Goal: Task Accomplishment & Management: Manage account settings

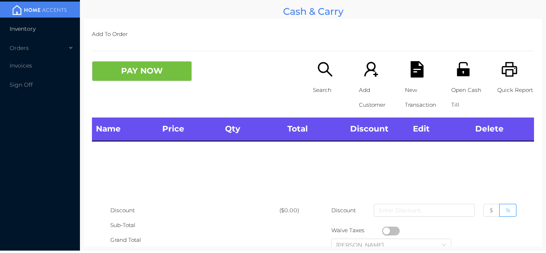
click at [43, 31] on li "Inventory" at bounding box center [40, 29] width 80 height 16
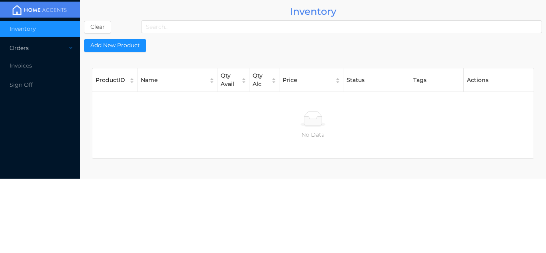
click at [30, 47] on div "Orders" at bounding box center [40, 48] width 80 height 16
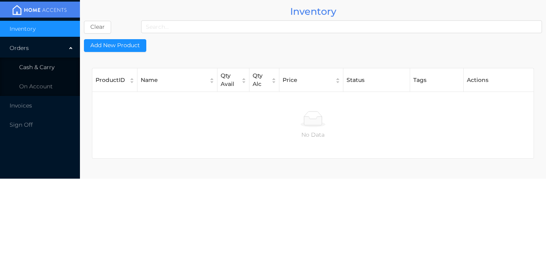
click at [44, 71] on li "Cash & Carry" at bounding box center [40, 67] width 80 height 16
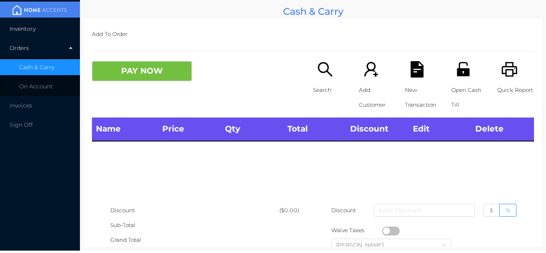
click at [42, 30] on li "Inventory" at bounding box center [40, 29] width 80 height 16
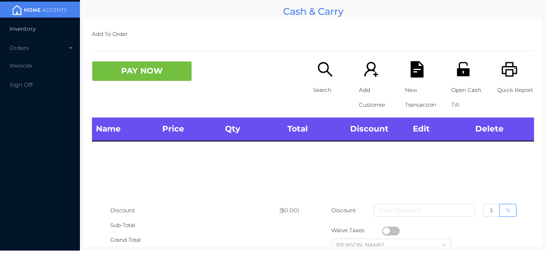
click at [31, 34] on li "Inventory" at bounding box center [40, 29] width 80 height 16
click at [241, 32] on p "Add To Order" at bounding box center [313, 34] width 442 height 15
click at [38, 51] on div "Orders" at bounding box center [40, 48] width 80 height 16
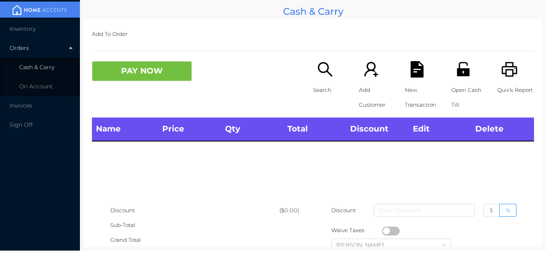
click at [45, 73] on li "Cash & Carry" at bounding box center [40, 67] width 80 height 16
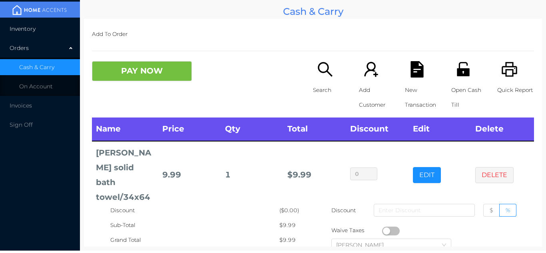
click at [32, 32] on li "Inventory" at bounding box center [40, 29] width 80 height 16
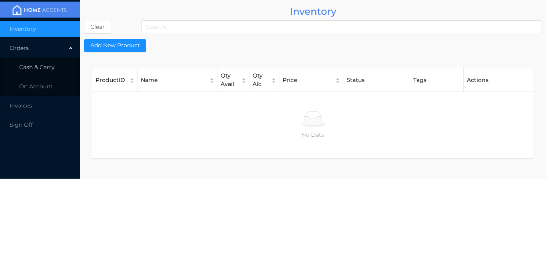
click at [53, 62] on li "Cash & Carry" at bounding box center [40, 67] width 80 height 16
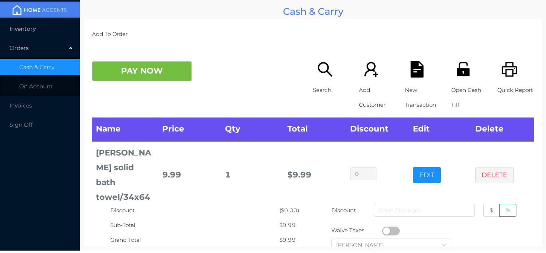
click at [53, 30] on li "Inventory" at bounding box center [40, 29] width 80 height 16
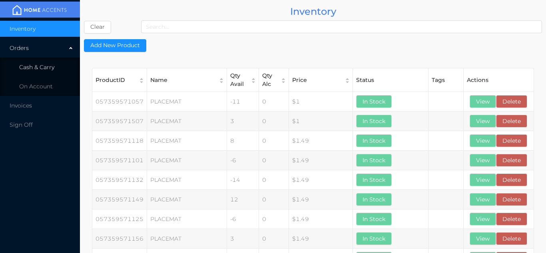
click at [53, 62] on li "Cash & Carry" at bounding box center [40, 67] width 80 height 16
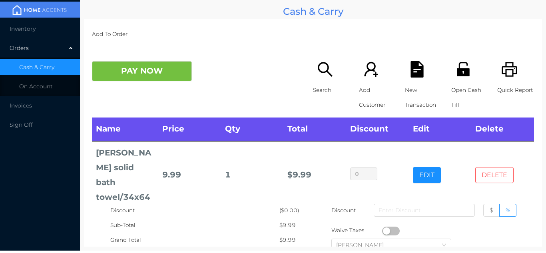
click at [506, 167] on button "DELETE" at bounding box center [495, 175] width 38 height 16
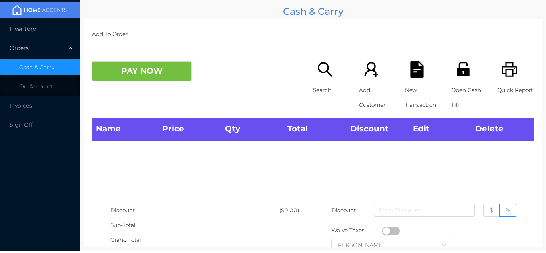
click at [44, 21] on li "Inventory" at bounding box center [40, 29] width 80 height 16
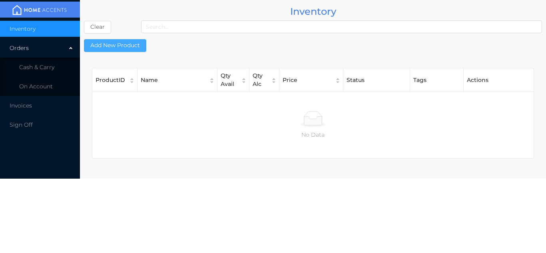
click at [122, 44] on button "Add New Product" at bounding box center [115, 45] width 62 height 13
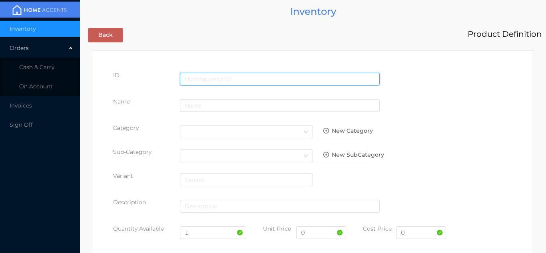
click at [205, 79] on input "text" at bounding box center [280, 79] width 200 height 13
type input "060971651557"
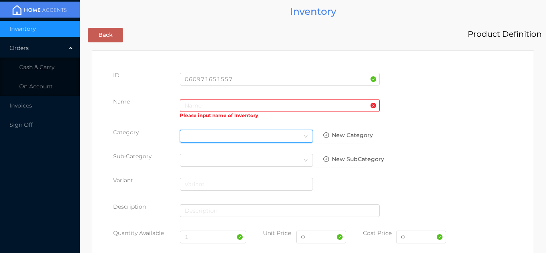
click at [201, 140] on div "Select Category" at bounding box center [247, 136] width 124 height 12
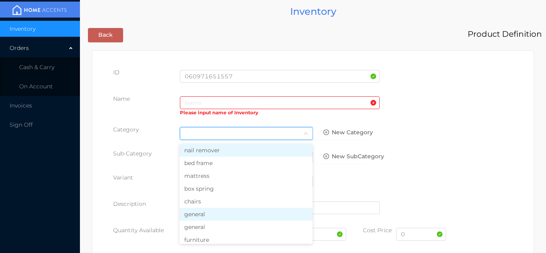
click at [200, 216] on li "general" at bounding box center [246, 214] width 133 height 13
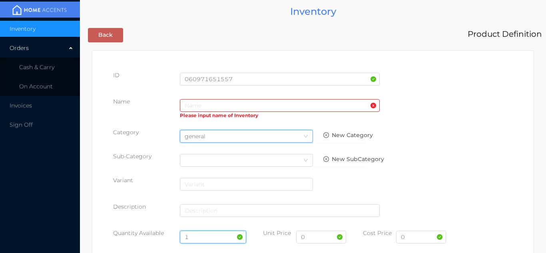
click at [206, 233] on input "1" at bounding box center [213, 237] width 67 height 13
type input "2"
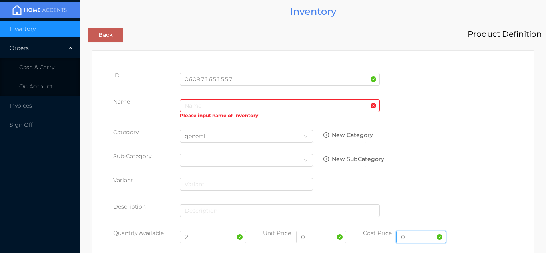
click at [413, 239] on input "0" at bounding box center [421, 237] width 50 height 13
type input "50.00"
click at [313, 235] on input "0" at bounding box center [321, 237] width 50 height 13
type input "89.99"
click at [194, 103] on input "text" at bounding box center [280, 105] width 200 height 13
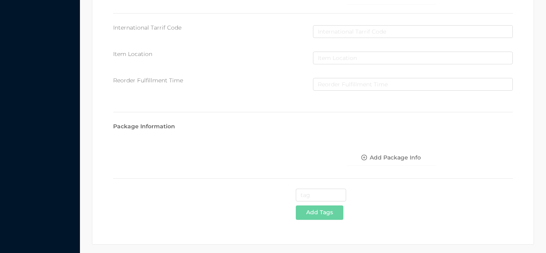
scroll to position [411, 0]
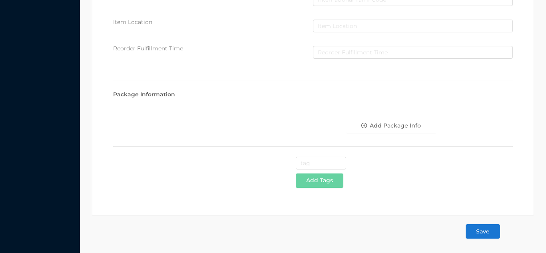
type input "king 7 pieces bed in set/gray"
click at [486, 231] on button "Save" at bounding box center [483, 231] width 34 height 14
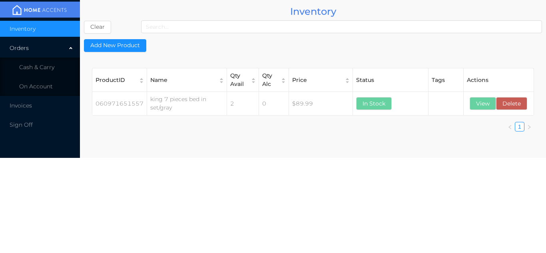
scroll to position [0, 0]
click at [62, 67] on li "Cash & Carry" at bounding box center [40, 67] width 80 height 16
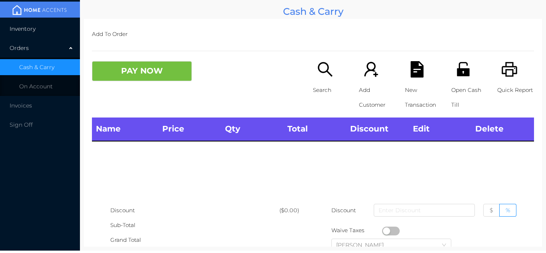
click at [42, 28] on li "Inventory" at bounding box center [40, 29] width 80 height 16
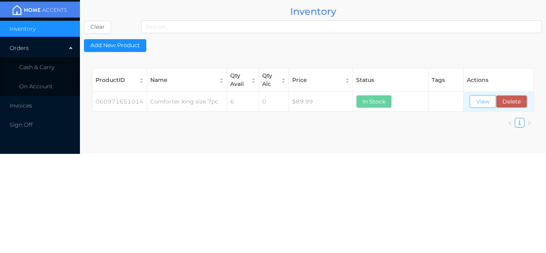
click at [480, 104] on button "View" at bounding box center [483, 101] width 26 height 13
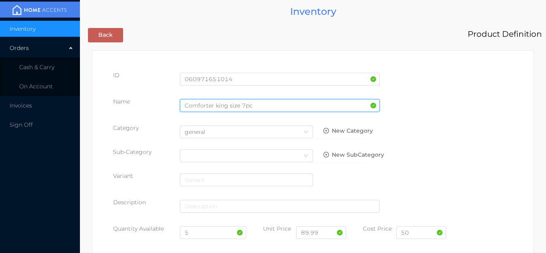
click at [255, 104] on input "Comforter king size 7pc" at bounding box center [280, 105] width 200 height 13
type input "Comforter king size 7pc/white"
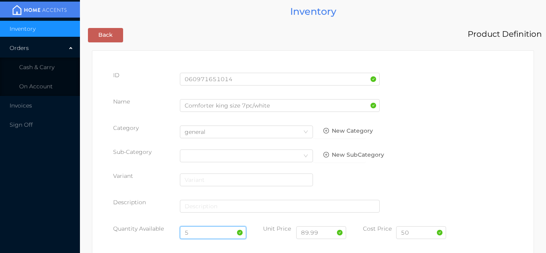
click at [202, 234] on input "5" at bounding box center [213, 232] width 67 height 13
type input "7"
click at [415, 238] on input "50" at bounding box center [421, 232] width 50 height 13
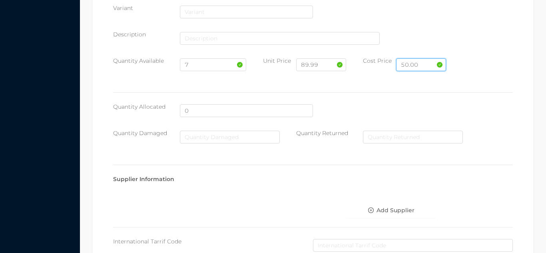
scroll to position [454, 0]
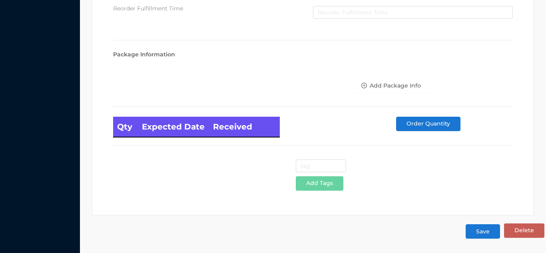
type input "50.00"
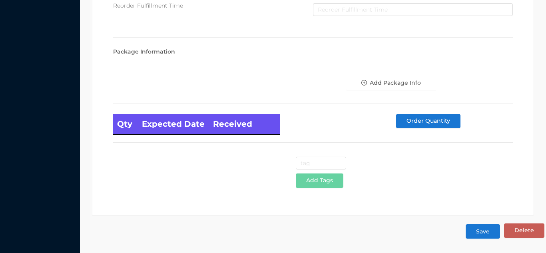
click at [484, 230] on button "Save" at bounding box center [483, 231] width 34 height 14
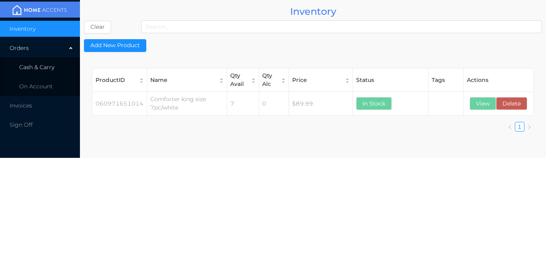
click at [55, 67] on li "Cash & Carry" at bounding box center [40, 67] width 80 height 16
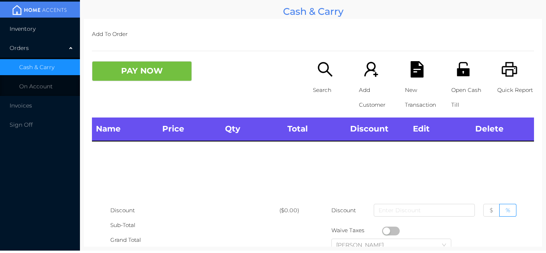
click at [59, 29] on li "Inventory" at bounding box center [40, 29] width 80 height 16
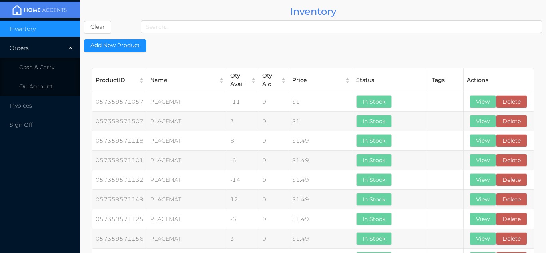
click at [546, 15] on main "Inventory Clear Add New Product ProductID Name Qty Avail Qty Alc Price Status T…" at bounding box center [313, 167] width 466 height 334
click at [57, 67] on li "Cash & Carry" at bounding box center [40, 67] width 80 height 16
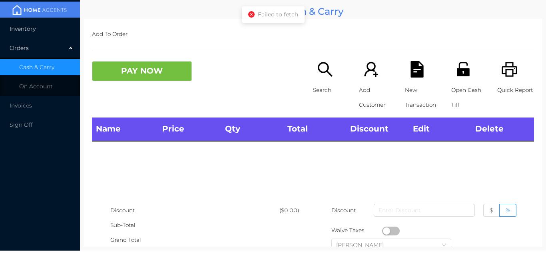
click at [50, 25] on li "Inventory" at bounding box center [40, 29] width 80 height 16
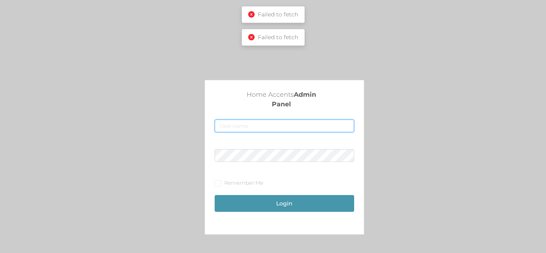
type input "[EMAIL_ADDRESS][DOMAIN_NAME]"
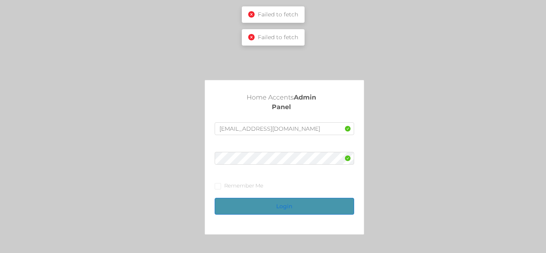
click at [278, 210] on button "Login" at bounding box center [284, 206] width 139 height 17
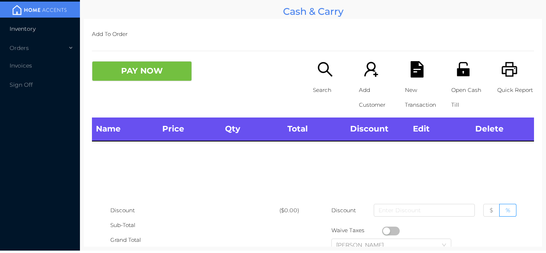
click at [67, 32] on li "Inventory" at bounding box center [40, 29] width 80 height 16
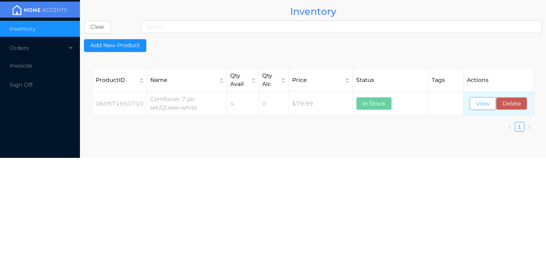
click at [479, 107] on button "View" at bounding box center [483, 103] width 26 height 13
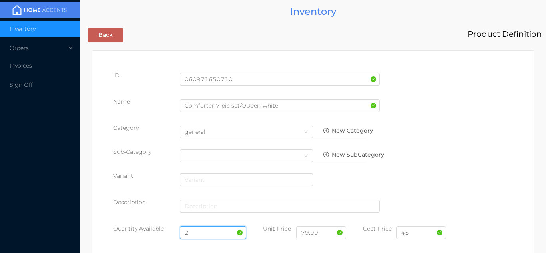
click at [205, 227] on input "2" at bounding box center [213, 232] width 67 height 13
type input "4"
click at [419, 236] on input "45" at bounding box center [421, 232] width 50 height 13
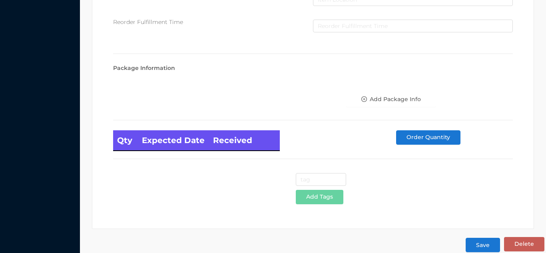
scroll to position [454, 0]
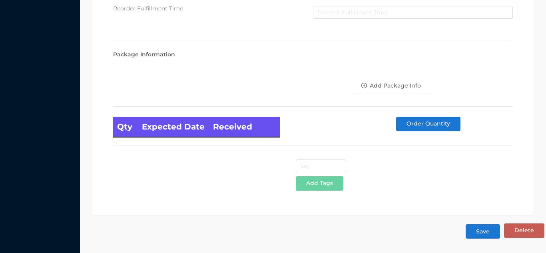
type input "45.00"
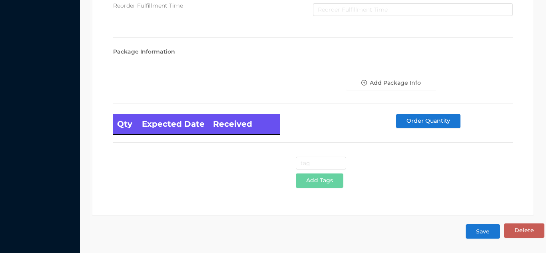
click at [479, 235] on button "Save" at bounding box center [483, 231] width 34 height 14
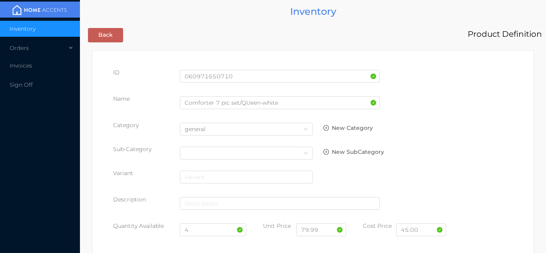
click at [479, 231] on body "Inventory Orders Invoices Sign Off Inventory Back Product Definition ID 0609716…" at bounding box center [273, 126] width 546 height 253
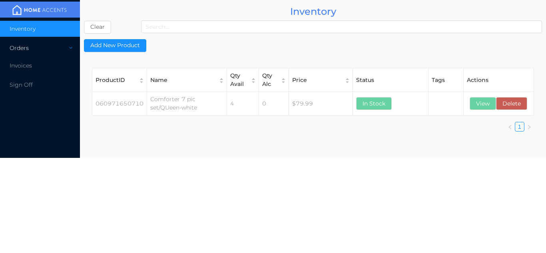
click at [50, 46] on div "Orders" at bounding box center [40, 48] width 80 height 16
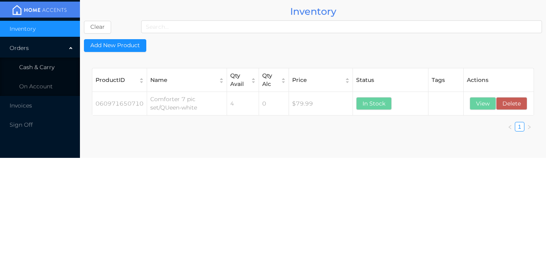
click at [58, 62] on li "Cash & Carry" at bounding box center [40, 67] width 80 height 16
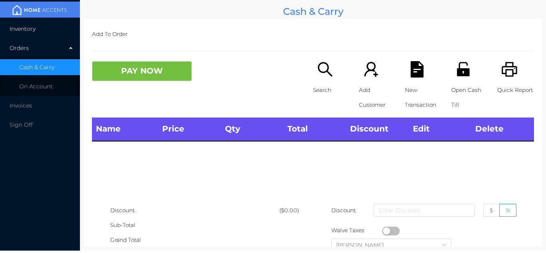
click at [54, 24] on li "Inventory" at bounding box center [40, 29] width 80 height 16
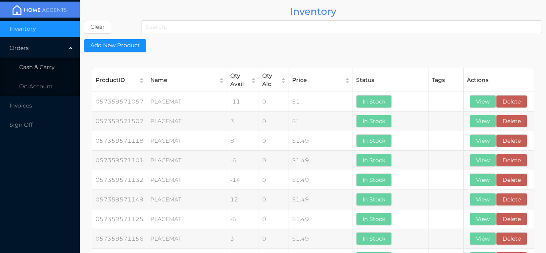
click at [53, 66] on span "Cash & Carry" at bounding box center [36, 67] width 35 height 7
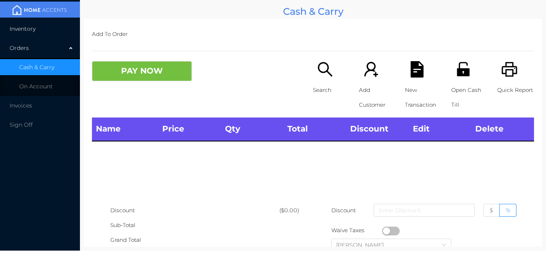
click at [47, 30] on li "Inventory" at bounding box center [40, 29] width 80 height 16
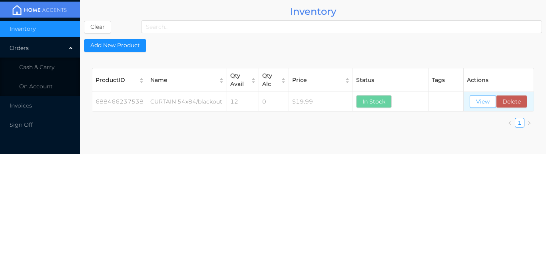
click at [480, 101] on button "View" at bounding box center [483, 101] width 26 height 13
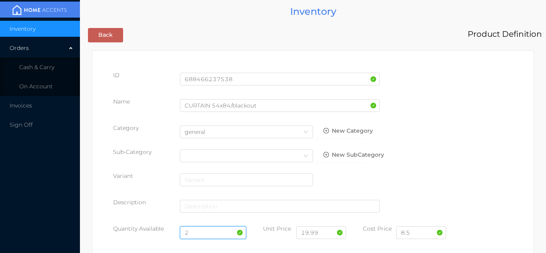
click at [221, 232] on input "2" at bounding box center [213, 232] width 67 height 13
type input "26"
click at [429, 236] on input "8.5" at bounding box center [421, 232] width 50 height 13
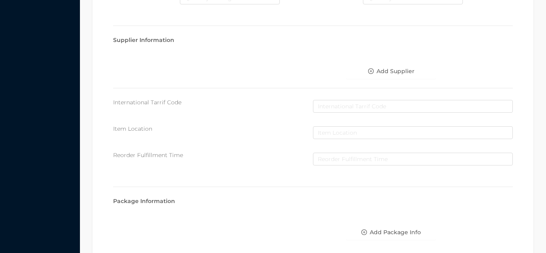
scroll to position [454, 0]
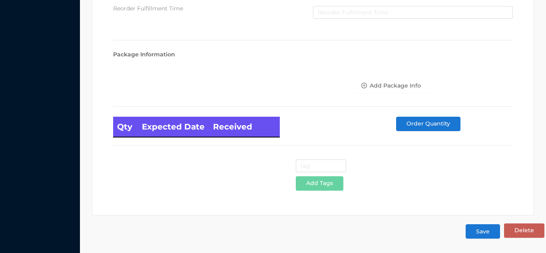
type input "8.50"
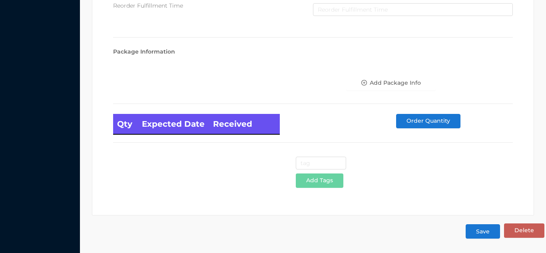
click at [486, 235] on button "Save" at bounding box center [483, 231] width 34 height 14
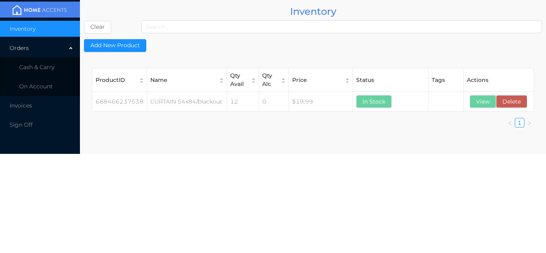
scroll to position [0, 0]
click at [54, 68] on span "Cash & Carry" at bounding box center [36, 67] width 35 height 7
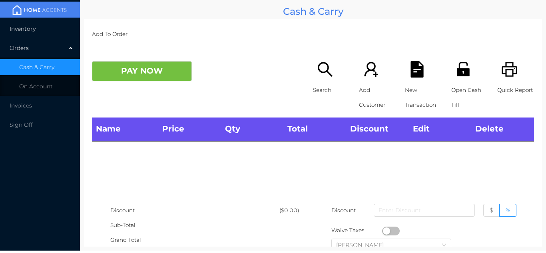
click at [50, 35] on li "Inventory" at bounding box center [40, 29] width 80 height 16
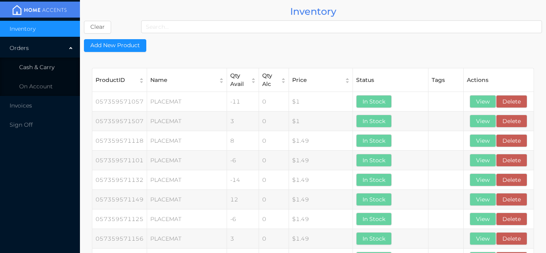
click at [58, 67] on li "Cash & Carry" at bounding box center [40, 67] width 80 height 16
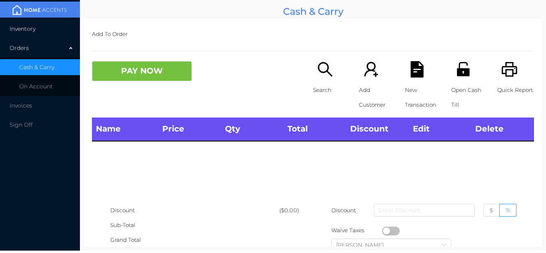
click at [46, 28] on li "Inventory" at bounding box center [40, 29] width 80 height 16
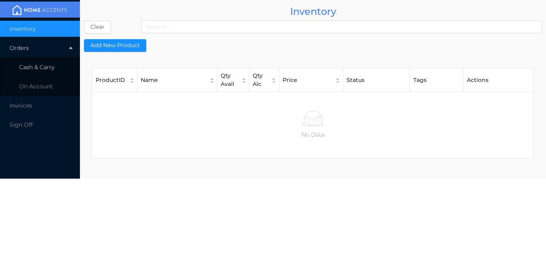
click at [60, 69] on li "Cash & Carry" at bounding box center [40, 67] width 80 height 16
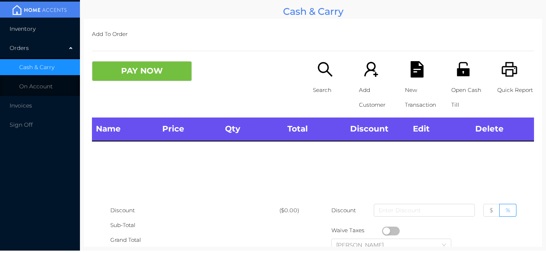
click at [51, 32] on li "Inventory" at bounding box center [40, 29] width 80 height 16
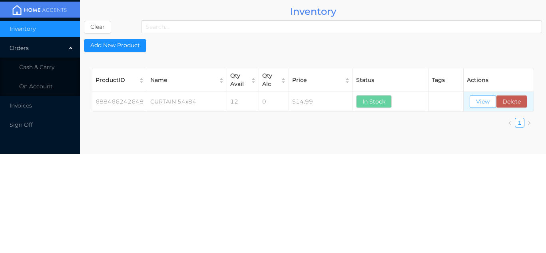
click at [480, 100] on button "View" at bounding box center [483, 101] width 26 height 13
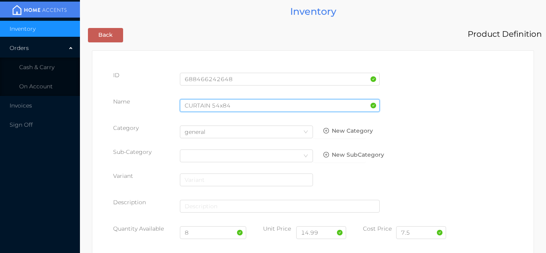
click at [241, 104] on input "CURTAIN 54x84" at bounding box center [280, 105] width 200 height 13
type input "CURTAIN 54x84 /white"
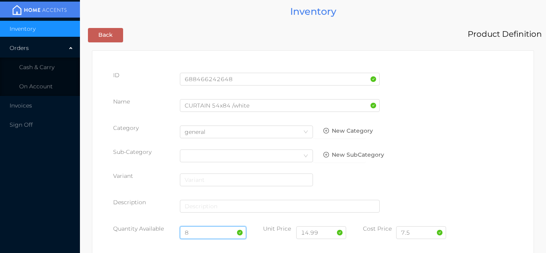
click at [215, 232] on input "8" at bounding box center [213, 232] width 67 height 13
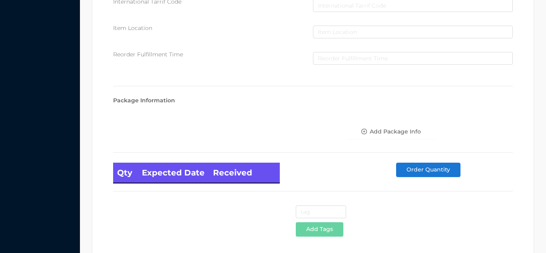
scroll to position [454, 0]
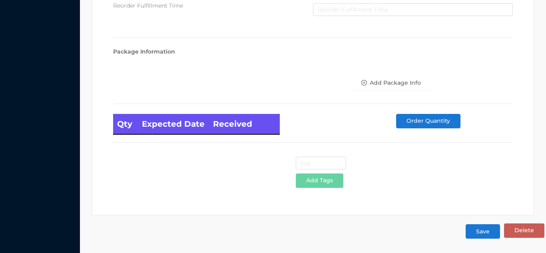
type input "12"
click at [480, 233] on button "Save" at bounding box center [483, 231] width 34 height 14
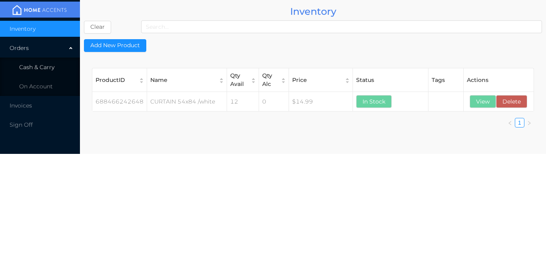
click at [55, 62] on li "Cash & Carry" at bounding box center [40, 67] width 80 height 16
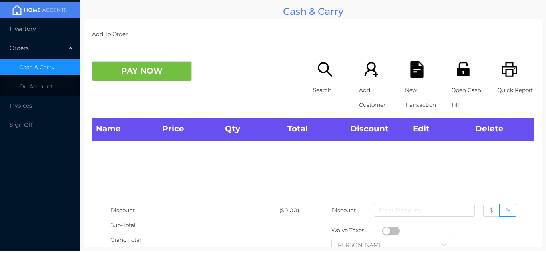
click at [52, 30] on li "Inventory" at bounding box center [40, 29] width 80 height 16
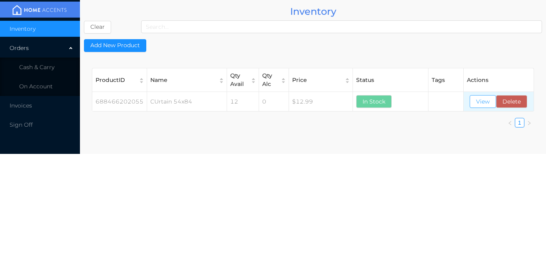
click at [481, 103] on button "View" at bounding box center [483, 101] width 26 height 13
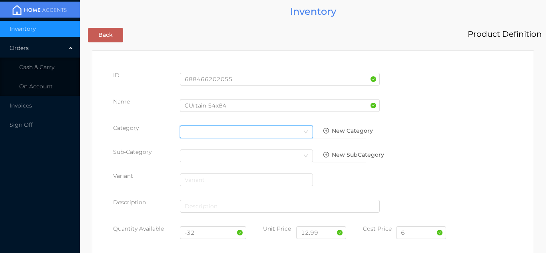
click at [197, 127] on div "Select Category" at bounding box center [247, 132] width 124 height 12
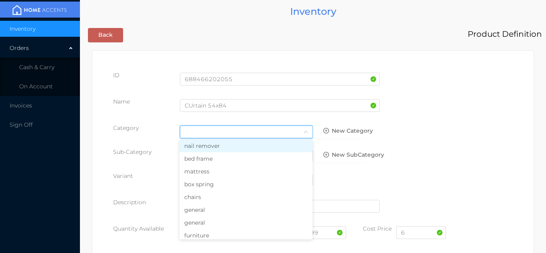
click at [203, 215] on li "general" at bounding box center [246, 210] width 133 height 13
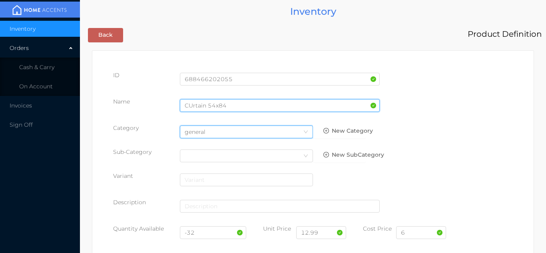
click at [232, 105] on input "CUrtain 54x84" at bounding box center [280, 105] width 200 height 13
click at [225, 105] on input "CUrtain 54x84/white" at bounding box center [280, 105] width 200 height 13
click at [235, 108] on input "CUrtain 54x84" /white" at bounding box center [280, 105] width 200 height 13
click at [228, 107] on input "CUrtain 54x84" /white" at bounding box center [280, 105] width 200 height 13
click at [233, 105] on input "CUrtain 54x84" /white" at bounding box center [280, 105] width 200 height 13
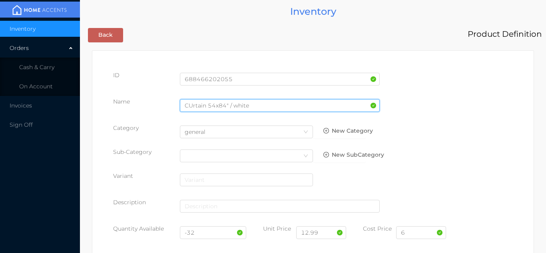
type input "CUrtain 54x84" / white"
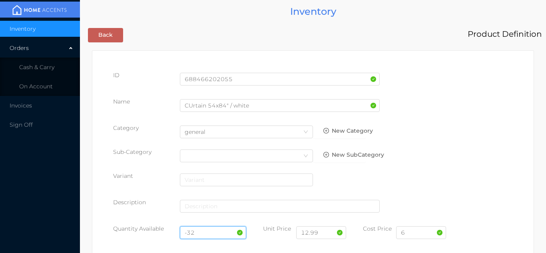
click at [212, 234] on input "-32" at bounding box center [213, 232] width 67 height 13
type input "-"
type input "20"
click at [416, 234] on input "6" at bounding box center [421, 232] width 50 height 13
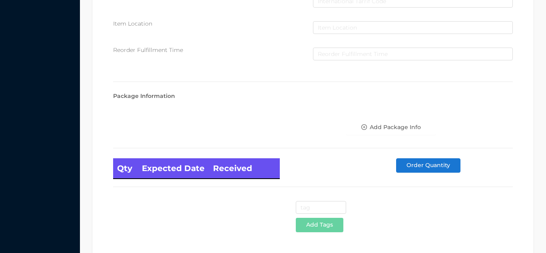
scroll to position [454, 0]
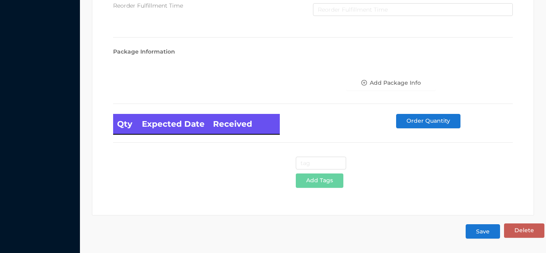
type input "5.50"
click at [483, 235] on button "Save" at bounding box center [483, 231] width 34 height 14
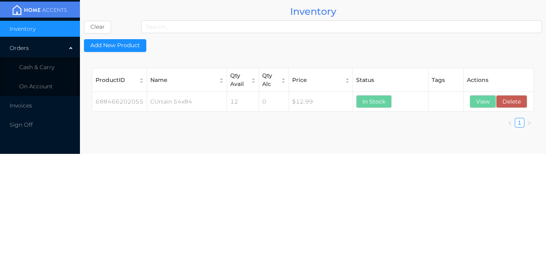
scroll to position [0, 0]
click at [54, 68] on li "Cash & Carry" at bounding box center [40, 67] width 80 height 16
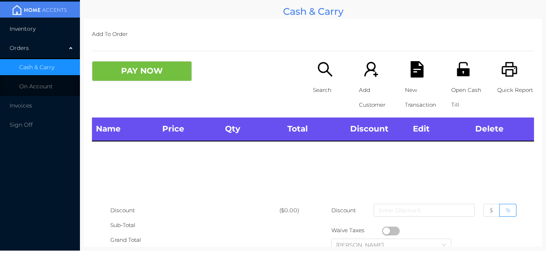
click at [51, 34] on li "Inventory" at bounding box center [40, 29] width 80 height 16
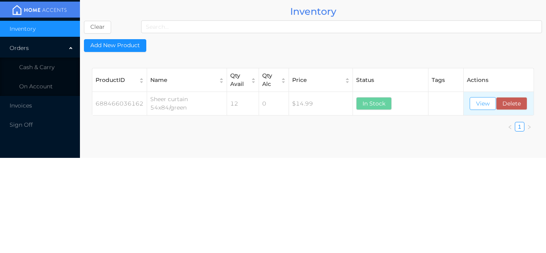
click at [483, 108] on button "View" at bounding box center [483, 103] width 26 height 13
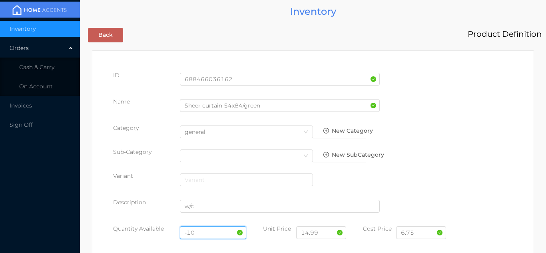
click at [206, 230] on input "-10" at bounding box center [213, 232] width 67 height 13
type input "-"
type input "12"
click at [424, 235] on input "6.75" at bounding box center [421, 232] width 50 height 13
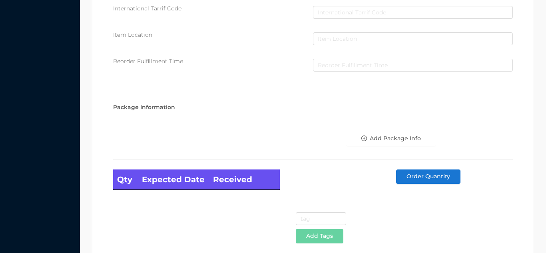
scroll to position [454, 0]
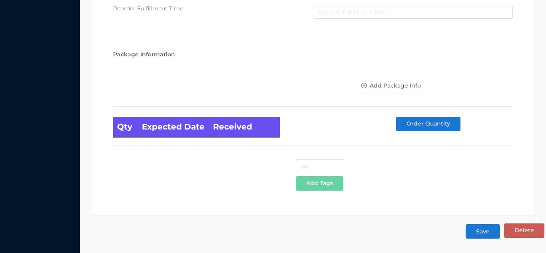
type input "6.50"
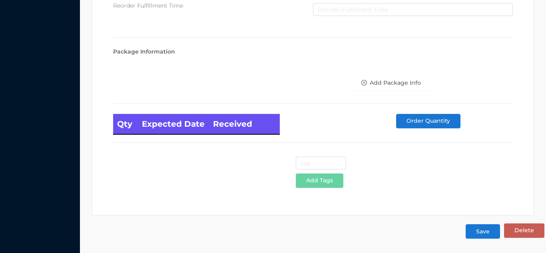
click at [485, 232] on button "Save" at bounding box center [483, 231] width 34 height 14
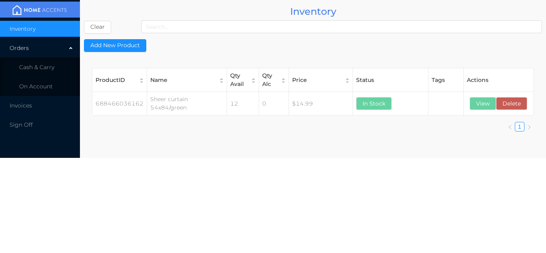
scroll to position [0, 0]
click at [57, 66] on li "Cash & Carry" at bounding box center [40, 67] width 80 height 16
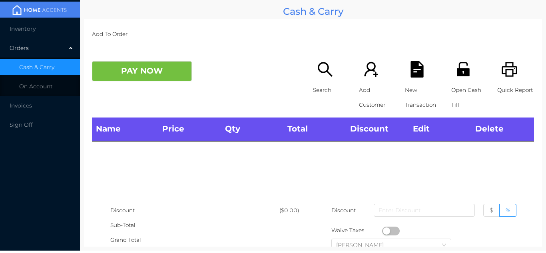
click at [49, 26] on li "Inventory" at bounding box center [40, 29] width 80 height 16
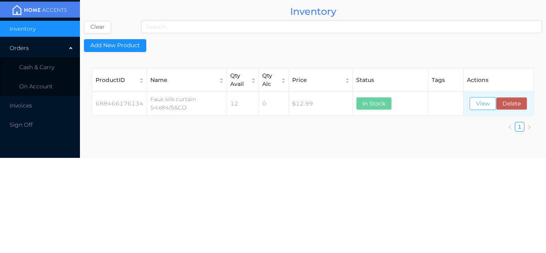
click at [478, 110] on button "View" at bounding box center [483, 103] width 26 height 13
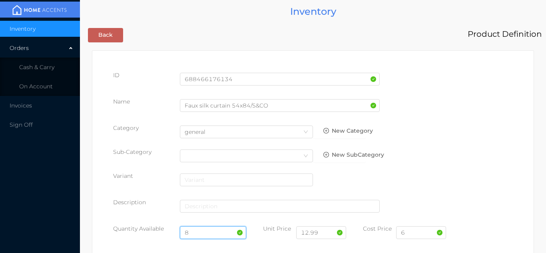
click at [204, 232] on input "8" at bounding box center [213, 232] width 67 height 13
type input "24"
click at [418, 235] on input "6" at bounding box center [421, 232] width 50 height 13
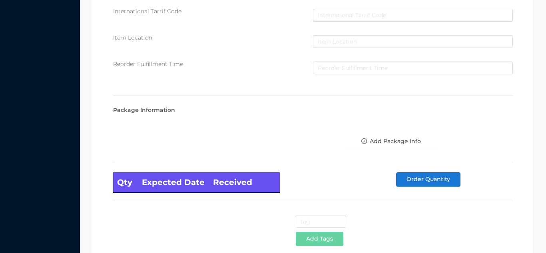
scroll to position [454, 0]
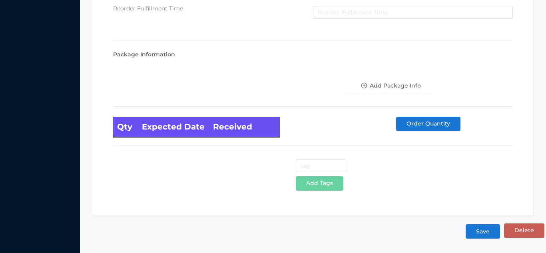
type input "5.95"
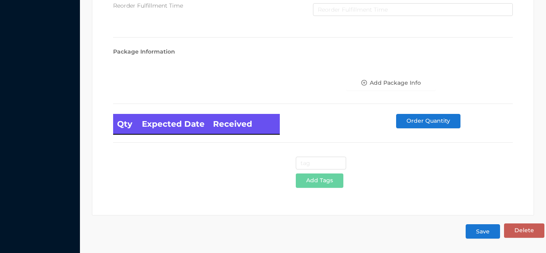
click at [486, 234] on button "Save" at bounding box center [483, 231] width 34 height 14
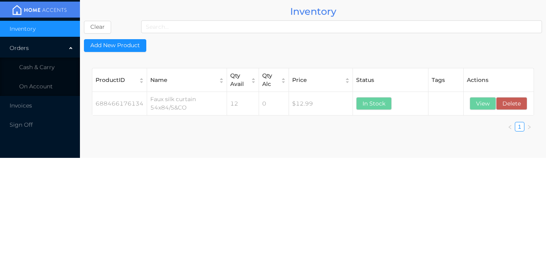
scroll to position [0, 0]
click at [62, 65] on li "Cash & Carry" at bounding box center [40, 67] width 80 height 16
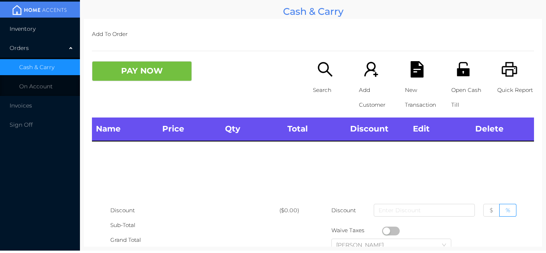
click at [54, 27] on li "Inventory" at bounding box center [40, 29] width 80 height 16
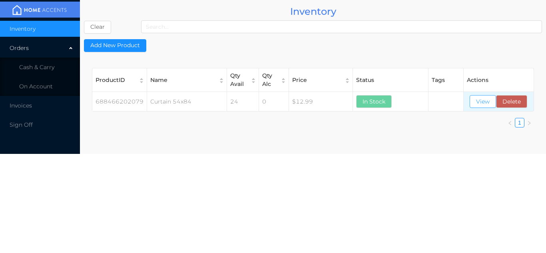
click at [485, 103] on button "View" at bounding box center [483, 101] width 26 height 13
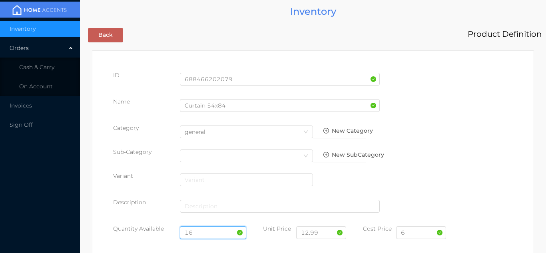
click at [210, 232] on input "16" at bounding box center [213, 232] width 67 height 13
type input "1"
type input "20"
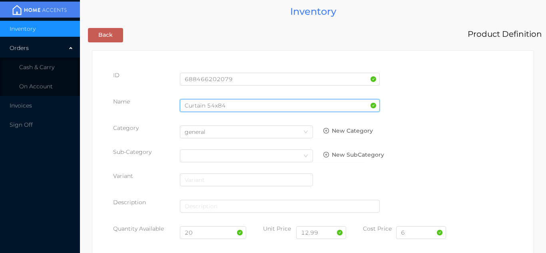
click at [238, 107] on input "Curtain 54x84" at bounding box center [280, 105] width 200 height 13
type input "Curtain 54x84/yellow"
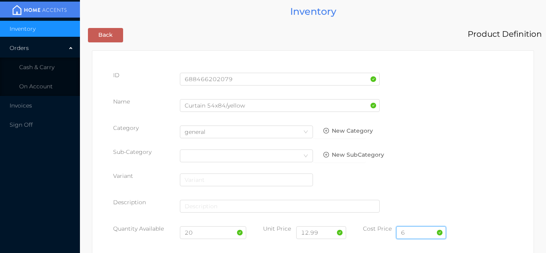
click at [427, 236] on input "6" at bounding box center [421, 232] width 50 height 13
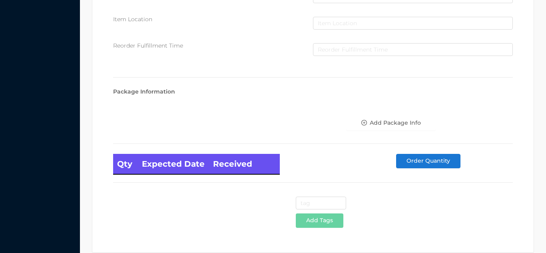
scroll to position [454, 0]
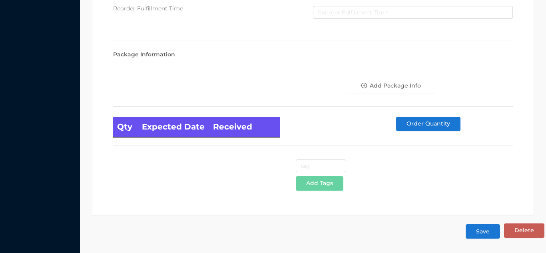
type input "5.50"
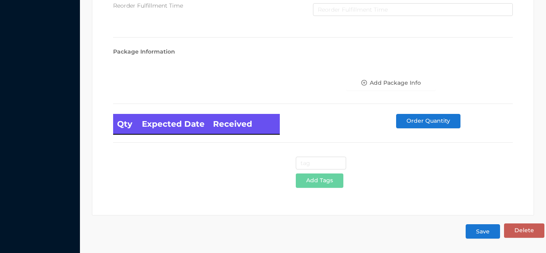
click at [478, 231] on button "Save" at bounding box center [483, 231] width 34 height 14
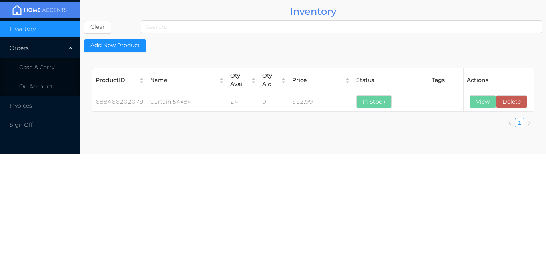
scroll to position [0, 0]
click at [53, 69] on span "Cash & Carry" at bounding box center [36, 67] width 35 height 7
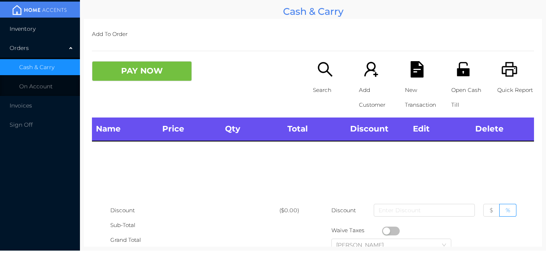
click at [46, 34] on li "Inventory" at bounding box center [40, 29] width 80 height 16
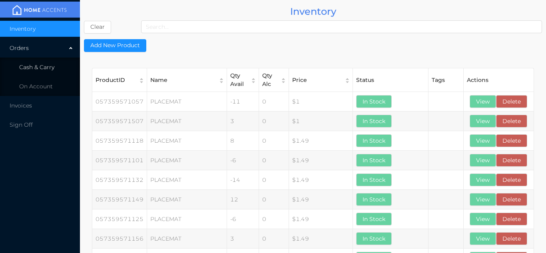
click at [52, 59] on li "Cash & Carry" at bounding box center [40, 67] width 80 height 16
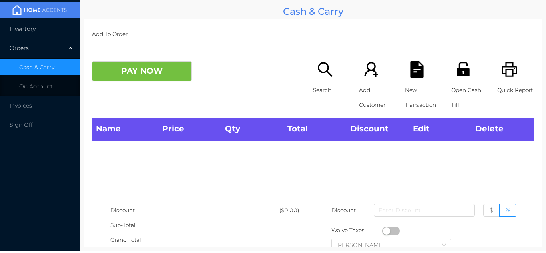
click at [42, 35] on li "Inventory" at bounding box center [40, 29] width 80 height 16
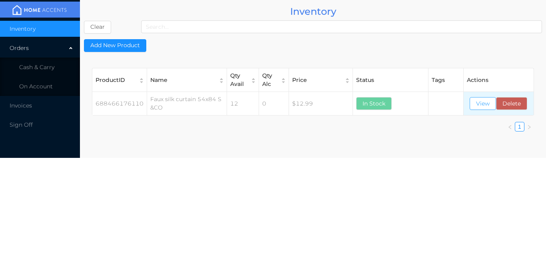
click at [487, 109] on button "View" at bounding box center [483, 103] width 26 height 13
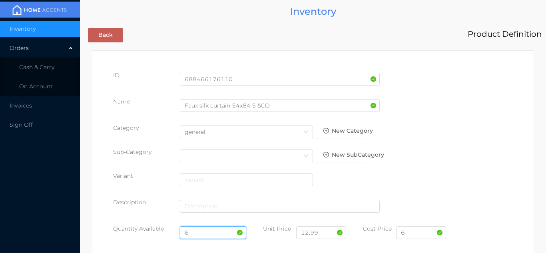
click at [205, 233] on input "6" at bounding box center [213, 232] width 67 height 13
type input "24"
click at [411, 231] on input "6" at bounding box center [421, 232] width 50 height 13
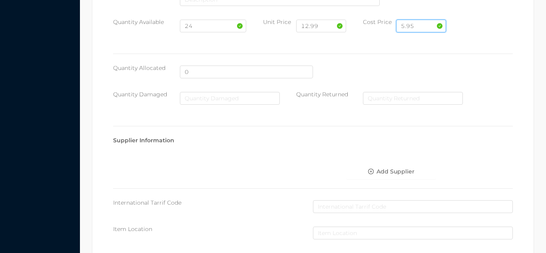
scroll to position [454, 0]
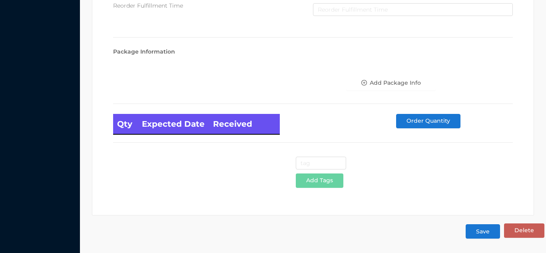
type input "5.95"
click at [484, 233] on button "Save" at bounding box center [483, 231] width 34 height 14
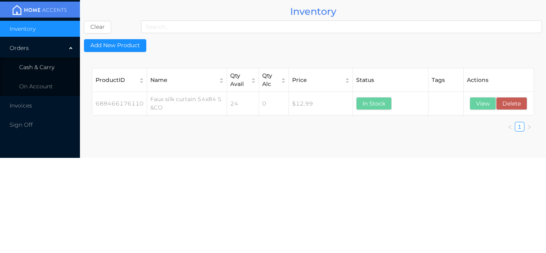
click at [61, 67] on li "Cash & Carry" at bounding box center [40, 67] width 80 height 16
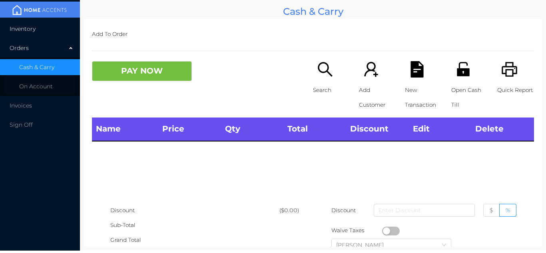
click at [51, 32] on li "Inventory" at bounding box center [40, 29] width 80 height 16
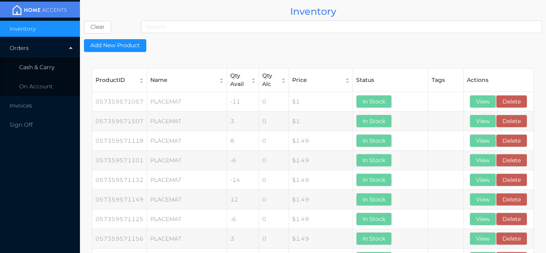
click at [55, 60] on li "Cash & Carry" at bounding box center [40, 67] width 80 height 16
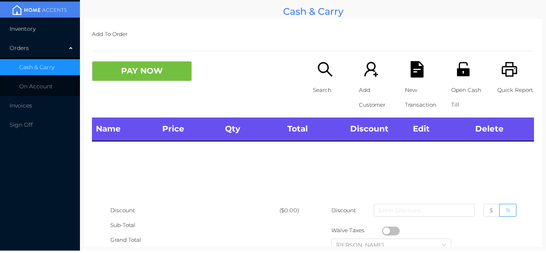
click at [47, 30] on li "Inventory" at bounding box center [40, 29] width 80 height 16
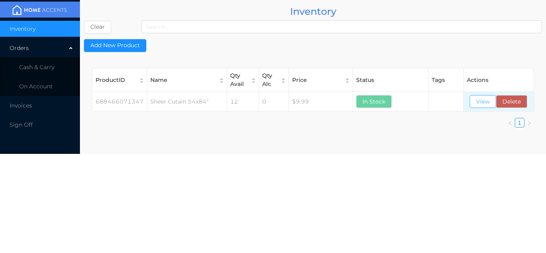
click at [480, 100] on button "View" at bounding box center [483, 101] width 26 height 13
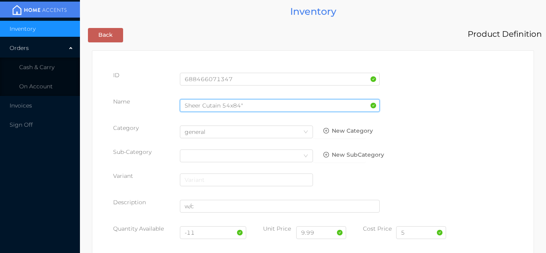
click at [246, 105] on input "Sheer Cutain 54x84"" at bounding box center [280, 105] width 200 height 13
type input "Sheer Cutain 54x84"/blur"
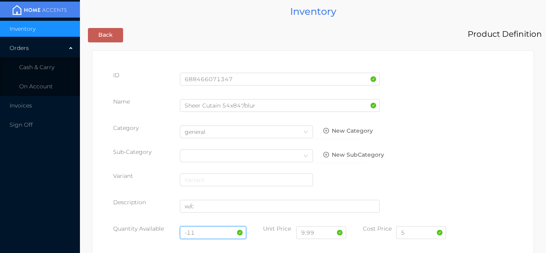
click at [204, 235] on input "-11" at bounding box center [213, 232] width 67 height 13
type input "-"
type input "24"
click at [412, 235] on input "5" at bounding box center [421, 232] width 50 height 13
type input "4.00"
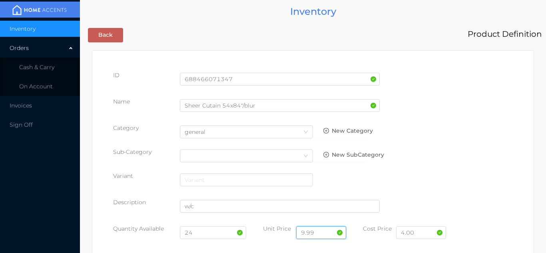
click at [323, 236] on input "9.99" at bounding box center [321, 232] width 50 height 13
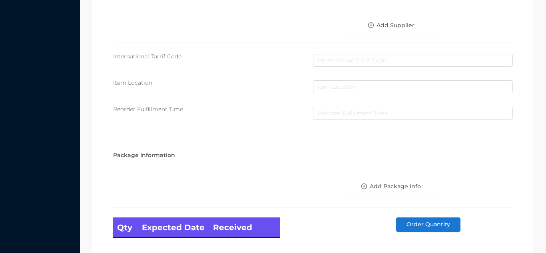
scroll to position [454, 0]
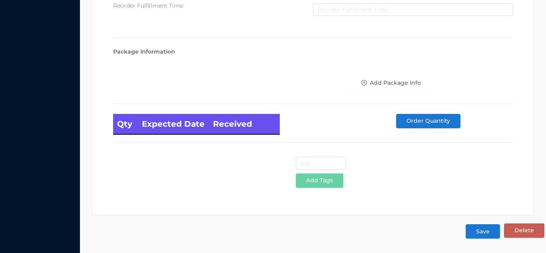
click at [488, 233] on button "Save" at bounding box center [483, 231] width 34 height 14
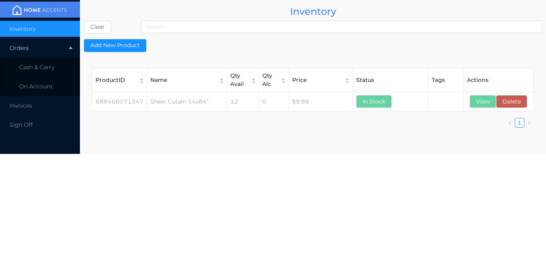
scroll to position [0, 0]
click at [53, 72] on li "Cash & Carry" at bounding box center [40, 67] width 80 height 16
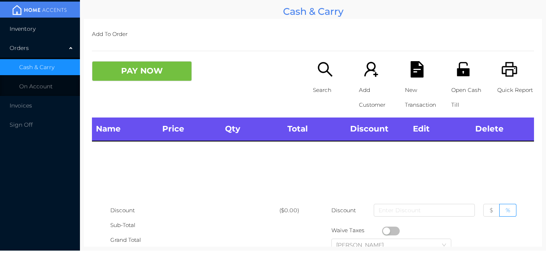
click at [37, 32] on li "Inventory" at bounding box center [40, 29] width 80 height 16
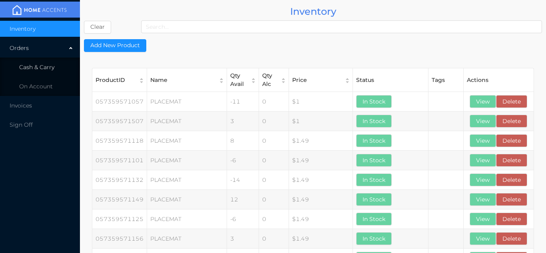
click at [55, 70] on li "Cash & Carry" at bounding box center [40, 67] width 80 height 16
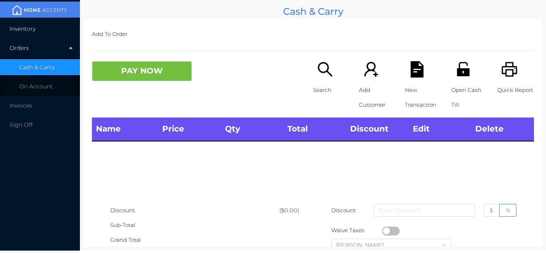
click at [47, 24] on li "Inventory" at bounding box center [40, 29] width 80 height 16
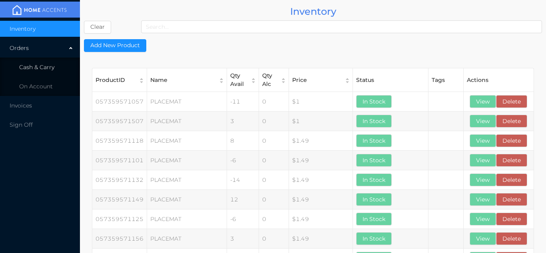
click at [57, 68] on li "Cash & Carry" at bounding box center [40, 67] width 80 height 16
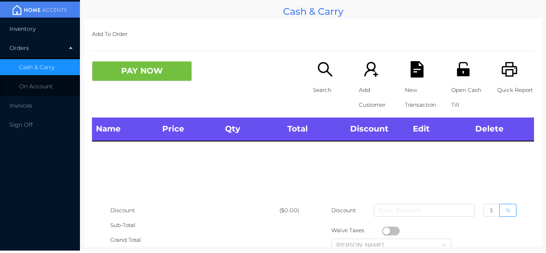
click at [52, 30] on li "Inventory" at bounding box center [40, 29] width 80 height 16
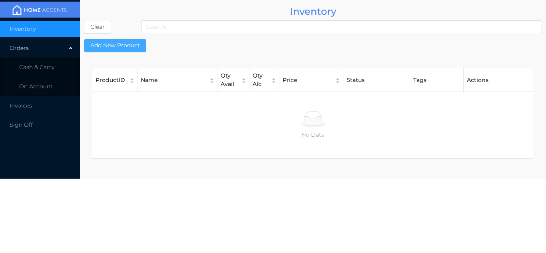
click at [128, 45] on button "Add New Product" at bounding box center [115, 45] width 62 height 13
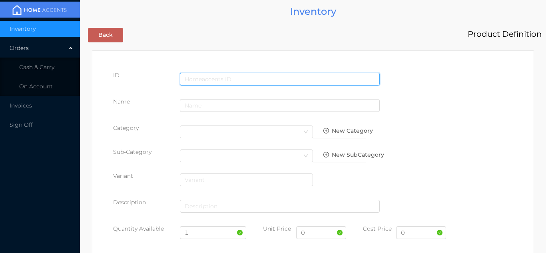
click at [206, 79] on input "text" at bounding box center [280, 79] width 200 height 13
type input "688466250285"
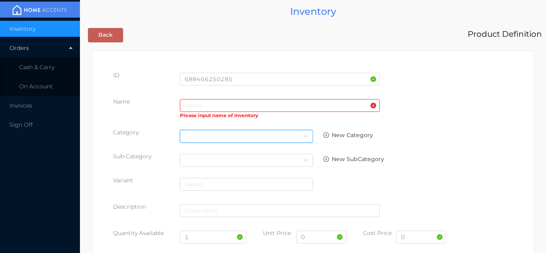
click at [214, 134] on div "Select Category" at bounding box center [247, 136] width 124 height 12
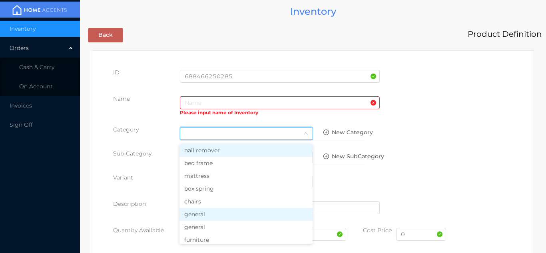
click at [205, 219] on li "general" at bounding box center [246, 214] width 133 height 13
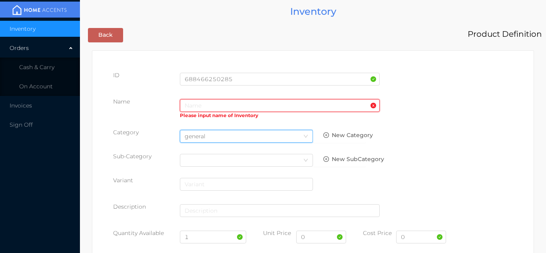
click at [188, 105] on input "text" at bounding box center [280, 105] width 200 height 13
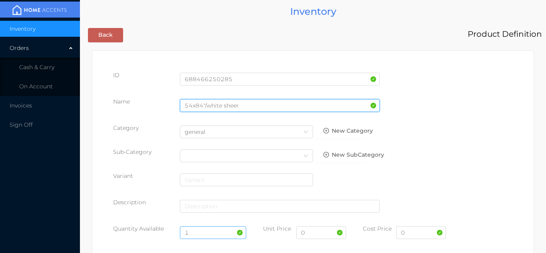
type input "54x84"/white sheer"
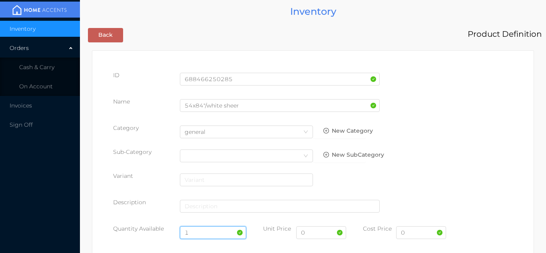
click at [207, 234] on input "1" at bounding box center [213, 232] width 67 height 13
type input "12"
click at [411, 235] on input "0" at bounding box center [421, 232] width 50 height 13
type input "6.95"
click at [320, 234] on input "0" at bounding box center [321, 232] width 50 height 13
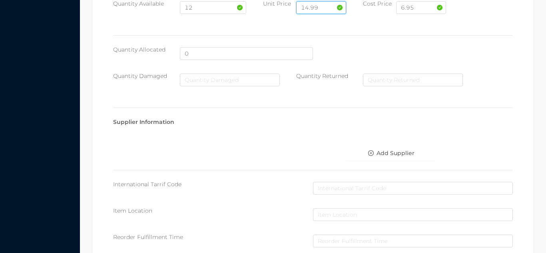
scroll to position [411, 0]
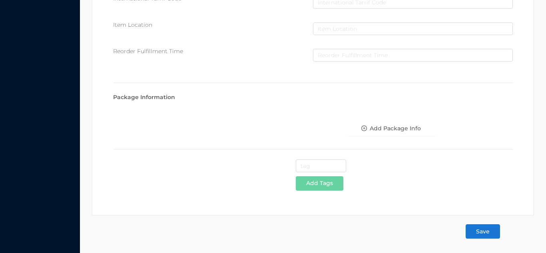
type input "14.99"
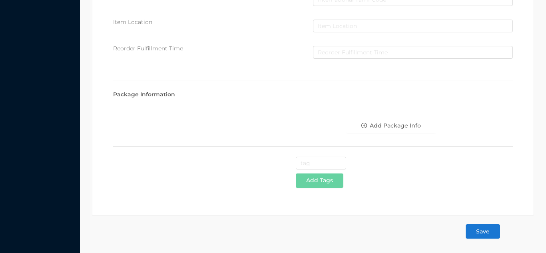
click at [490, 230] on button "Save" at bounding box center [483, 231] width 34 height 14
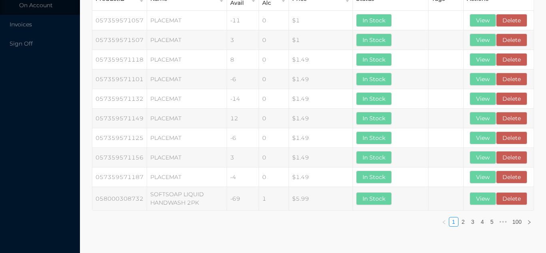
scroll to position [0, 0]
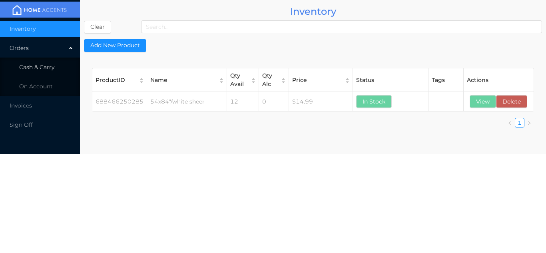
click at [54, 66] on span "Cash & Carry" at bounding box center [36, 67] width 35 height 7
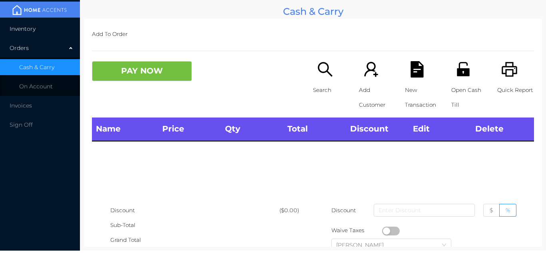
click at [54, 36] on li "Inventory" at bounding box center [40, 29] width 80 height 16
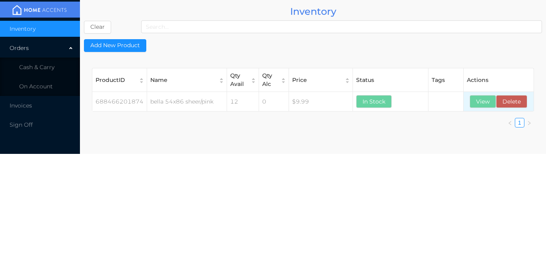
click at [483, 110] on td "View Delete" at bounding box center [499, 102] width 70 height 20
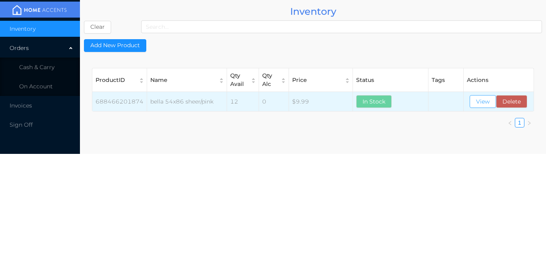
click at [481, 104] on button "View" at bounding box center [483, 101] width 26 height 13
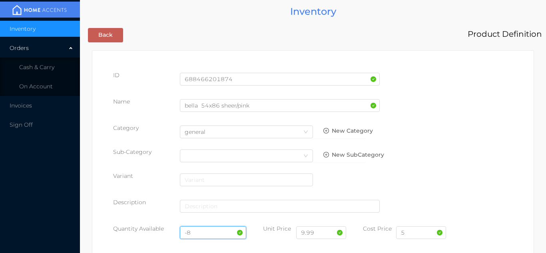
click at [207, 230] on input "-8" at bounding box center [213, 232] width 67 height 13
type input "-"
type input "12"
click at [417, 231] on input "5" at bounding box center [421, 232] width 50 height 13
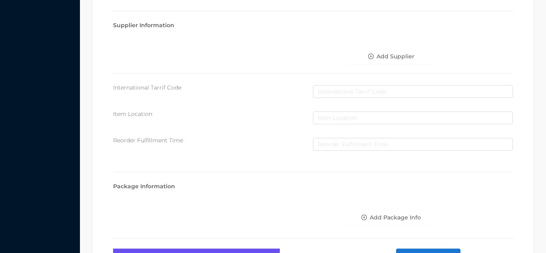
scroll to position [454, 0]
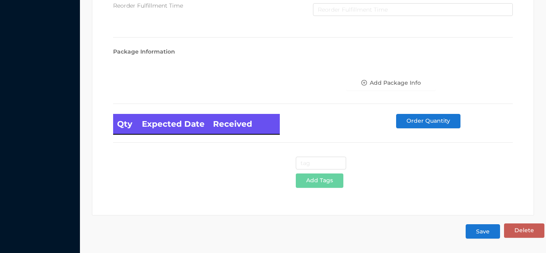
type input "4.50"
click at [486, 232] on button "Save" at bounding box center [483, 231] width 34 height 14
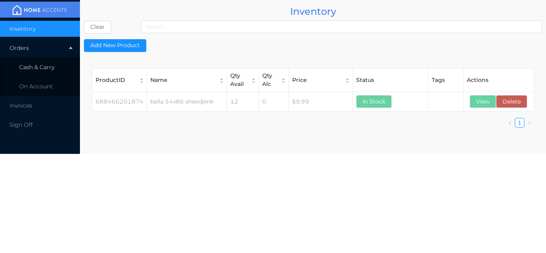
click at [57, 66] on li "Cash & Carry" at bounding box center [40, 67] width 80 height 16
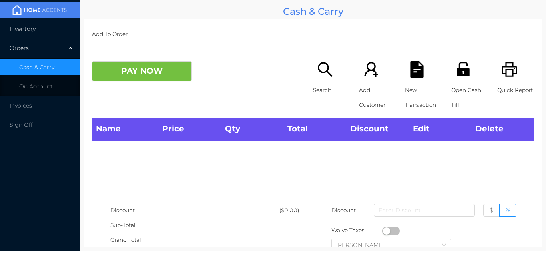
click at [53, 28] on li "Inventory" at bounding box center [40, 29] width 80 height 16
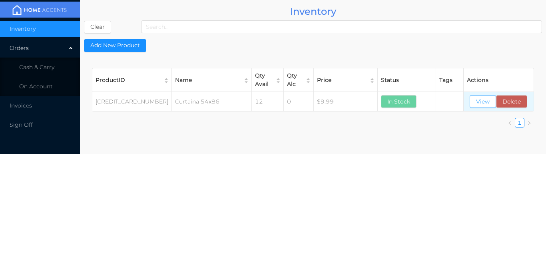
click at [480, 102] on button "View" at bounding box center [483, 101] width 26 height 13
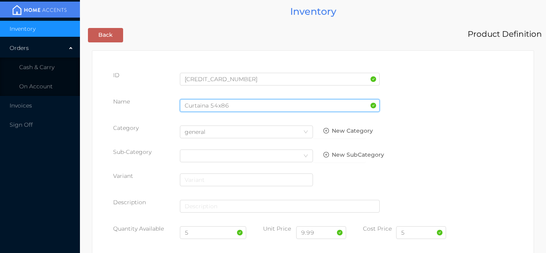
click at [238, 106] on input "Curtaina 54x86" at bounding box center [280, 105] width 200 height 13
type input "Curtaina 54x86/blue"
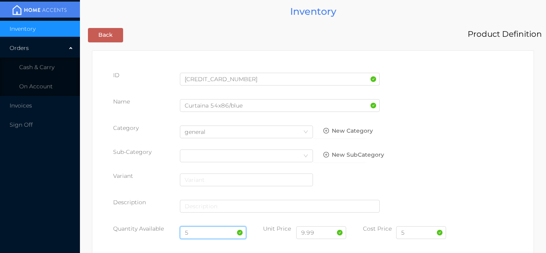
click at [202, 233] on input "5" at bounding box center [213, 232] width 67 height 13
type input "17"
click at [414, 234] on input "5" at bounding box center [421, 232] width 50 height 13
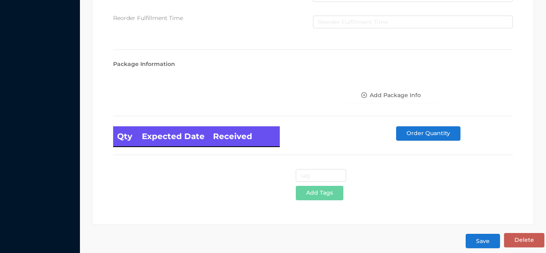
scroll to position [454, 0]
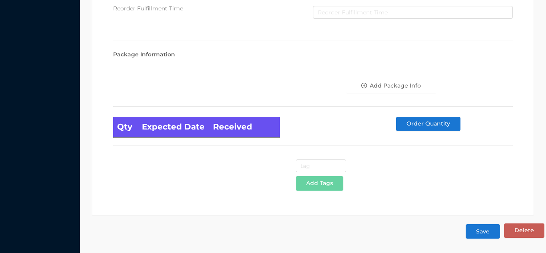
type input "4.50"
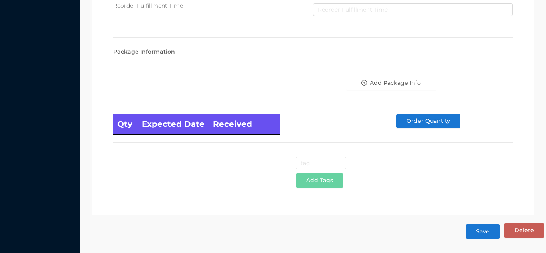
click at [485, 234] on button "Save" at bounding box center [483, 231] width 34 height 14
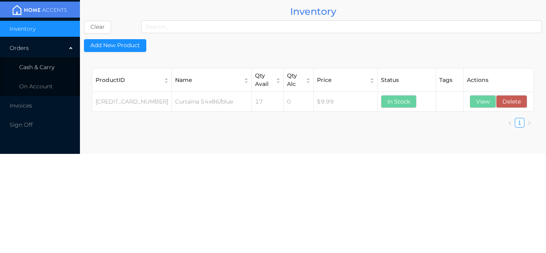
click at [59, 66] on li "Cash & Carry" at bounding box center [40, 67] width 80 height 16
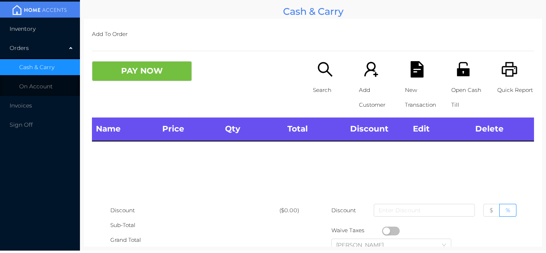
click at [52, 32] on li "Inventory" at bounding box center [40, 29] width 80 height 16
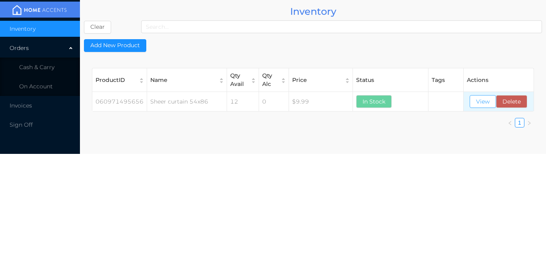
click at [483, 100] on button "View" at bounding box center [483, 101] width 26 height 13
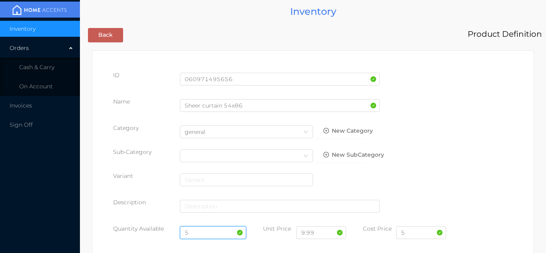
click at [205, 233] on input "5" at bounding box center [213, 232] width 67 height 13
type input "17"
click at [413, 236] on input "5" at bounding box center [421, 232] width 50 height 13
type input "4.50"
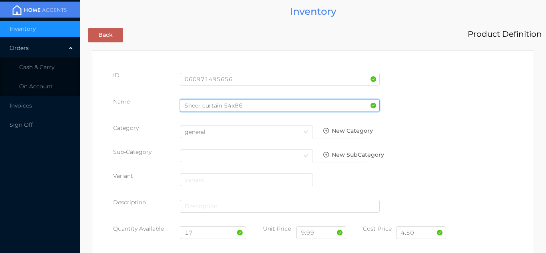
click at [250, 108] on input "Sheer curtain 54x86" at bounding box center [280, 105] width 200 height 13
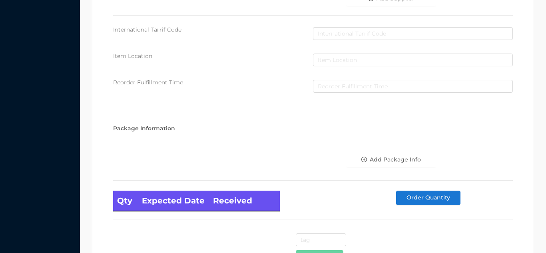
scroll to position [454, 0]
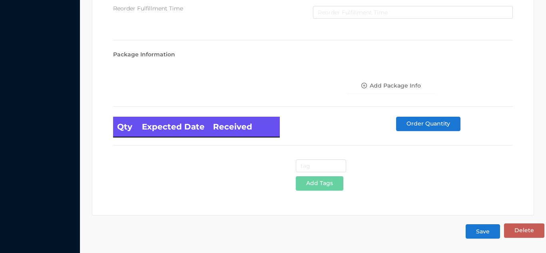
type input "Sheer curtain 54x86/black"
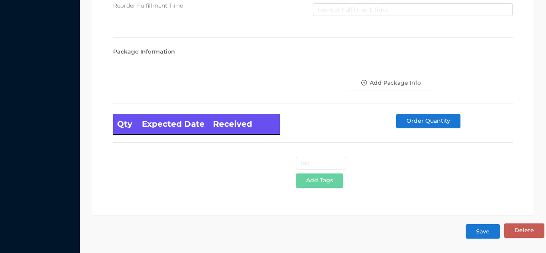
click at [487, 231] on button "Save" at bounding box center [483, 231] width 34 height 14
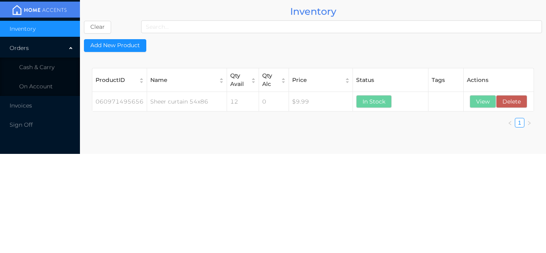
scroll to position [0, 0]
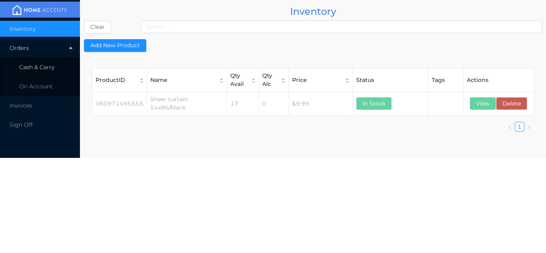
click at [63, 71] on li "Cash & Carry" at bounding box center [40, 67] width 80 height 16
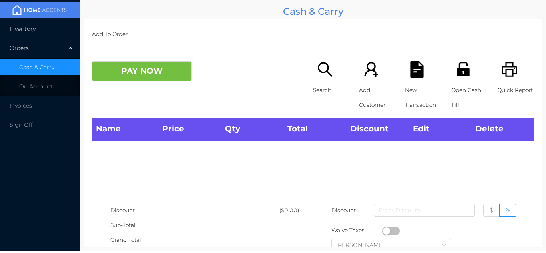
click at [58, 27] on li "Inventory" at bounding box center [40, 29] width 80 height 16
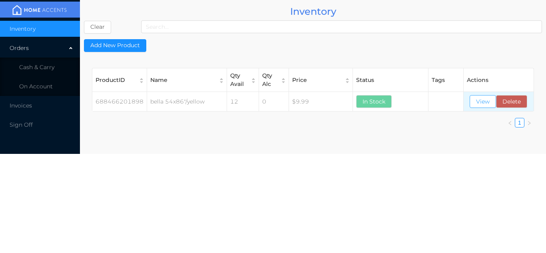
click at [481, 98] on button "View" at bounding box center [483, 101] width 26 height 13
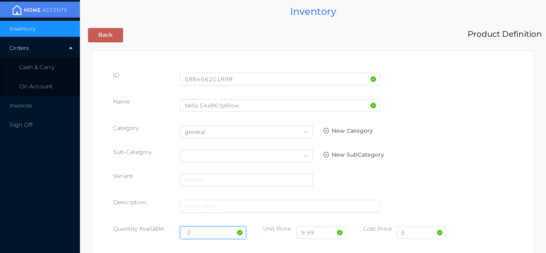
click at [201, 233] on input "-3" at bounding box center [213, 232] width 67 height 13
type input "-"
type input "12"
click at [412, 236] on input "5" at bounding box center [421, 232] width 50 height 13
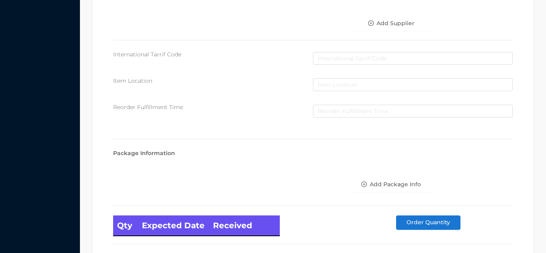
scroll to position [454, 0]
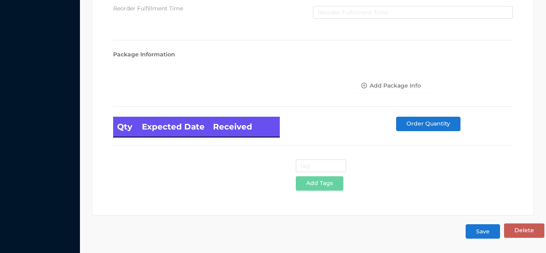
type input "4.50"
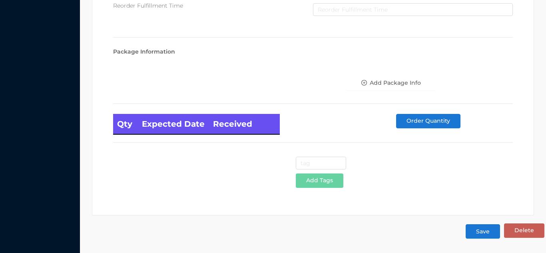
click at [484, 234] on button "Save" at bounding box center [483, 231] width 34 height 14
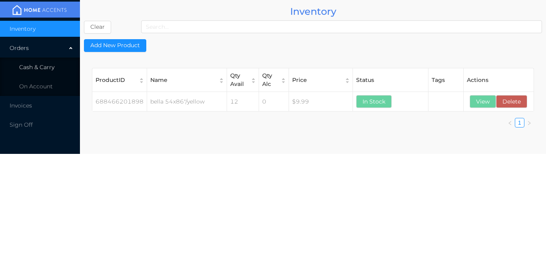
click at [52, 68] on span "Cash & Carry" at bounding box center [36, 67] width 35 height 7
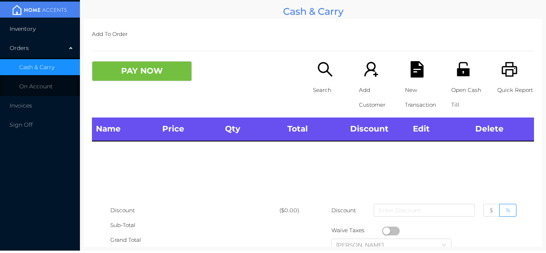
click at [47, 30] on li "Inventory" at bounding box center [40, 29] width 80 height 16
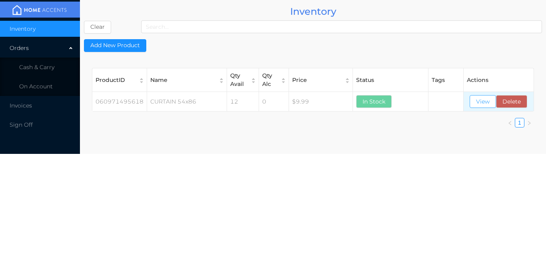
click at [478, 103] on button "View" at bounding box center [483, 101] width 26 height 13
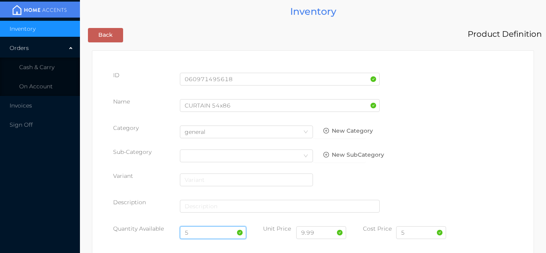
click at [204, 232] on input "5" at bounding box center [213, 232] width 67 height 13
type input "12"
click at [414, 238] on input "5" at bounding box center [421, 232] width 50 height 13
type input "4.50"
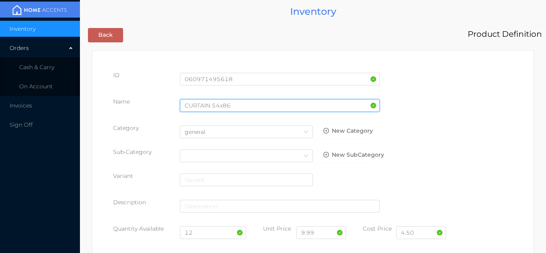
click at [238, 107] on input "CURTAIN 54x86" at bounding box center [280, 105] width 200 height 13
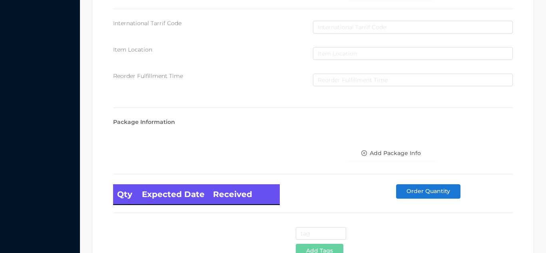
scroll to position [454, 0]
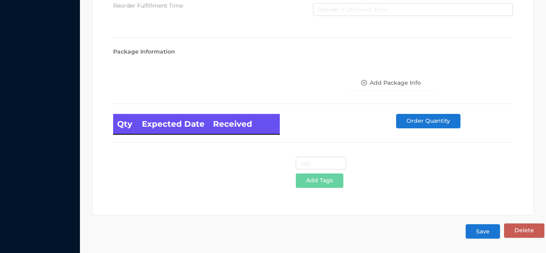
type input "CURTAIN 54x86/white"
click at [486, 236] on button "Save" at bounding box center [483, 231] width 34 height 14
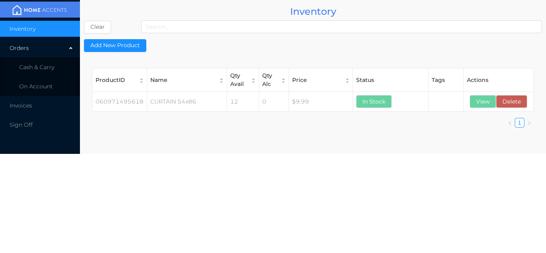
scroll to position [0, 0]
click at [56, 65] on li "Cash & Carry" at bounding box center [40, 67] width 80 height 16
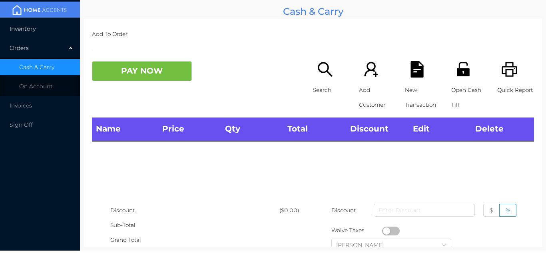
click at [60, 35] on li "Inventory" at bounding box center [40, 29] width 80 height 16
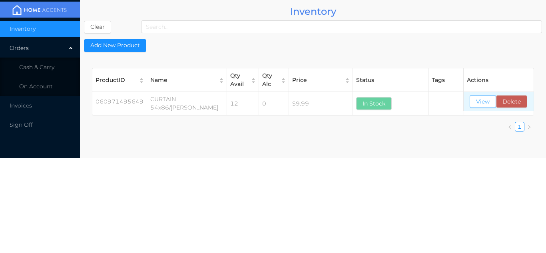
click at [477, 105] on button "View" at bounding box center [483, 101] width 26 height 13
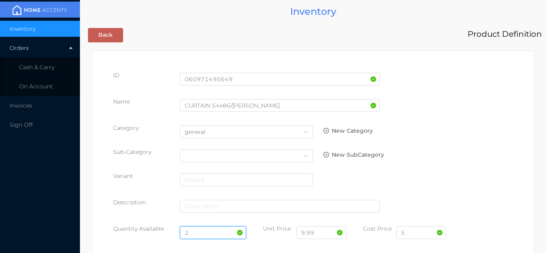
click at [204, 230] on input "2" at bounding box center [213, 232] width 67 height 13
type input "`"
type input "12"
click at [416, 235] on input "5" at bounding box center [421, 232] width 50 height 13
type input "4.50"
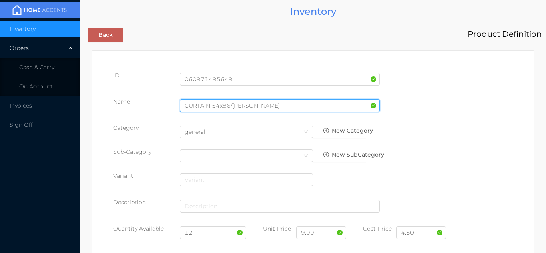
click at [261, 103] on input "CURTAIN 54x86/[PERSON_NAME]" at bounding box center [280, 105] width 200 height 13
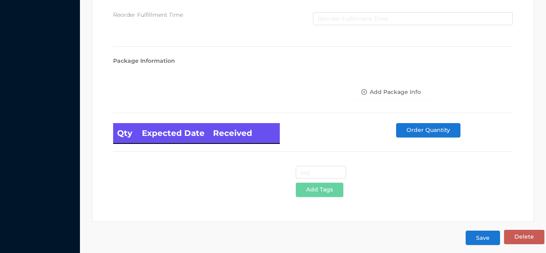
scroll to position [454, 0]
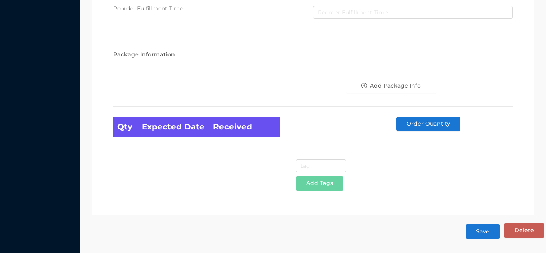
type input "CURTAIN 54x86/gray"
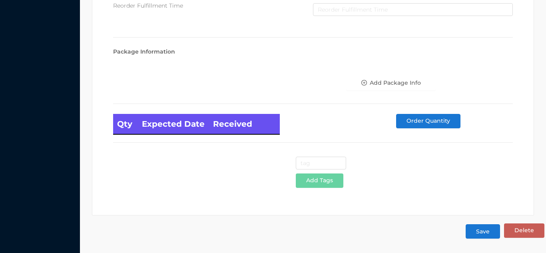
click at [484, 234] on button "Save" at bounding box center [483, 231] width 34 height 14
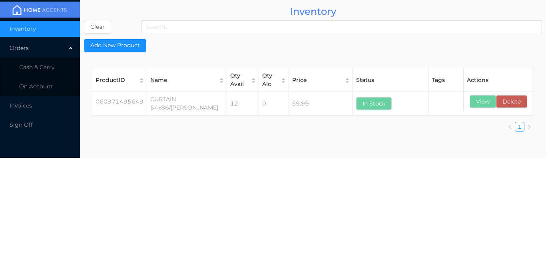
scroll to position [0, 0]
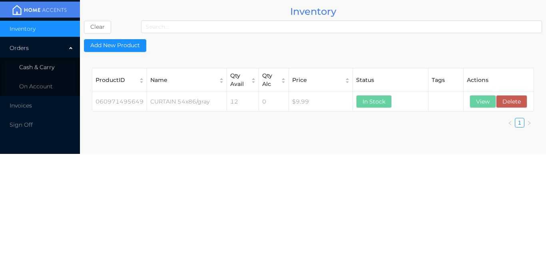
click at [60, 67] on li "Cash & Carry" at bounding box center [40, 67] width 80 height 16
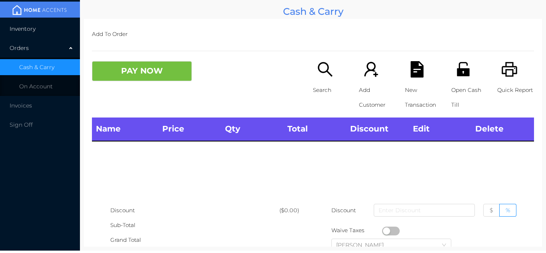
click at [54, 28] on li "Inventory" at bounding box center [40, 29] width 80 height 16
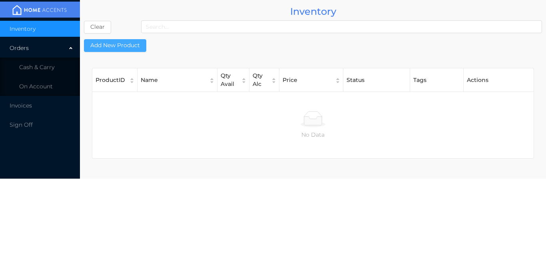
click at [130, 41] on button "Add New Product" at bounding box center [115, 45] width 62 height 13
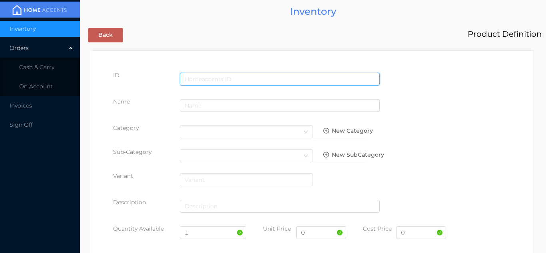
click at [202, 74] on input "text" at bounding box center [280, 79] width 200 height 13
type input "688466250261"
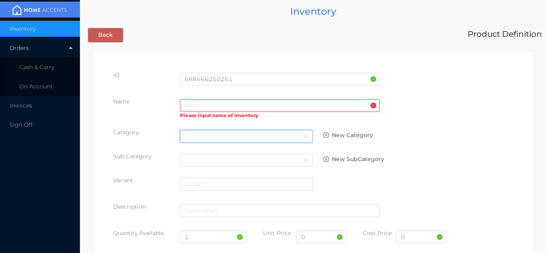
click at [202, 136] on div "Select Category" at bounding box center [247, 136] width 124 height 12
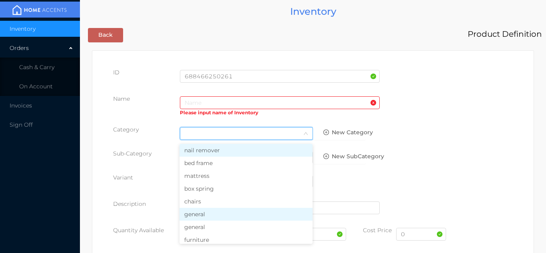
click at [206, 218] on li "general" at bounding box center [246, 214] width 133 height 13
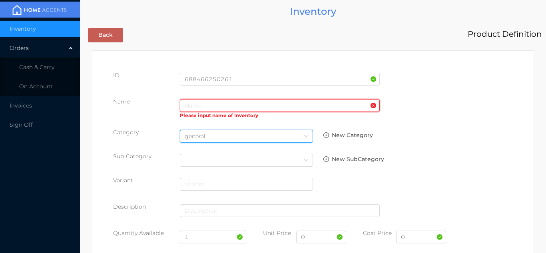
click at [189, 105] on input "text" at bounding box center [280, 105] width 200 height 13
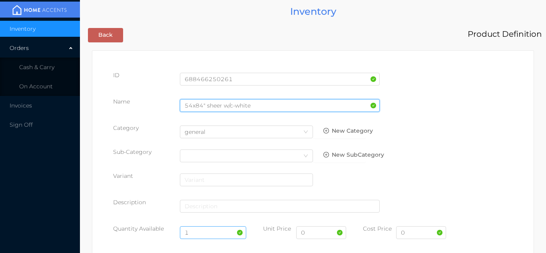
type input "54x84" sheer w/c-white"
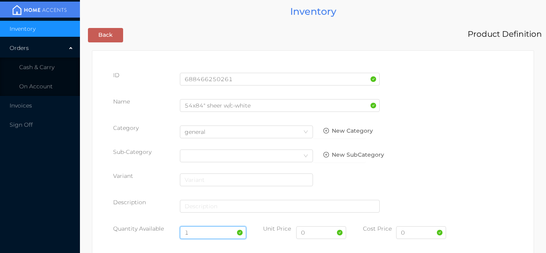
click at [206, 230] on input "1" at bounding box center [213, 232] width 67 height 13
type input "12"
click at [411, 234] on input "0" at bounding box center [421, 232] width 50 height 13
type input "6.95"
click at [317, 236] on input "0" at bounding box center [321, 232] width 50 height 13
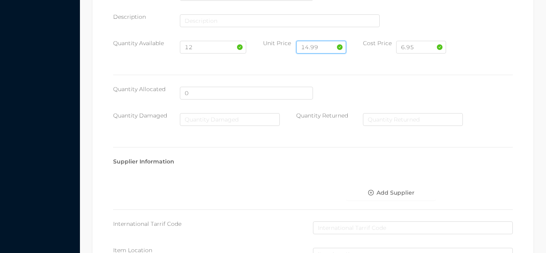
scroll to position [411, 0]
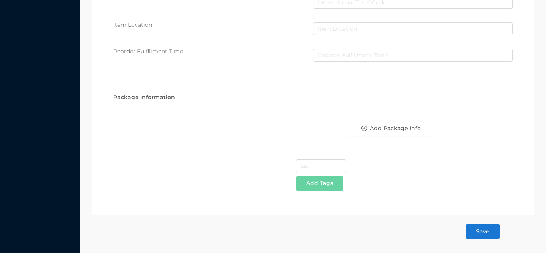
type input "14.99"
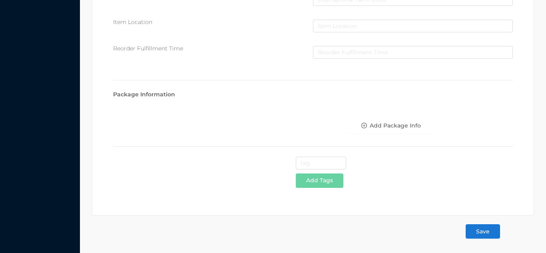
click at [482, 233] on button "Save" at bounding box center [483, 231] width 34 height 14
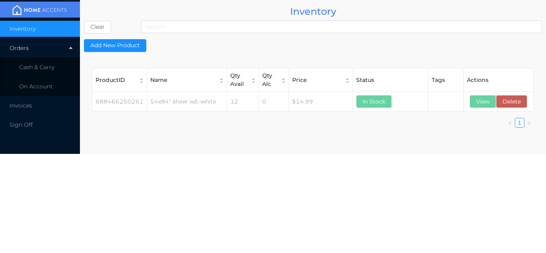
scroll to position [0, 0]
click at [57, 68] on li "Cash & Carry" at bounding box center [40, 67] width 80 height 16
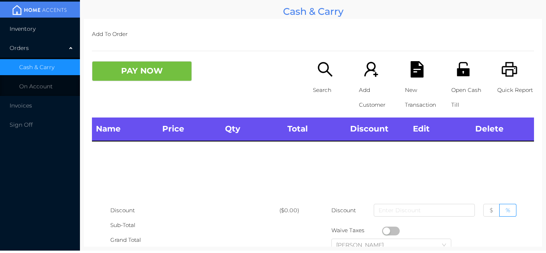
click at [52, 35] on li "Inventory" at bounding box center [40, 29] width 80 height 16
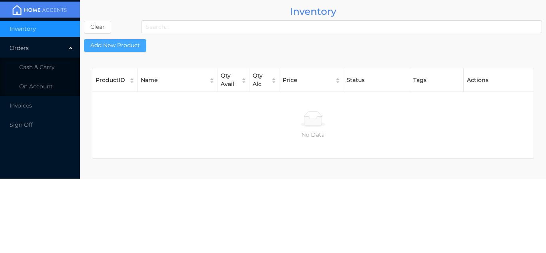
click at [126, 43] on button "Add New Product" at bounding box center [115, 45] width 62 height 13
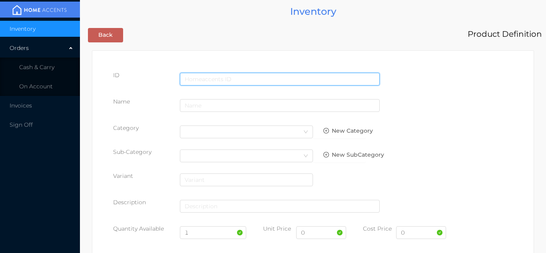
click at [203, 76] on input "text" at bounding box center [280, 79] width 200 height 13
type input "688466250278"
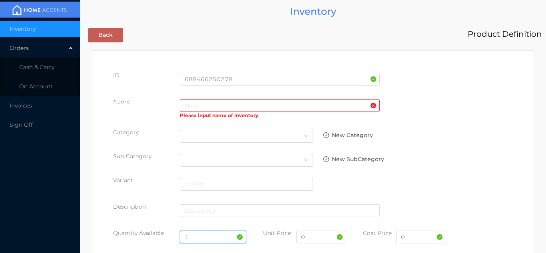
click at [198, 234] on input "1" at bounding box center [213, 237] width 67 height 13
type input "12"
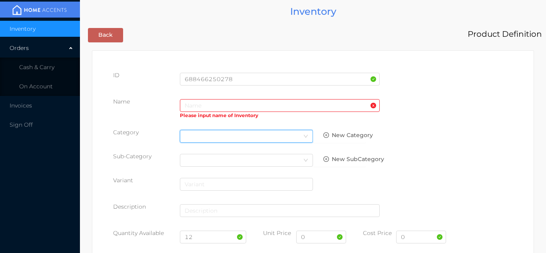
click at [190, 138] on div "Select Category" at bounding box center [247, 136] width 124 height 12
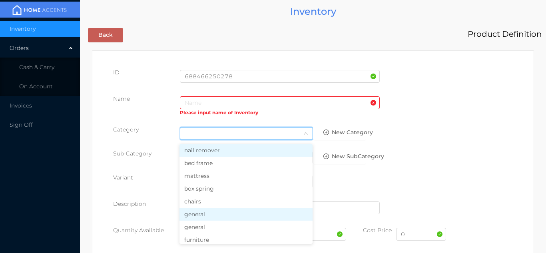
click at [201, 220] on li "general" at bounding box center [246, 214] width 133 height 13
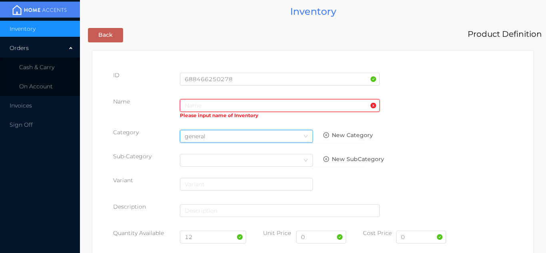
click at [193, 102] on input "text" at bounding box center [280, 105] width 200 height 13
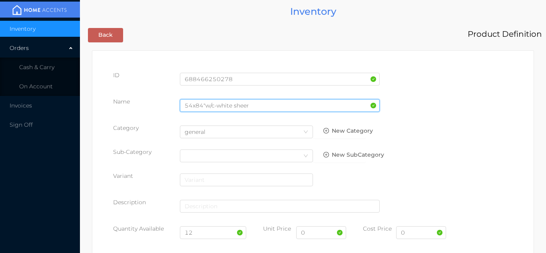
type input "54x84"w/c-white sheer"
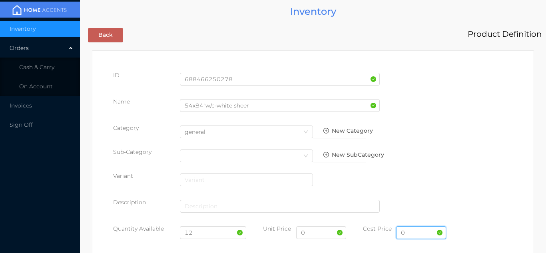
click at [407, 234] on input "0" at bounding box center [421, 232] width 50 height 13
type input "6.95"
click at [319, 235] on input "0" at bounding box center [321, 232] width 50 height 13
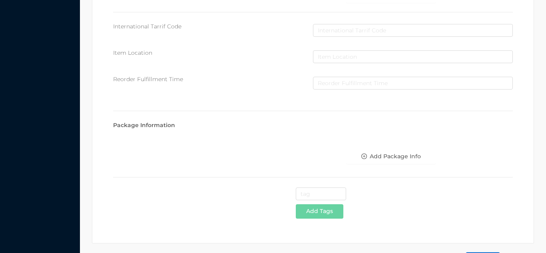
scroll to position [411, 0]
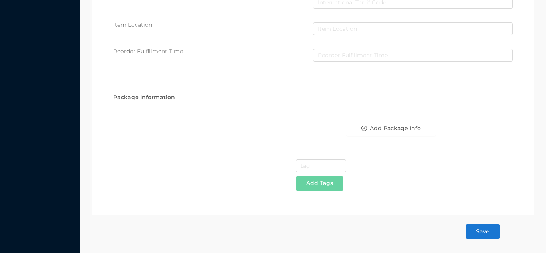
type input "14.99"
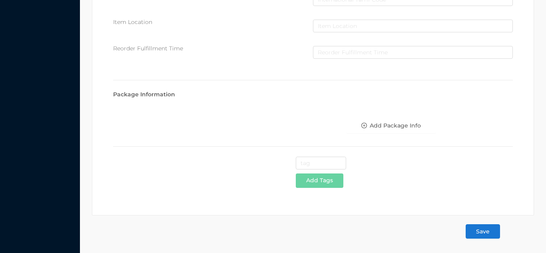
click at [490, 234] on button "Save" at bounding box center [483, 231] width 34 height 14
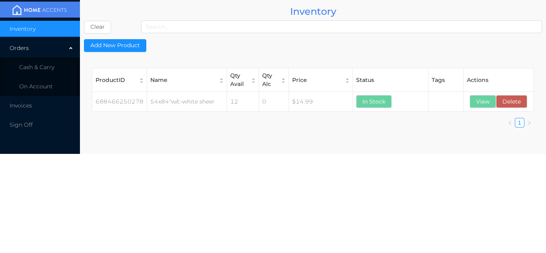
scroll to position [0, 0]
click at [64, 68] on li "Cash & Carry" at bounding box center [40, 67] width 80 height 16
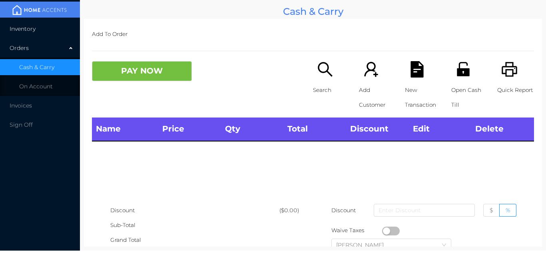
click at [49, 27] on li "Inventory" at bounding box center [40, 29] width 80 height 16
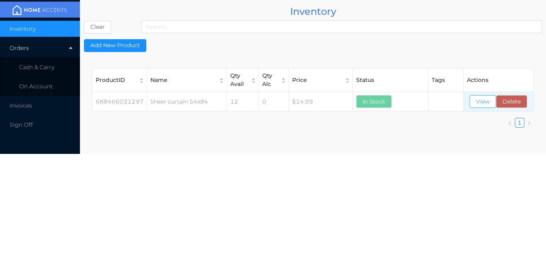
click at [484, 106] on button "View" at bounding box center [483, 101] width 26 height 13
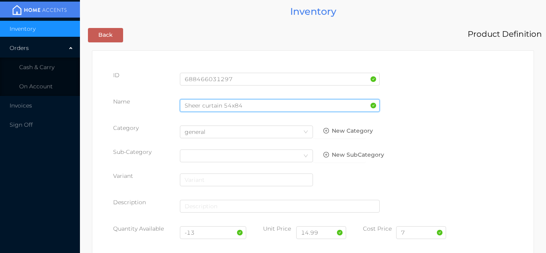
click at [250, 106] on input "Sheer curtain 54x84" at bounding box center [280, 105] width 200 height 13
type input "Sheer curtain 54x84/beaige- white"
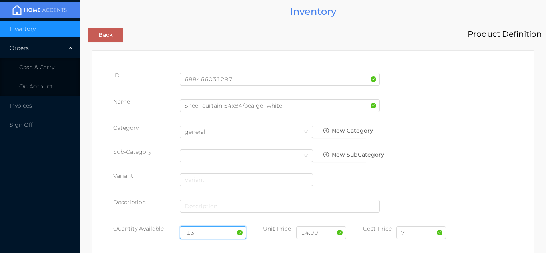
click at [205, 236] on input "-13" at bounding box center [213, 232] width 67 height 13
type input "-"
type input "12"
click at [415, 230] on input "7" at bounding box center [421, 232] width 50 height 13
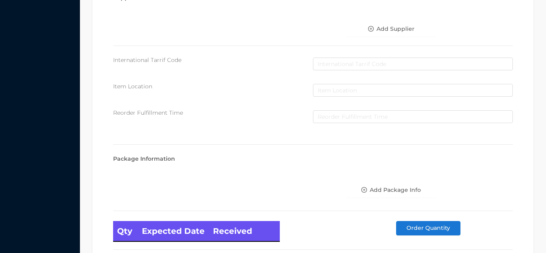
scroll to position [454, 0]
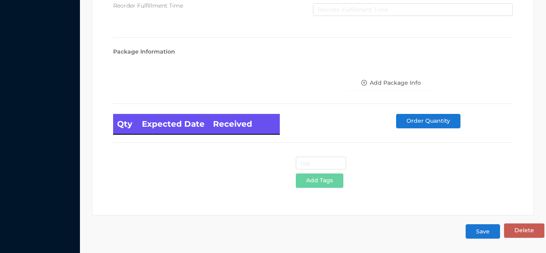
type input "7.40"
click at [483, 230] on button "Save" at bounding box center [483, 231] width 34 height 14
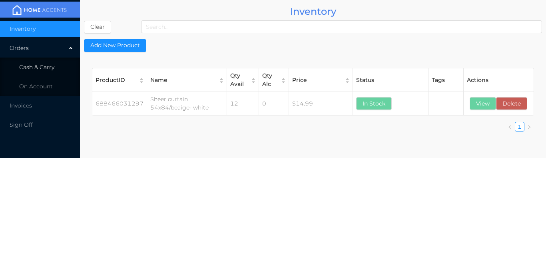
click at [56, 71] on li "Cash & Carry" at bounding box center [40, 67] width 80 height 16
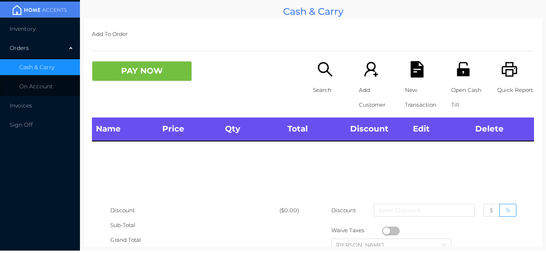
click at [47, 27] on li "Inventory" at bounding box center [40, 29] width 80 height 16
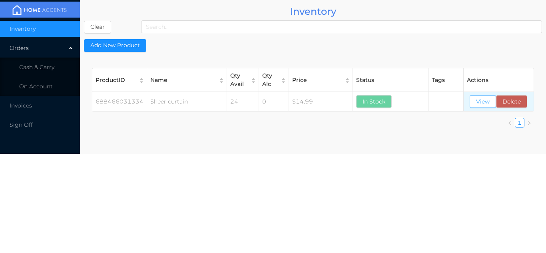
click at [483, 102] on button "View" at bounding box center [483, 101] width 26 height 13
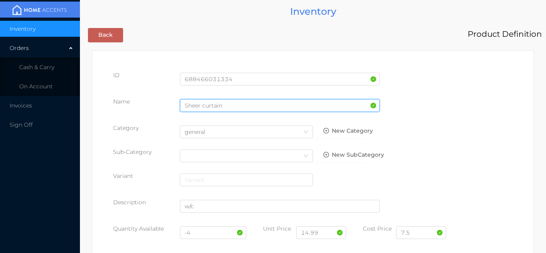
click at [228, 106] on input "Sheer curtain" at bounding box center [280, 105] width 200 height 13
click at [271, 105] on input "Sheer curtain54x84" w/c-white& blue" at bounding box center [280, 105] width 200 height 13
type input "Sheer curtain54x84" w/c-white & blue"
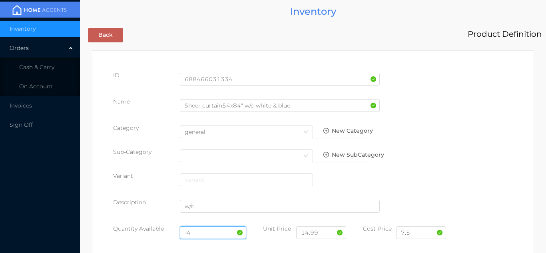
click at [205, 230] on input "-4" at bounding box center [213, 232] width 67 height 13
type input "-"
type input "16"
click at [417, 234] on input "7.5" at bounding box center [421, 232] width 50 height 13
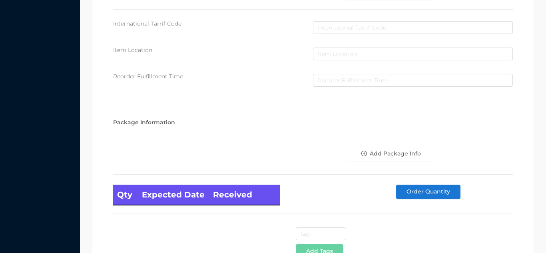
scroll to position [454, 0]
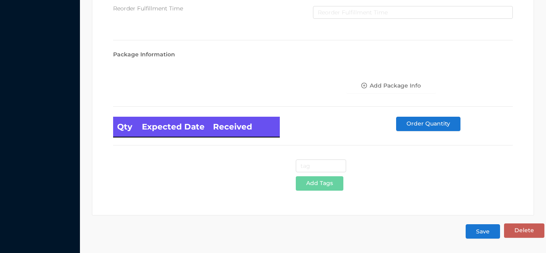
type input "7.40"
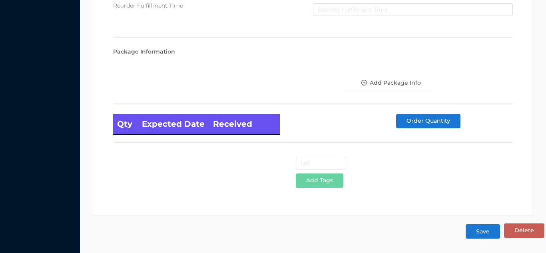
click at [486, 236] on button "Save" at bounding box center [483, 231] width 34 height 14
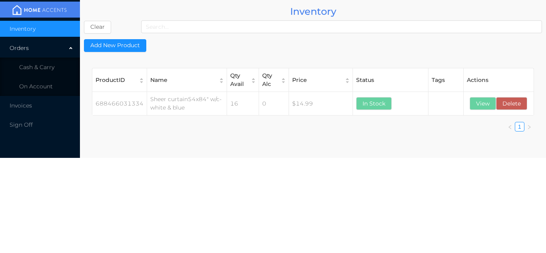
click at [62, 69] on li "Cash & Carry" at bounding box center [40, 67] width 80 height 16
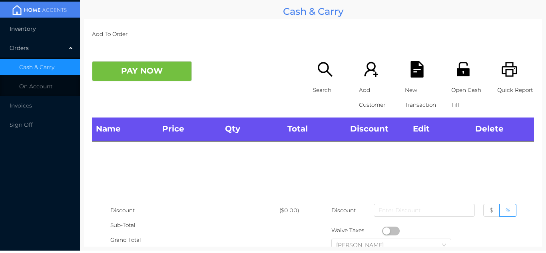
click at [58, 30] on li "Inventory" at bounding box center [40, 29] width 80 height 16
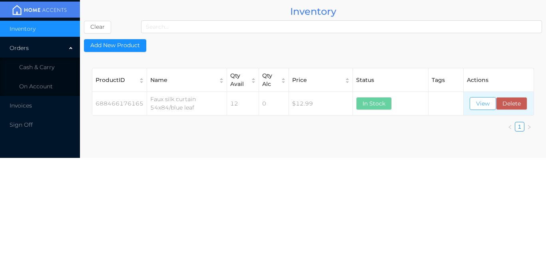
click at [478, 98] on button "View" at bounding box center [483, 103] width 26 height 13
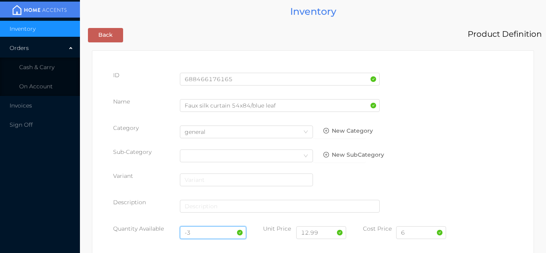
click at [204, 228] on input "-3" at bounding box center [213, 232] width 67 height 13
type input "-"
type input "12"
click at [416, 234] on input "6" at bounding box center [421, 232] width 50 height 13
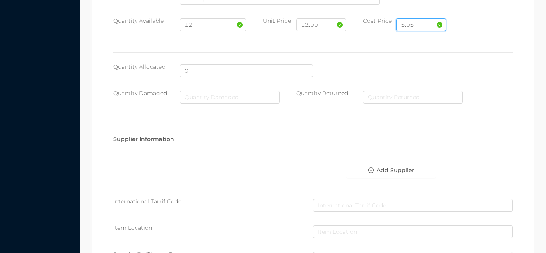
scroll to position [454, 0]
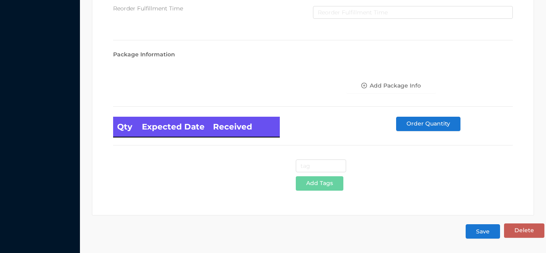
type input "5.95"
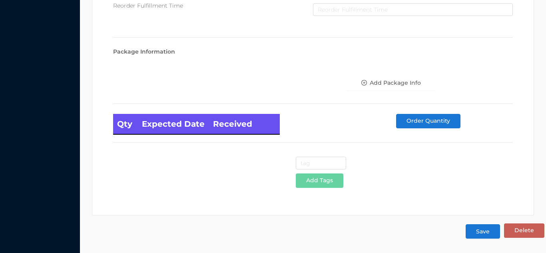
click at [483, 235] on button "Save" at bounding box center [483, 231] width 34 height 14
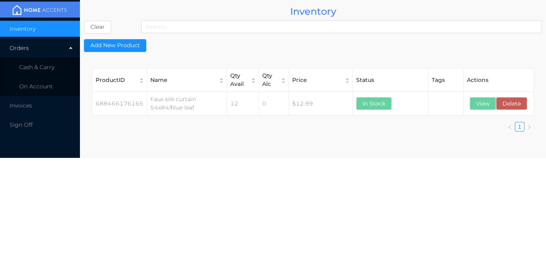
scroll to position [0, 0]
click at [52, 63] on li "Cash & Carry" at bounding box center [40, 67] width 80 height 16
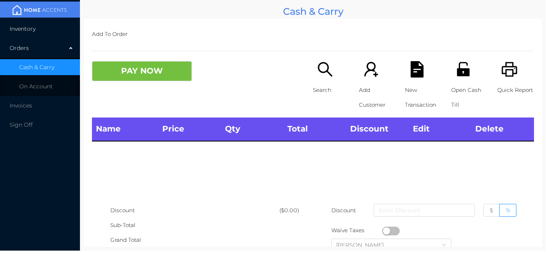
click at [48, 24] on li "Inventory" at bounding box center [40, 29] width 80 height 16
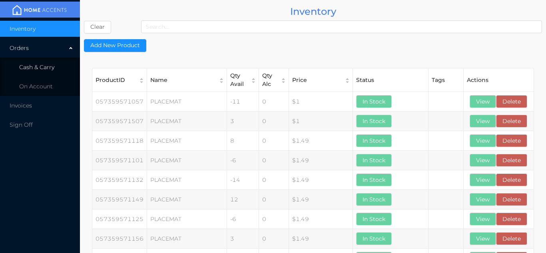
click at [62, 68] on li "Cash & Carry" at bounding box center [40, 67] width 80 height 16
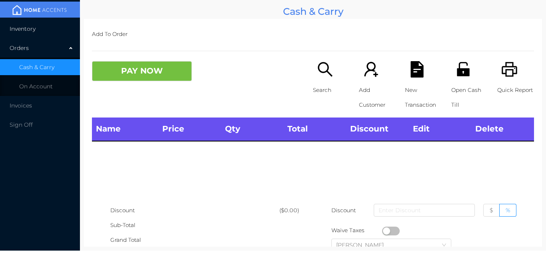
click at [46, 22] on li "Inventory" at bounding box center [40, 29] width 80 height 16
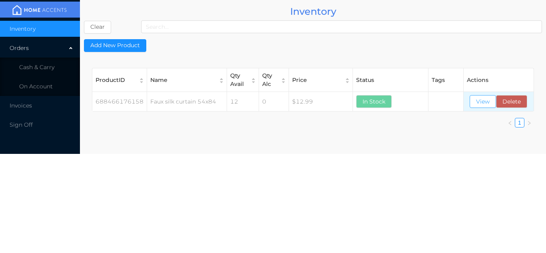
click at [484, 99] on button "View" at bounding box center [483, 101] width 26 height 13
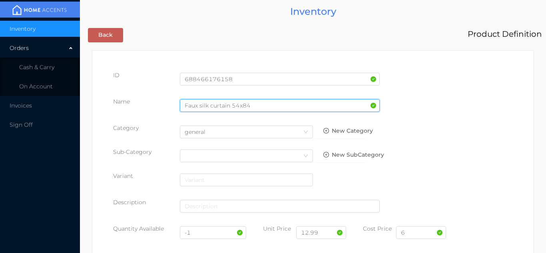
click at [250, 104] on input "Faux silk curtain 54x84" at bounding box center [280, 105] width 200 height 13
type input "Faux silk curtain 54x84/blue flower"
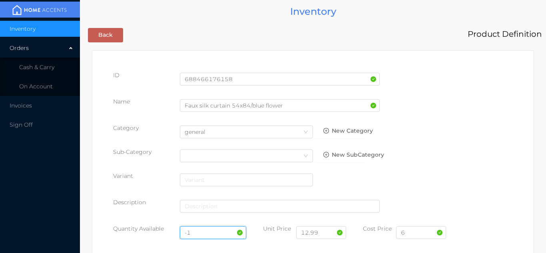
click at [204, 233] on input "-1" at bounding box center [213, 232] width 67 height 13
type input "-"
type input "12"
click at [414, 234] on input "6" at bounding box center [421, 232] width 50 height 13
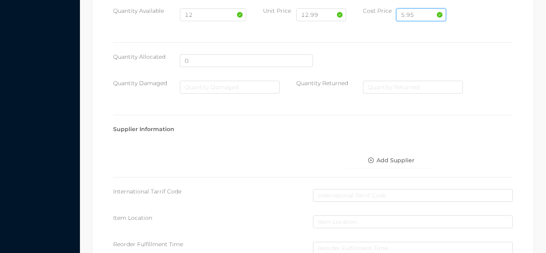
scroll to position [454, 0]
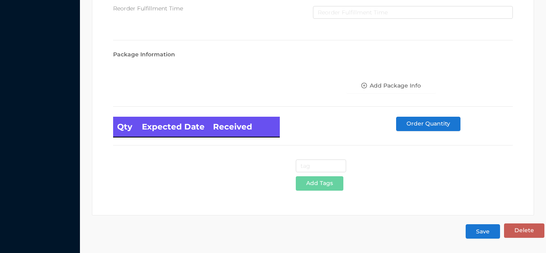
type input "5.95"
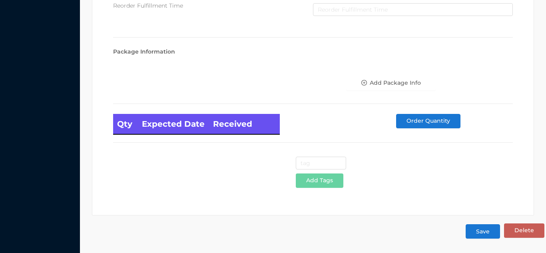
click at [484, 238] on button "Save" at bounding box center [483, 231] width 34 height 14
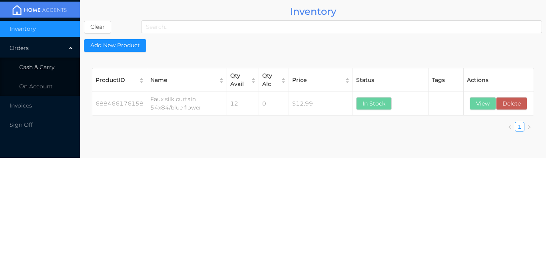
click at [54, 68] on span "Cash & Carry" at bounding box center [36, 67] width 35 height 7
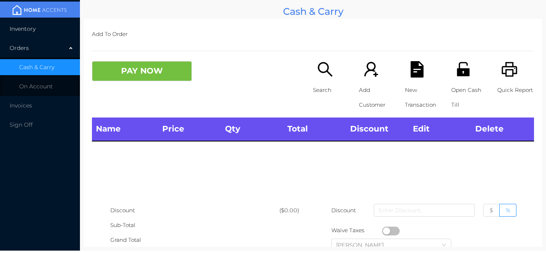
click at [47, 26] on li "Inventory" at bounding box center [40, 29] width 80 height 16
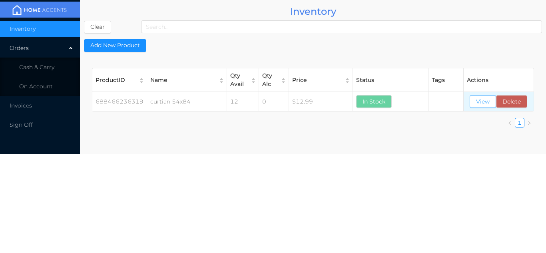
click at [486, 107] on button "View" at bounding box center [483, 101] width 26 height 13
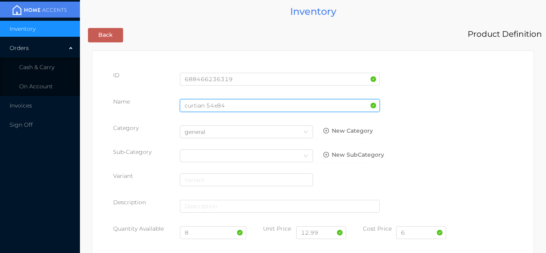
click at [233, 104] on input "curtian 54x84" at bounding box center [280, 105] width 200 height 13
click at [251, 107] on input "curtian 54x84"/orange &green flower" at bounding box center [280, 105] width 200 height 13
type input "curtian 54x84"/orange & green flower"
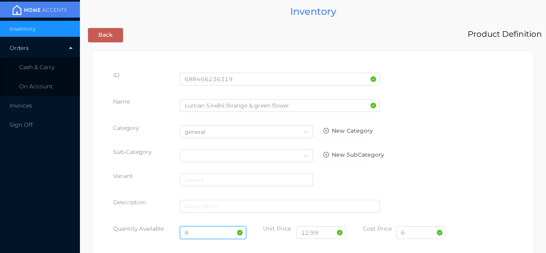
click at [204, 235] on input "8" at bounding box center [213, 232] width 67 height 13
type input "12"
click at [414, 236] on input "6" at bounding box center [421, 232] width 50 height 13
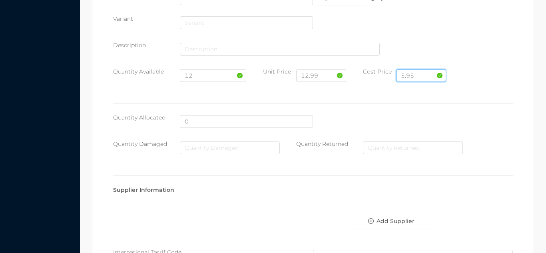
scroll to position [454, 0]
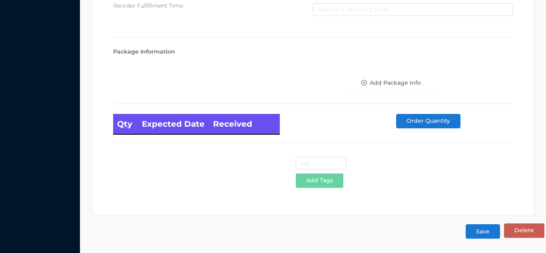
type input "5.95"
click at [490, 233] on button "Save" at bounding box center [483, 231] width 34 height 14
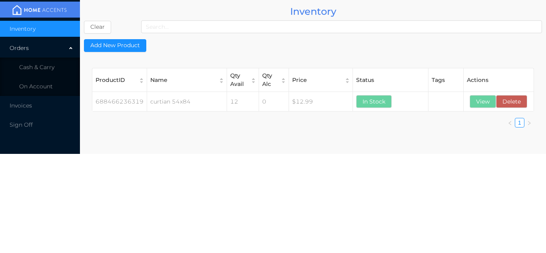
scroll to position [0, 0]
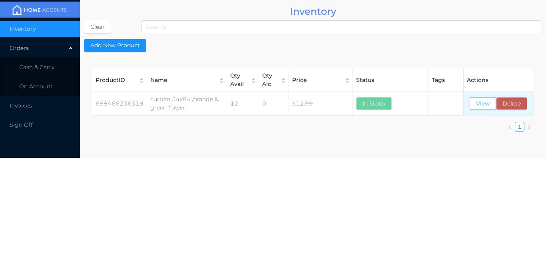
click at [483, 106] on button "View" at bounding box center [483, 103] width 26 height 13
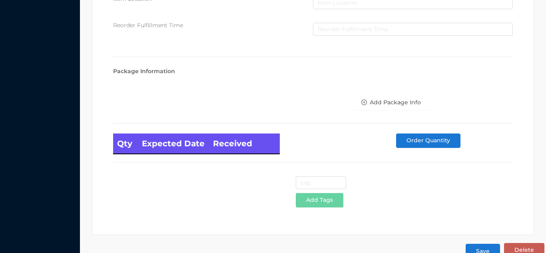
scroll to position [454, 0]
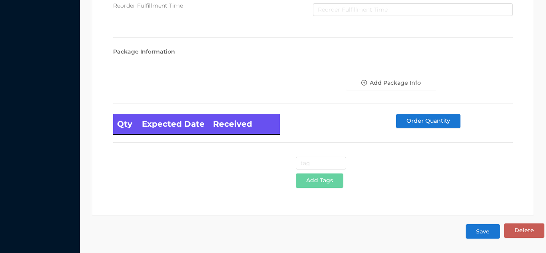
click at [486, 233] on button "Save" at bounding box center [483, 231] width 34 height 14
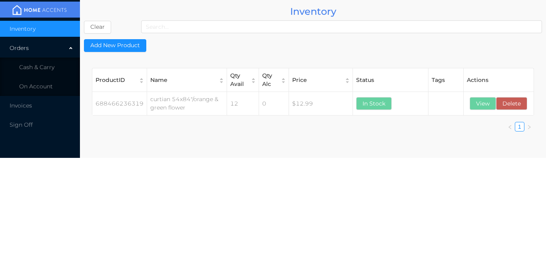
scroll to position [0, 0]
click at [54, 65] on li "Cash & Carry" at bounding box center [40, 67] width 80 height 16
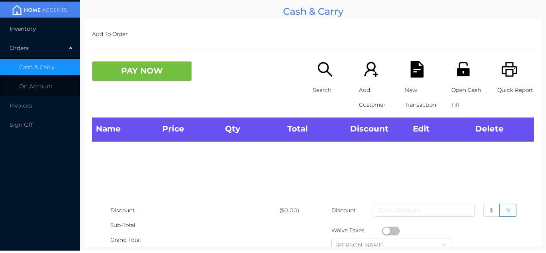
click at [44, 23] on li "Inventory" at bounding box center [40, 29] width 80 height 16
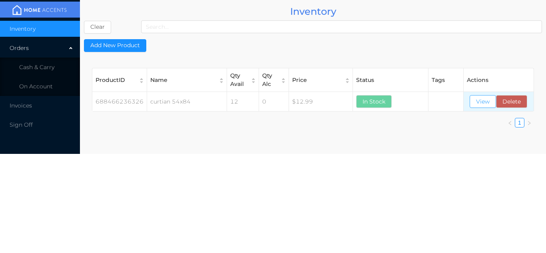
click at [483, 104] on button "View" at bounding box center [483, 101] width 26 height 13
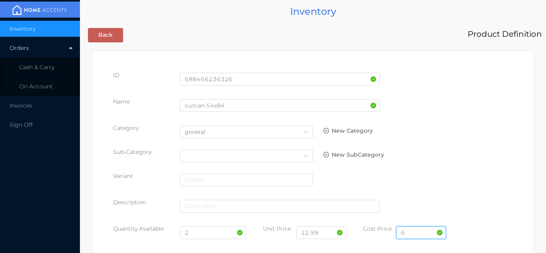
click at [415, 231] on input "6" at bounding box center [421, 232] width 50 height 13
type input "6"
type input "5.95"
click at [210, 234] on input "2" at bounding box center [213, 232] width 67 height 13
type input "12"
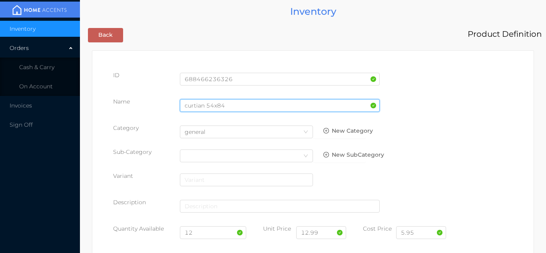
click at [232, 107] on input "curtian 54x84" at bounding box center [280, 105] width 200 height 13
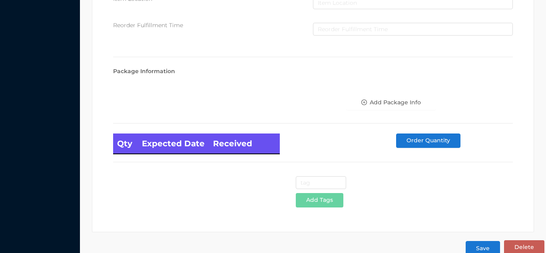
scroll to position [454, 0]
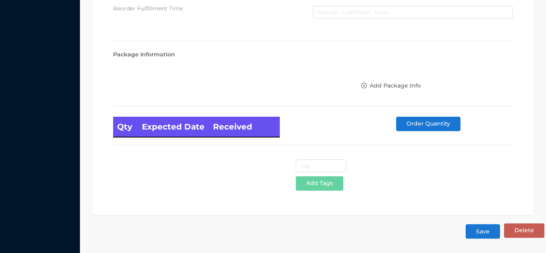
type input "curtian 54x84"/blue flower"
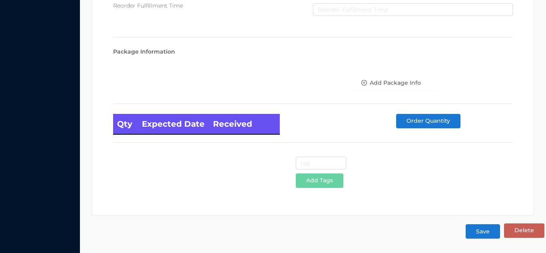
click at [486, 229] on button "Save" at bounding box center [483, 231] width 34 height 14
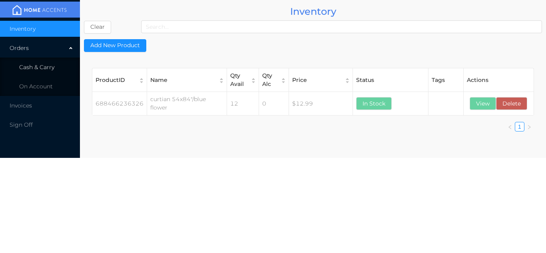
click at [54, 64] on li "Cash & Carry" at bounding box center [40, 67] width 80 height 16
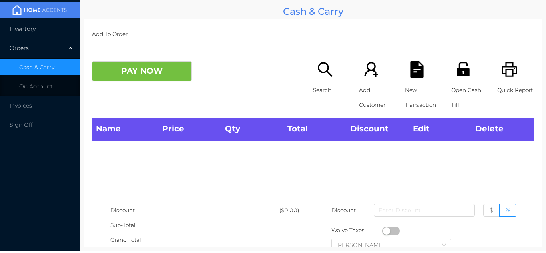
click at [57, 30] on li "Inventory" at bounding box center [40, 29] width 80 height 16
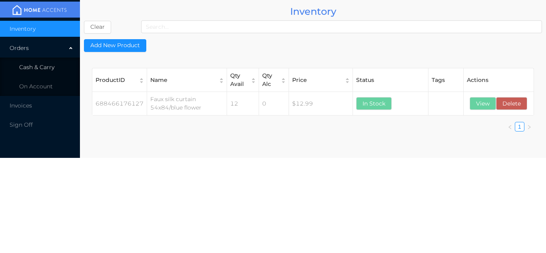
click at [52, 65] on span "Cash & Carry" at bounding box center [36, 67] width 35 height 7
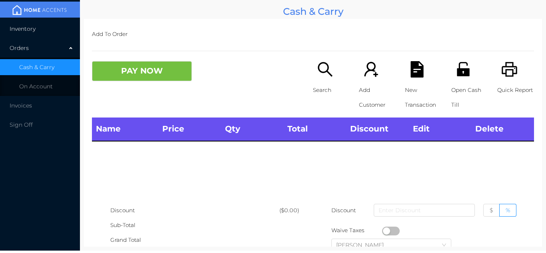
click at [43, 25] on li "Inventory" at bounding box center [40, 29] width 80 height 16
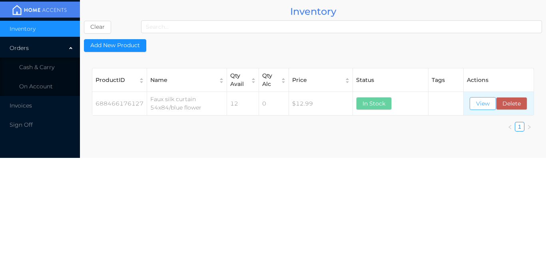
click at [482, 101] on button "View" at bounding box center [483, 103] width 26 height 13
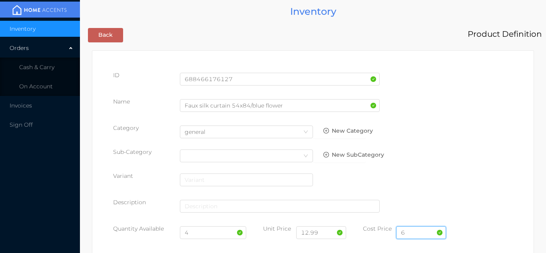
click at [414, 232] on input "6" at bounding box center [421, 232] width 50 height 13
type input "5.95"
click at [199, 232] on input "4" at bounding box center [213, 232] width 67 height 13
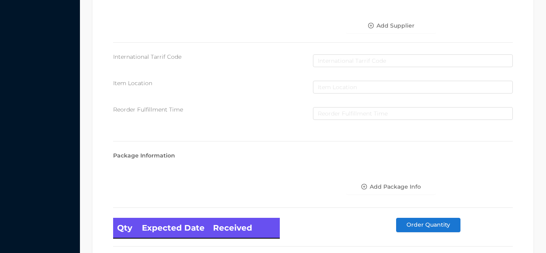
scroll to position [454, 0]
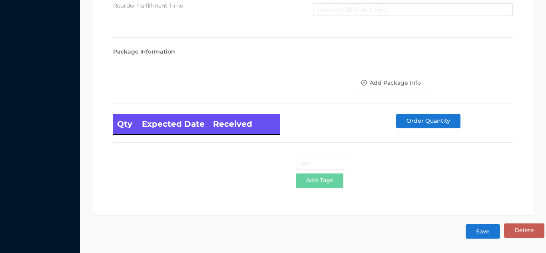
type input "12"
click at [482, 227] on button "Save" at bounding box center [483, 231] width 34 height 14
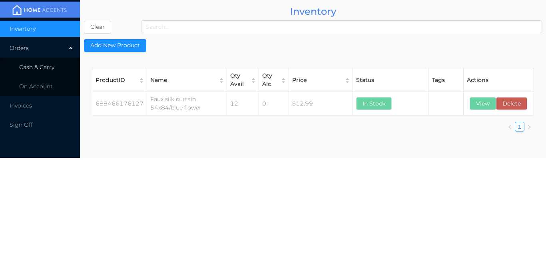
click at [62, 68] on li "Cash & Carry" at bounding box center [40, 67] width 80 height 16
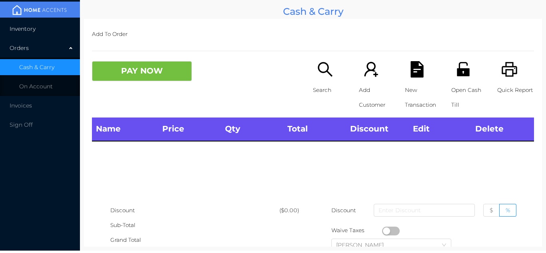
click at [54, 35] on li "Inventory" at bounding box center [40, 29] width 80 height 16
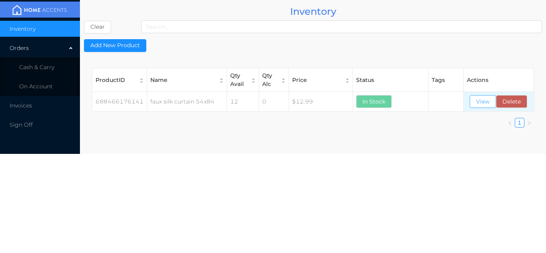
click at [475, 107] on button "View" at bounding box center [483, 101] width 26 height 13
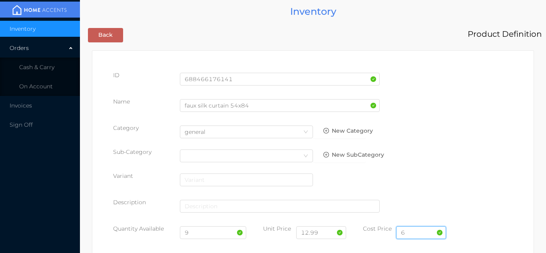
click at [414, 233] on input "6" at bounding box center [421, 232] width 50 height 13
type input "5.95"
click at [196, 236] on input "9" at bounding box center [213, 232] width 67 height 13
type input "12"
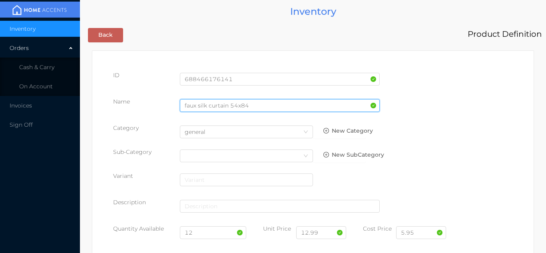
click at [249, 108] on input "faux silk curtain 54x84" at bounding box center [280, 105] width 200 height 13
click at [254, 107] on input "faux silk curtain 54x84"/gray flower" at bounding box center [280, 105] width 200 height 13
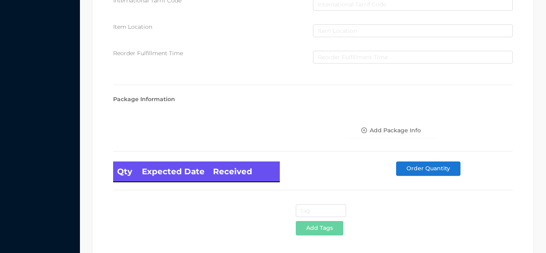
scroll to position [454, 0]
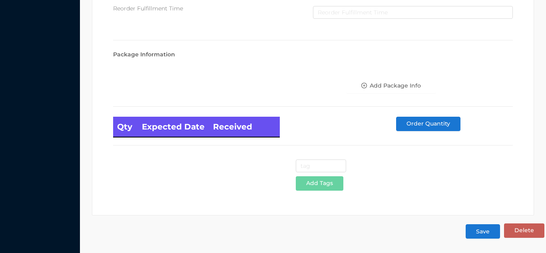
type input "faux silk curtain 54x84"/Gray flower"
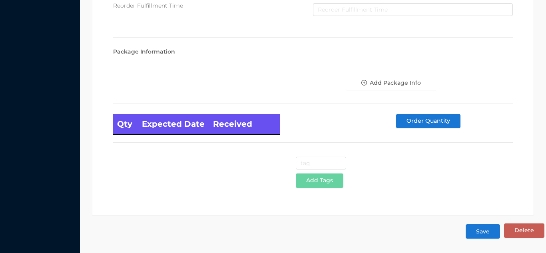
click at [487, 234] on button "Save" at bounding box center [483, 231] width 34 height 14
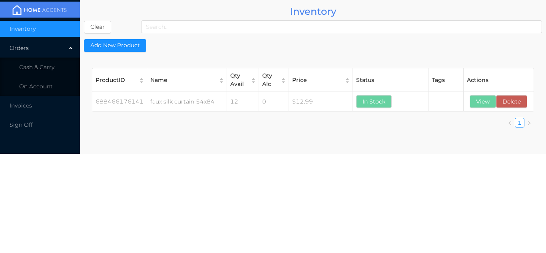
scroll to position [0, 0]
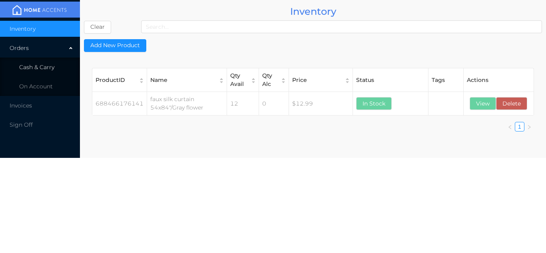
click at [44, 66] on span "Cash & Carry" at bounding box center [36, 67] width 35 height 7
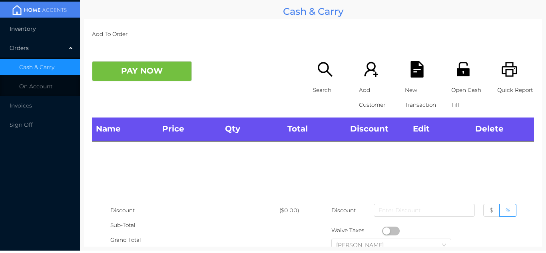
click at [46, 26] on li "Inventory" at bounding box center [40, 29] width 80 height 16
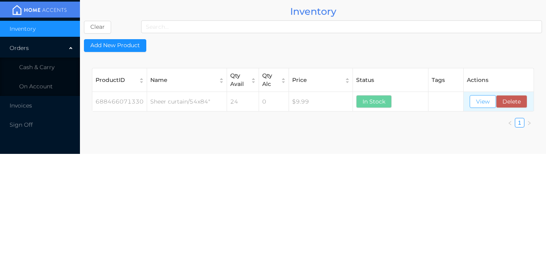
click at [484, 98] on button "View" at bounding box center [483, 101] width 26 height 13
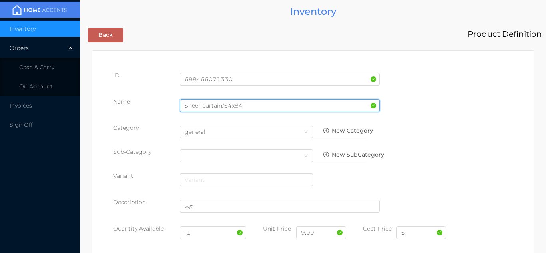
click at [250, 104] on input "Sheer curtain/54x84"" at bounding box center [280, 105] width 200 height 13
type input "Sheer curtain/54x84"/yellow"
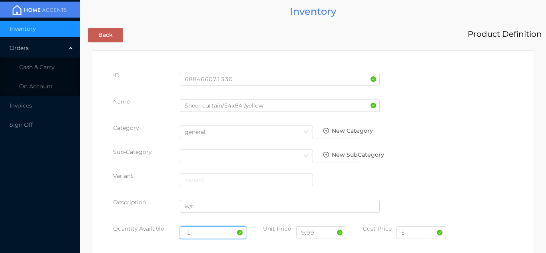
click at [202, 229] on input "-1" at bounding box center [213, 232] width 67 height 13
type input "-"
type input "1"
type input "17"
click at [428, 246] on div "5" at bounding box center [421, 236] width 50 height 22
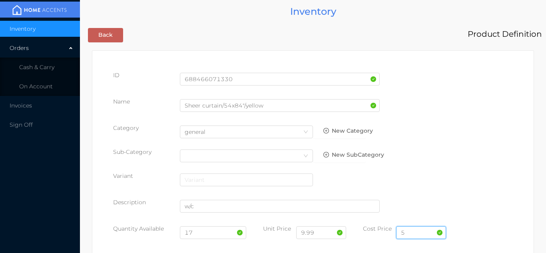
click at [410, 234] on input "5" at bounding box center [421, 232] width 50 height 13
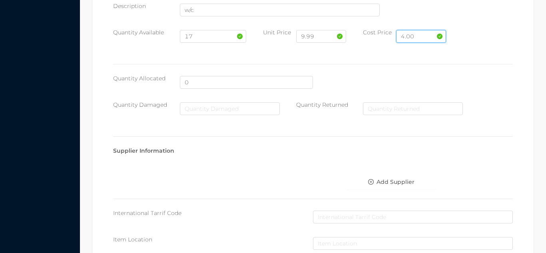
scroll to position [454, 0]
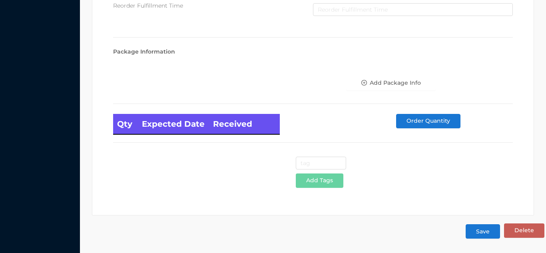
type input "4.00"
click at [489, 227] on button "Save" at bounding box center [483, 231] width 34 height 14
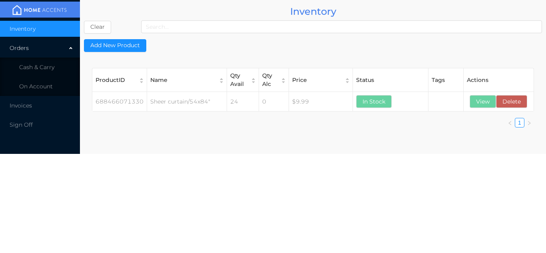
scroll to position [0, 0]
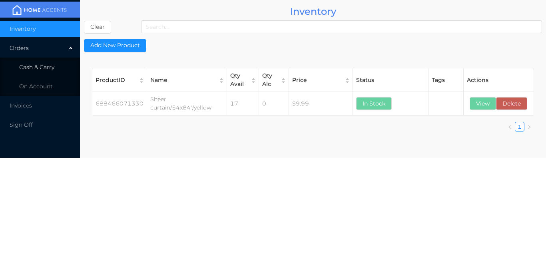
click at [46, 66] on span "Cash & Carry" at bounding box center [36, 67] width 35 height 7
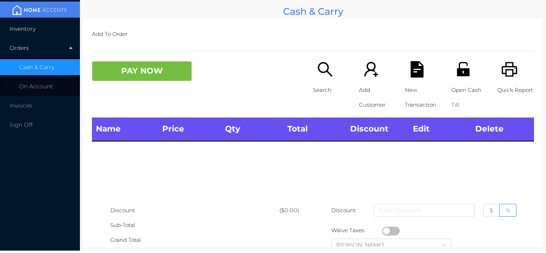
click at [44, 24] on li "Inventory" at bounding box center [40, 29] width 80 height 16
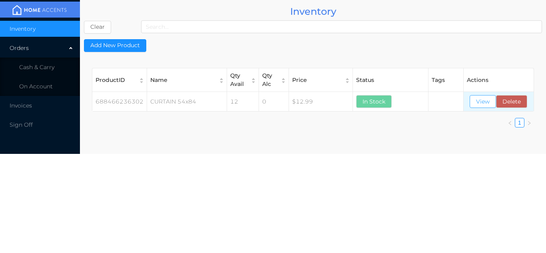
click at [480, 108] on button "View" at bounding box center [483, 101] width 26 height 13
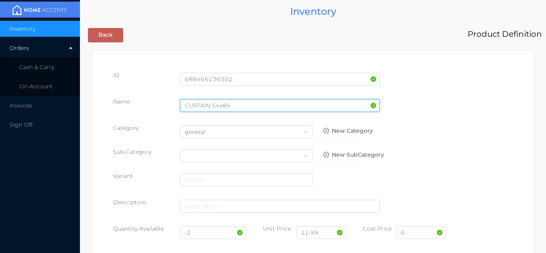
click at [232, 104] on input "CURTAIN 54x84" at bounding box center [280, 105] width 200 height 13
type input "CURTAIN 54x84"/pink & green flower"
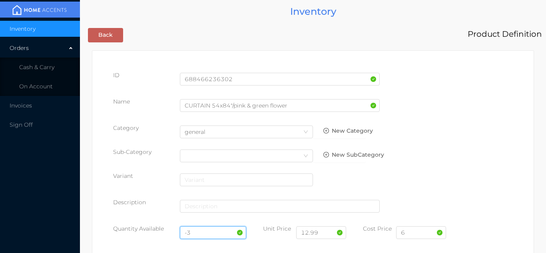
click at [205, 235] on input "-3" at bounding box center [213, 232] width 67 height 13
type input "-"
type input "15"
click at [417, 230] on input "6" at bounding box center [421, 232] width 50 height 13
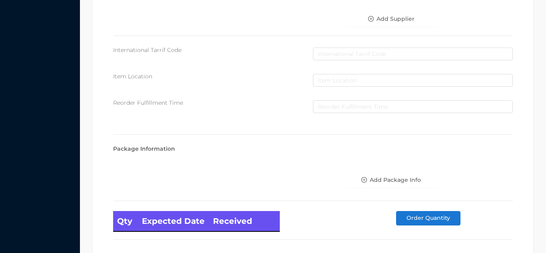
scroll to position [454, 0]
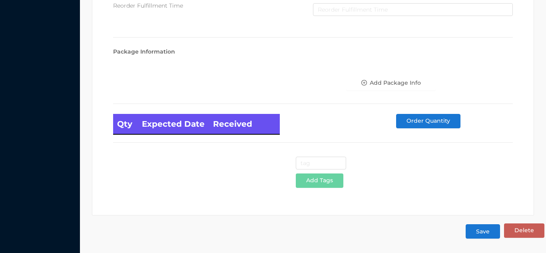
type input "5.95"
click at [484, 237] on button "Save" at bounding box center [483, 231] width 34 height 14
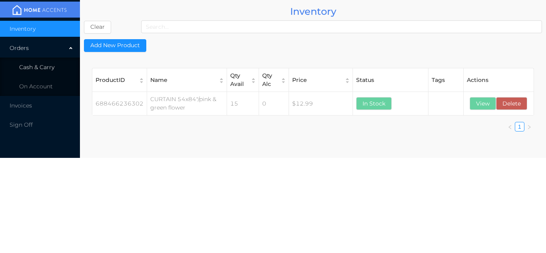
click at [52, 66] on span "Cash & Carry" at bounding box center [36, 67] width 35 height 7
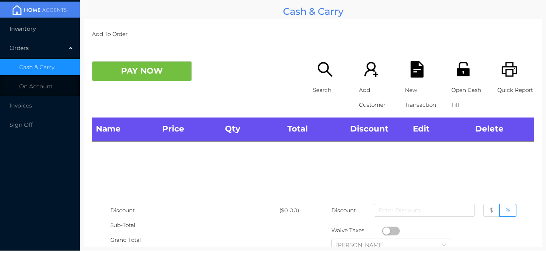
click at [52, 29] on li "Inventory" at bounding box center [40, 29] width 80 height 16
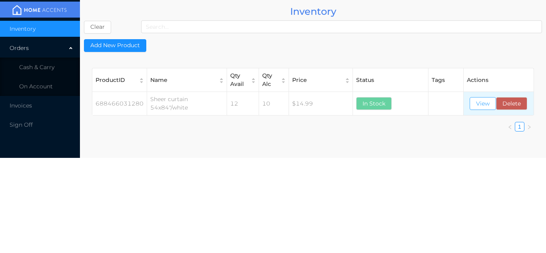
click at [486, 104] on button "View" at bounding box center [483, 103] width 26 height 13
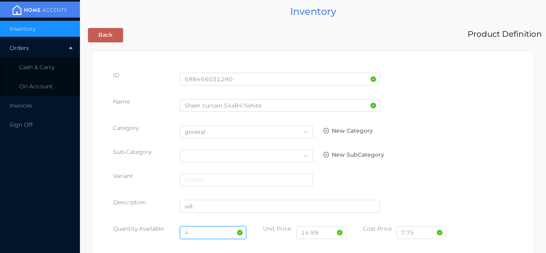
click at [205, 231] on input "4" at bounding box center [213, 232] width 67 height 13
type input "16"
click at [422, 234] on input "7.75" at bounding box center [421, 232] width 50 height 13
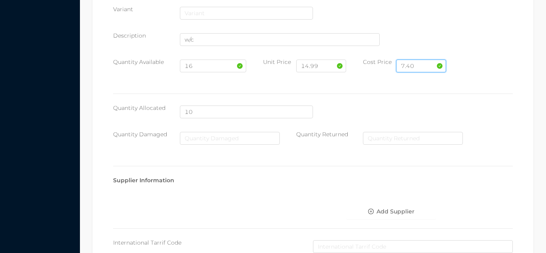
scroll to position [454, 0]
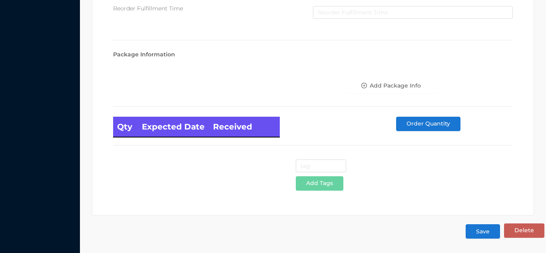
type input "7.40"
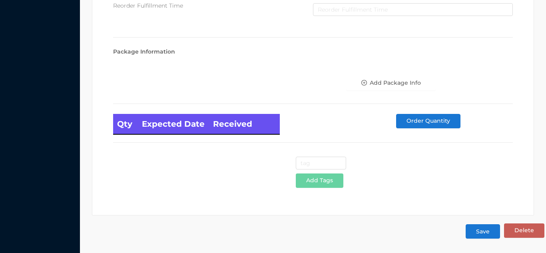
click at [483, 238] on button "Save" at bounding box center [483, 231] width 34 height 14
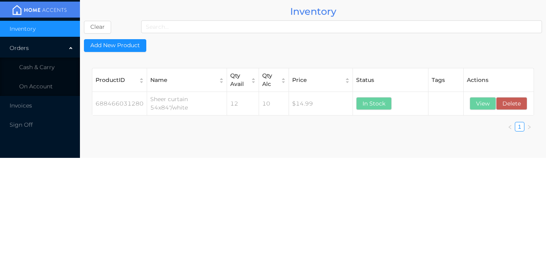
scroll to position [0, 0]
click at [60, 67] on li "Cash & Carry" at bounding box center [40, 67] width 80 height 16
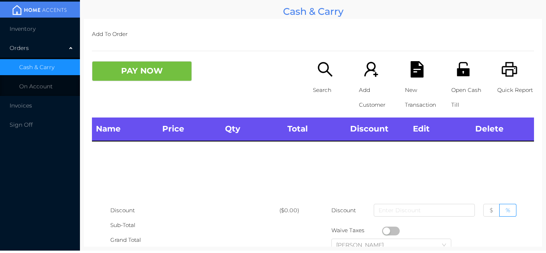
click at [52, 31] on li "Inventory" at bounding box center [40, 29] width 80 height 16
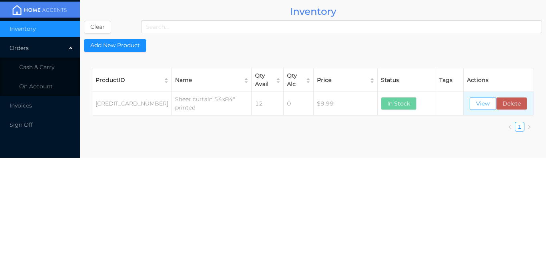
click at [485, 106] on button "View" at bounding box center [483, 103] width 26 height 13
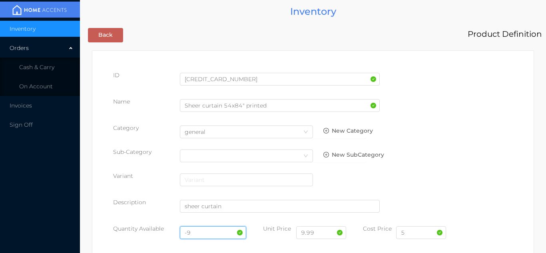
click at [202, 233] on input "-9" at bounding box center [213, 232] width 67 height 13
type input "-"
type input "5"
click at [416, 236] on input "5" at bounding box center [421, 232] width 50 height 13
type input "4.00"
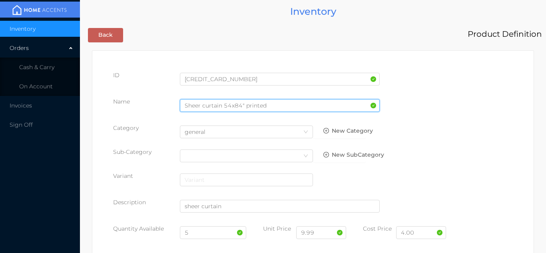
click at [242, 108] on input "Sheer curtain 54x84" printed" at bounding box center [280, 105] width 200 height 13
click at [243, 108] on input "Sheer curtain 54x84" printed" at bounding box center [280, 105] width 200 height 13
click at [246, 106] on input "Sheer curtain 54x84" printed" at bounding box center [280, 105] width 200 height 13
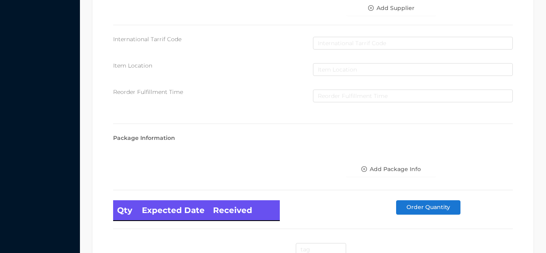
scroll to position [454, 0]
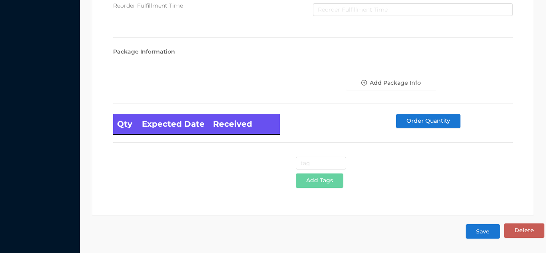
type input "Sheer curtain 54x84" /printed"
click at [489, 231] on button "Save" at bounding box center [483, 231] width 34 height 14
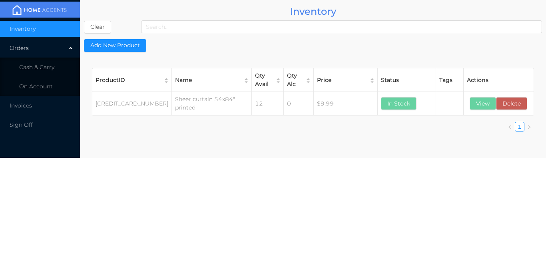
scroll to position [0, 0]
click at [56, 61] on li "Cash & Carry" at bounding box center [40, 67] width 80 height 16
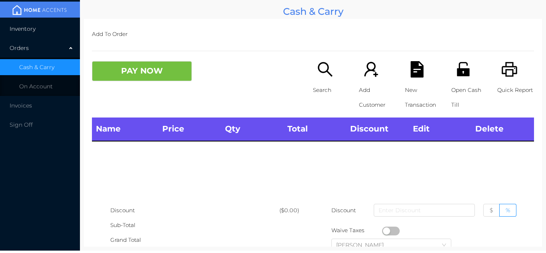
click at [49, 24] on li "Inventory" at bounding box center [40, 29] width 80 height 16
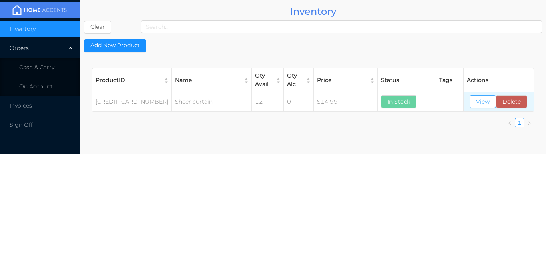
click at [486, 102] on button "View" at bounding box center [483, 101] width 26 height 13
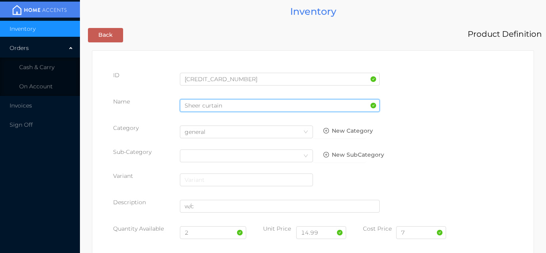
click at [230, 101] on input "Sheer curtain" at bounding box center [280, 105] width 200 height 13
type input "Sheer curtain 54x84"/white & gray"
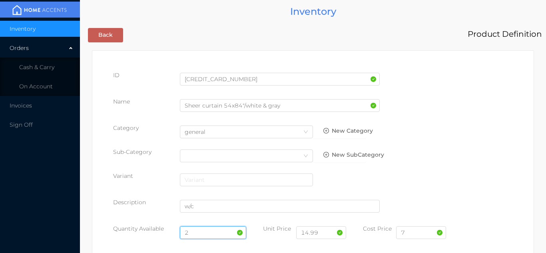
click at [204, 235] on input "2" at bounding box center [213, 232] width 67 height 13
type input "14"
click at [414, 233] on input "7" at bounding box center [421, 232] width 50 height 13
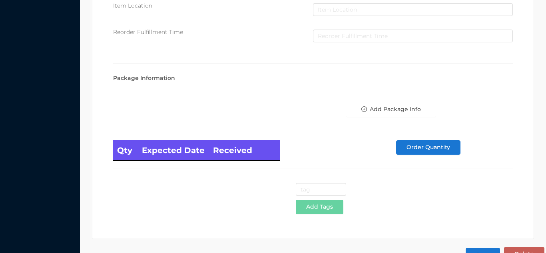
scroll to position [454, 0]
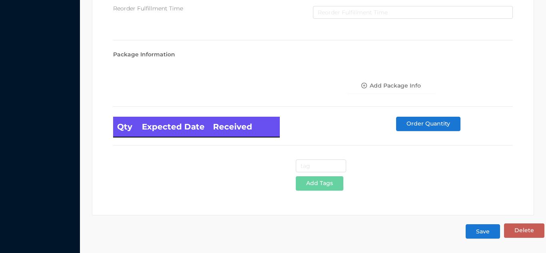
type input "7.40"
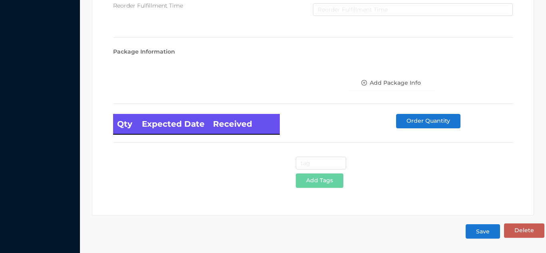
click at [481, 229] on button "Save" at bounding box center [483, 231] width 34 height 14
click at [484, 234] on button "Save" at bounding box center [483, 231] width 34 height 14
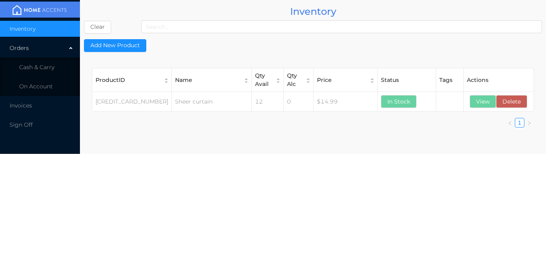
scroll to position [0, 0]
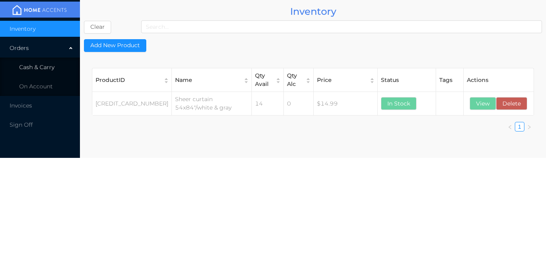
click at [47, 64] on span "Cash & Carry" at bounding box center [36, 67] width 35 height 7
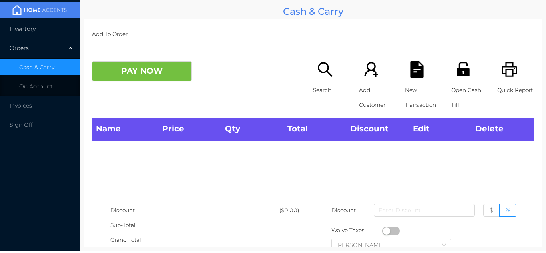
click at [45, 28] on li "Inventory" at bounding box center [40, 29] width 80 height 16
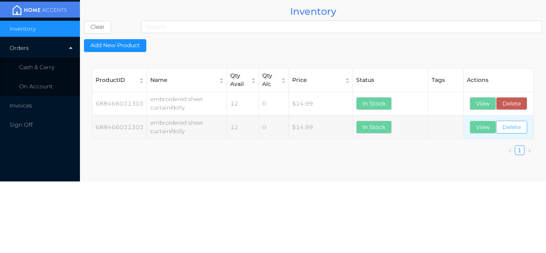
click at [520, 126] on button "Delete" at bounding box center [511, 127] width 31 height 13
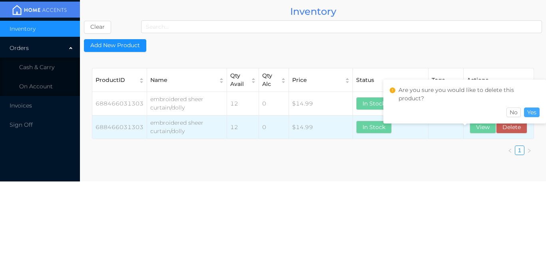
click at [535, 108] on button "Yes" at bounding box center [532, 113] width 16 height 10
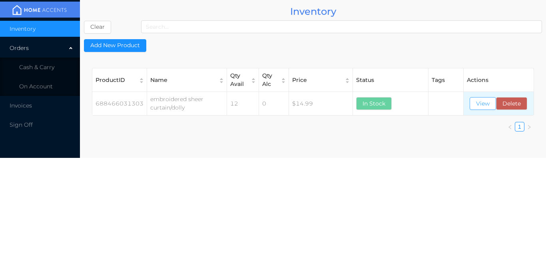
click at [481, 108] on button "View" at bounding box center [483, 103] width 26 height 13
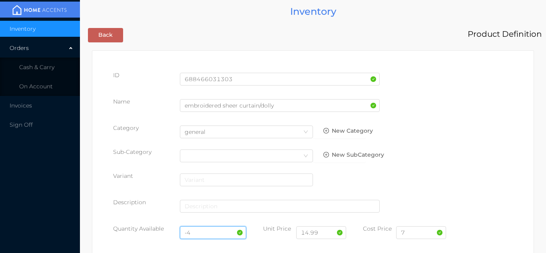
click at [204, 231] on input "-4" at bounding box center [213, 232] width 67 height 13
type input "-"
type input "12"
click at [414, 234] on input "7" at bounding box center [421, 232] width 50 height 13
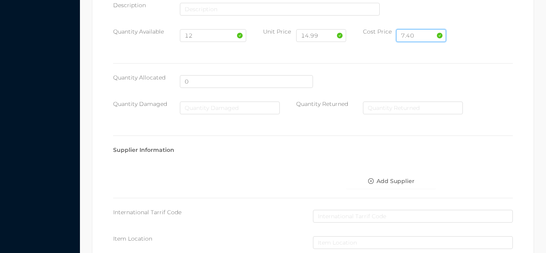
scroll to position [454, 0]
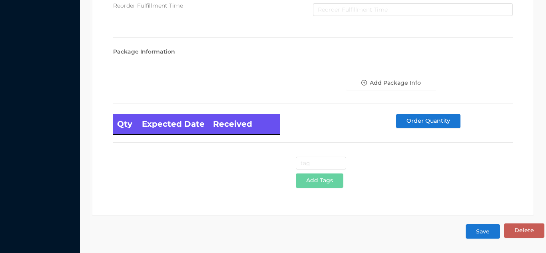
type input "7.40"
click at [486, 235] on button "Save" at bounding box center [483, 231] width 34 height 14
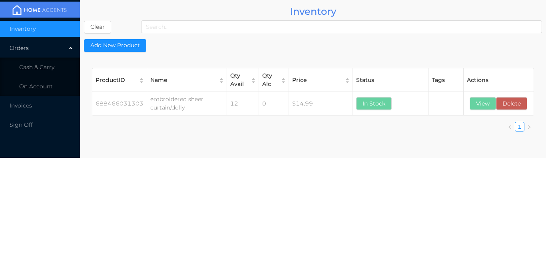
scroll to position [0, 0]
click at [53, 65] on span "Cash & Carry" at bounding box center [36, 67] width 35 height 7
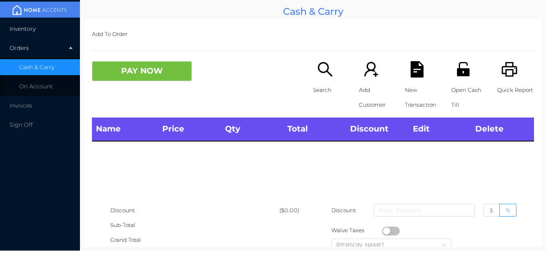
click at [47, 23] on li "Inventory" at bounding box center [40, 29] width 80 height 16
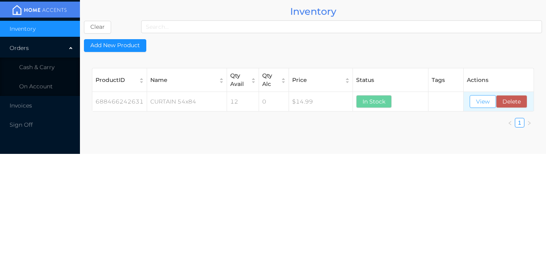
click at [474, 105] on button "View" at bounding box center [483, 101] width 26 height 13
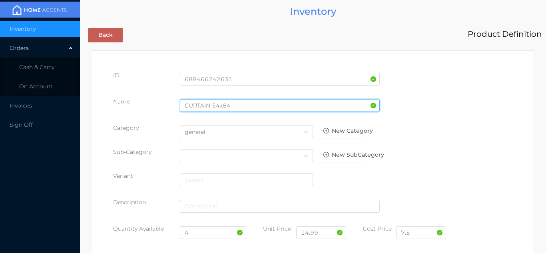
click at [236, 103] on input "CURTAIN 54x84" at bounding box center [280, 105] width 200 height 13
type input "CURTAIN 54x84" w/c jacquard -white"
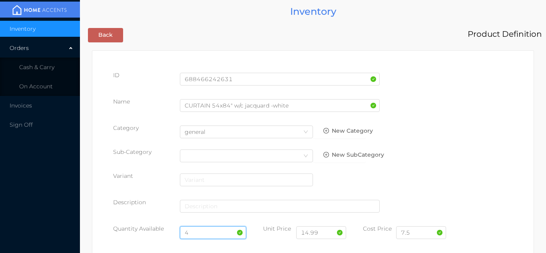
click at [206, 235] on input "4" at bounding box center [213, 232] width 67 height 13
type input "16"
click at [418, 232] on input "7.5" at bounding box center [421, 232] width 50 height 13
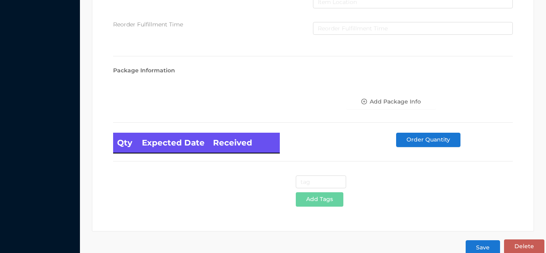
scroll to position [454, 0]
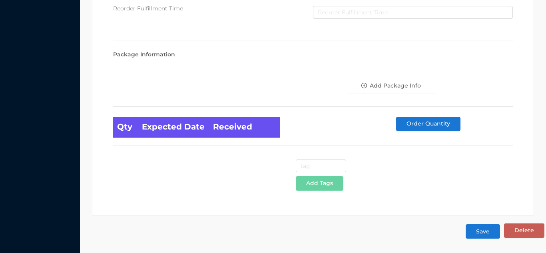
type input "7.50"
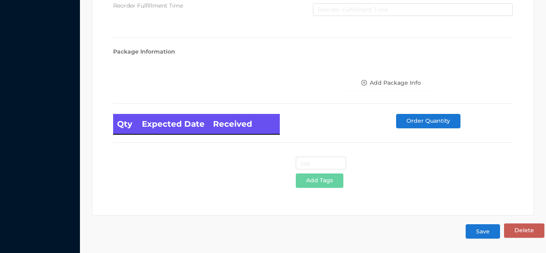
click at [484, 237] on button "Save" at bounding box center [483, 231] width 34 height 14
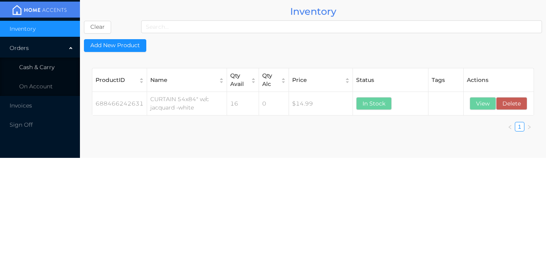
click at [49, 63] on li "Cash & Carry" at bounding box center [40, 67] width 80 height 16
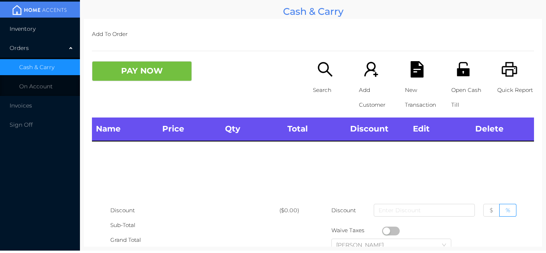
click at [39, 31] on li "Inventory" at bounding box center [40, 29] width 80 height 16
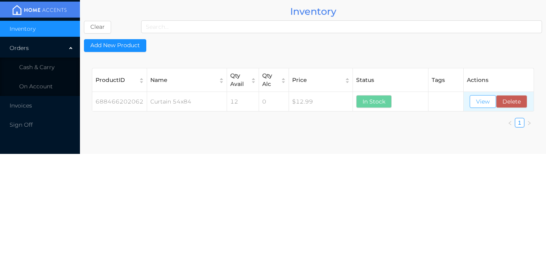
click at [480, 101] on button "View" at bounding box center [483, 101] width 26 height 13
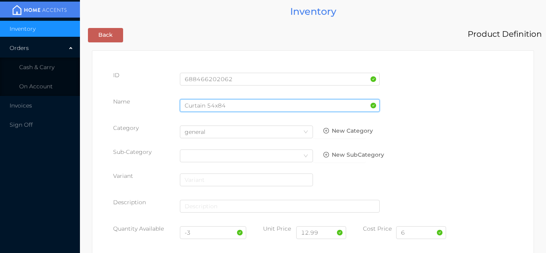
click at [232, 102] on input "Curtain 54x84" at bounding box center [280, 105] width 200 height 13
type input "Curtain 54x84"/jacquard-black"
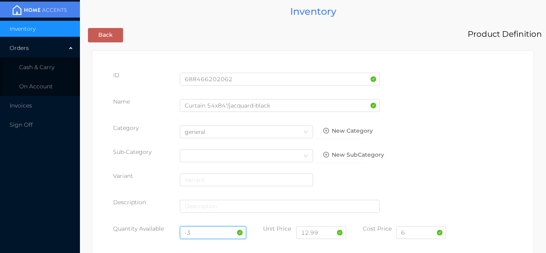
click at [202, 235] on input "-3" at bounding box center [213, 232] width 67 height 13
type input "-"
click at [202, 238] on input "text" at bounding box center [213, 232] width 67 height 13
type input "20"
click at [419, 235] on input "6" at bounding box center [421, 232] width 50 height 13
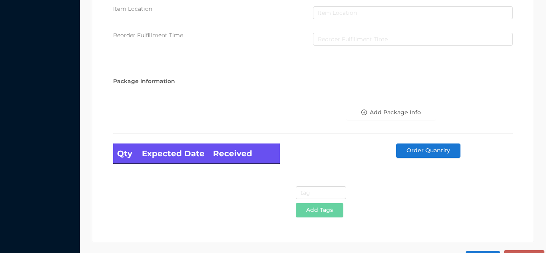
scroll to position [454, 0]
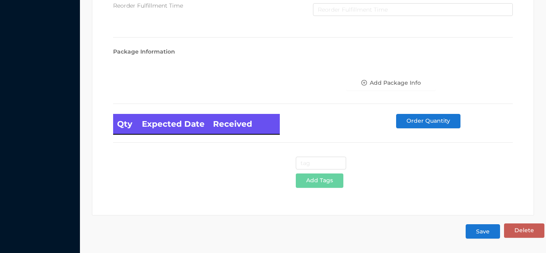
type input "5.50"
click at [483, 230] on button "Save" at bounding box center [483, 231] width 34 height 14
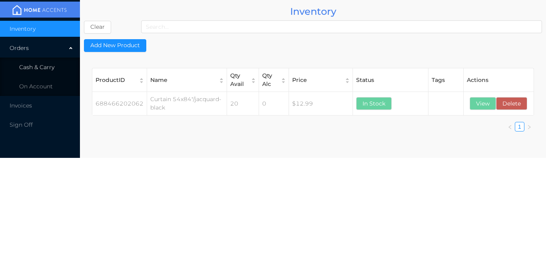
click at [58, 61] on li "Cash & Carry" at bounding box center [40, 67] width 80 height 16
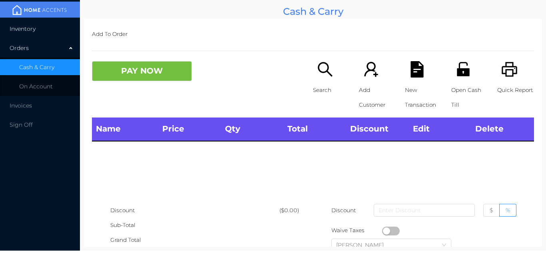
click at [41, 30] on li "Inventory" at bounding box center [40, 29] width 80 height 16
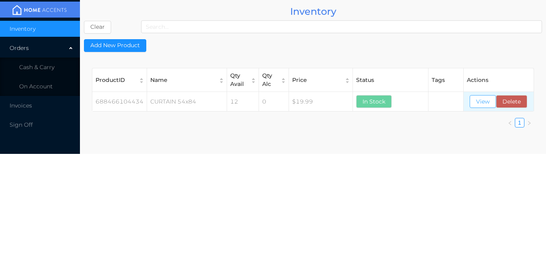
click at [481, 103] on button "View" at bounding box center [483, 101] width 26 height 13
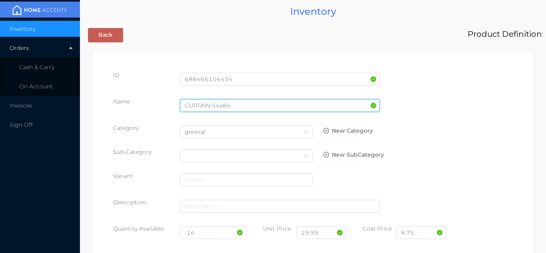
click at [233, 104] on input "CURTAIN 54x84" at bounding box center [280, 105] width 200 height 13
click at [206, 108] on input "CURTAIN 54x84"blackout w/c" at bounding box center [280, 105] width 200 height 13
click at [213, 104] on input "CURTAIN 54x84"blackout w/c" at bounding box center [280, 105] width 200 height 13
click at [250, 108] on input "54x84"blackout w/c" at bounding box center [280, 105] width 200 height 13
type input "54x84"blackout w/c-Navy blue"
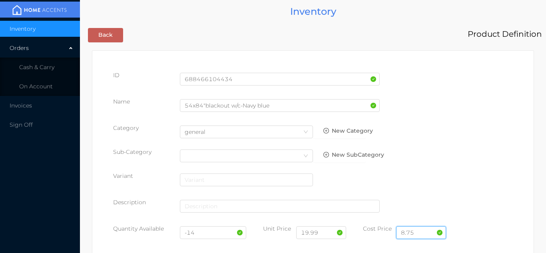
click at [418, 234] on input "8.75" at bounding box center [421, 232] width 50 height 13
type input "8.50"
click at [204, 233] on input "-14" at bounding box center [213, 232] width 67 height 13
type input "-"
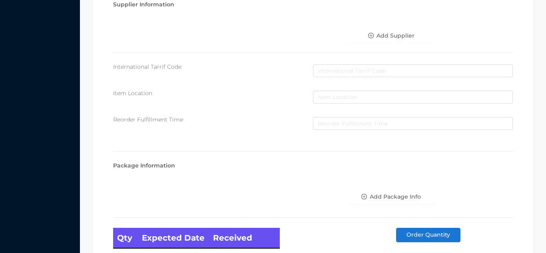
scroll to position [454, 0]
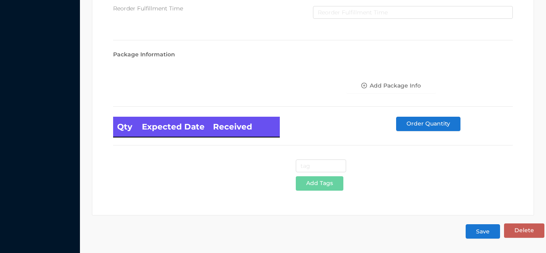
type input "12"
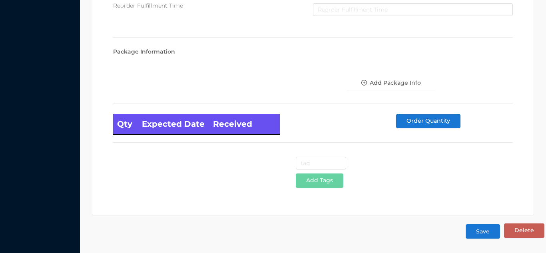
click at [481, 230] on button "Save" at bounding box center [483, 231] width 34 height 14
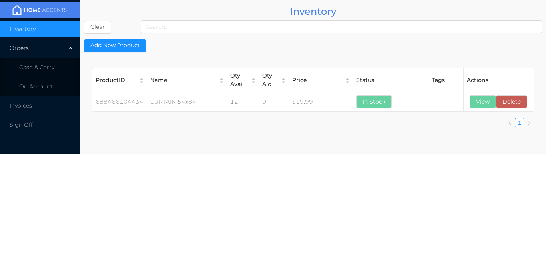
scroll to position [0, 0]
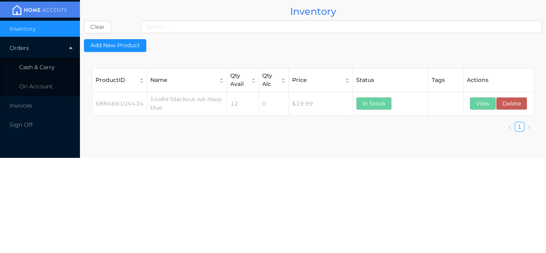
click at [54, 67] on li "Cash & Carry" at bounding box center [40, 67] width 80 height 16
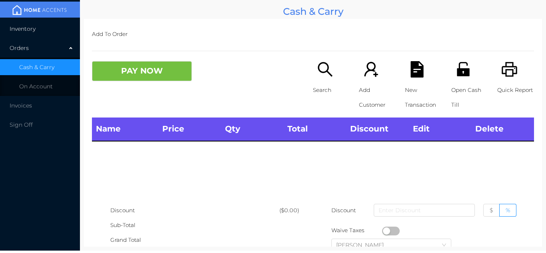
click at [49, 30] on li "Inventory" at bounding box center [40, 29] width 80 height 16
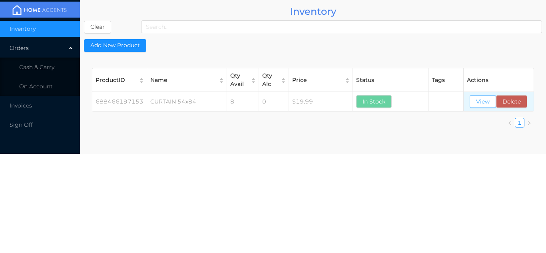
click at [481, 104] on button "View" at bounding box center [483, 101] width 26 height 13
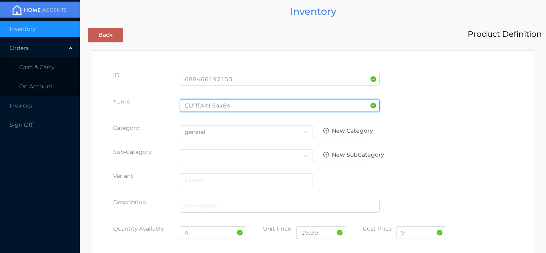
click at [235, 105] on input "CURTAIN 54x84" at bounding box center [280, 105] width 200 height 13
click at [212, 107] on input "CURTAIN 54x84"" at bounding box center [280, 105] width 200 height 13
click at [214, 108] on input "54x84"" at bounding box center [280, 105] width 200 height 13
type input "54x84" w/c blackout-Dark blue"
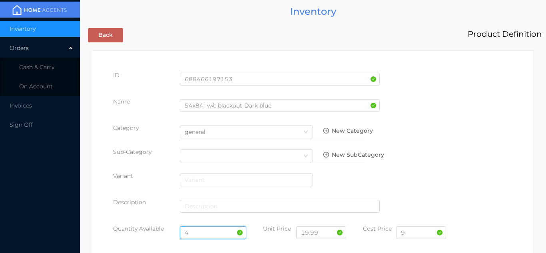
click at [202, 234] on input "4" at bounding box center [213, 232] width 67 height 13
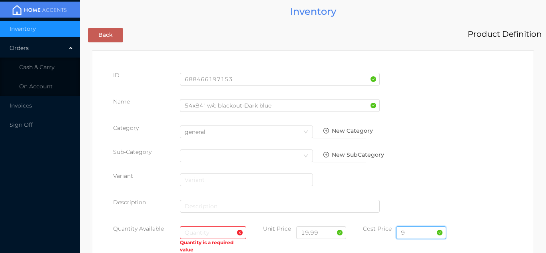
click at [414, 236] on input "9" at bounding box center [421, 232] width 50 height 13
type input "8.50"
click at [194, 236] on input "text" at bounding box center [213, 232] width 67 height 13
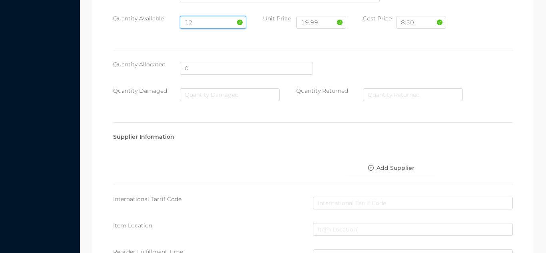
scroll to position [454, 0]
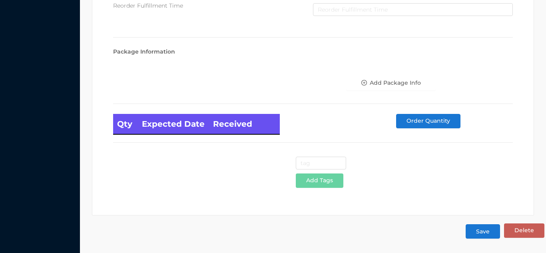
type input "12"
click at [482, 236] on button "Save" at bounding box center [483, 231] width 34 height 14
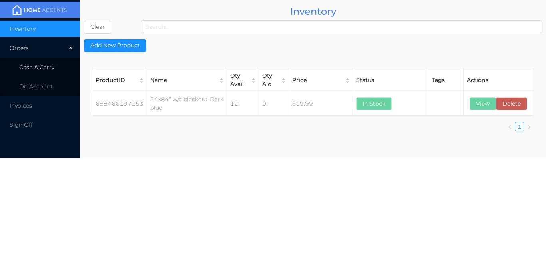
click at [64, 66] on li "Cash & Carry" at bounding box center [40, 67] width 80 height 16
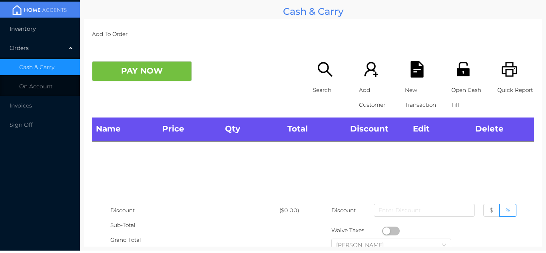
click at [64, 34] on li "Inventory" at bounding box center [40, 29] width 80 height 16
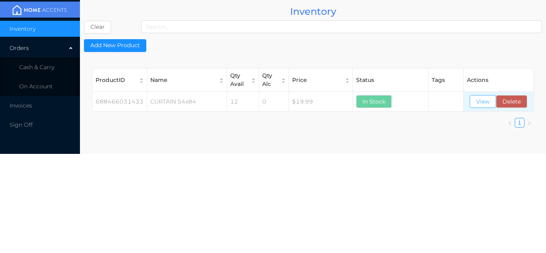
click at [484, 106] on button "View" at bounding box center [483, 101] width 26 height 13
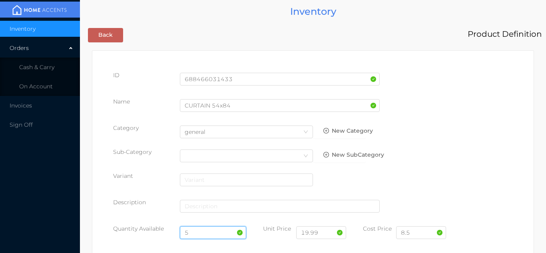
click at [206, 232] on input "5" at bounding box center [213, 232] width 67 height 13
type input "17"
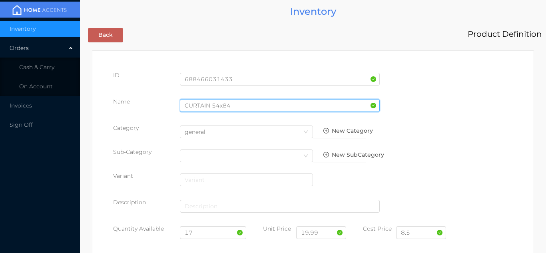
click at [232, 107] on input "CURTAIN 54x84" at bounding box center [280, 105] width 200 height 13
click at [212, 108] on input "CURTAIN 54x84"" at bounding box center [280, 105] width 200 height 13
click at [211, 112] on input "54x84"" at bounding box center [280, 105] width 200 height 13
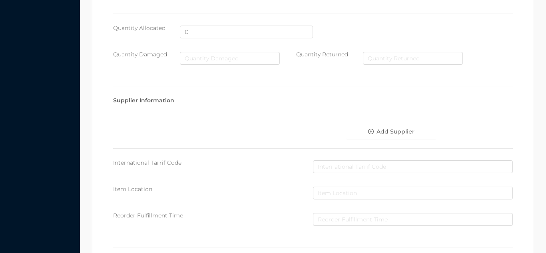
scroll to position [454, 0]
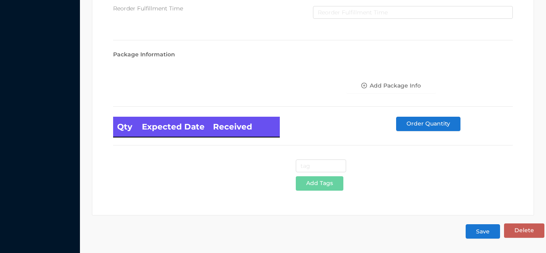
type input "54x84" w/c blackout-Gray"
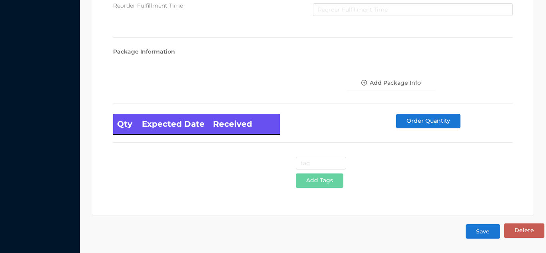
click at [486, 232] on button "Save" at bounding box center [483, 231] width 34 height 14
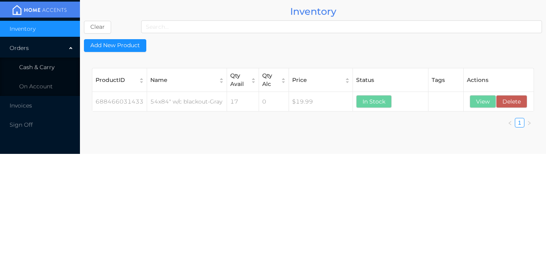
click at [59, 68] on li "Cash & Carry" at bounding box center [40, 67] width 80 height 16
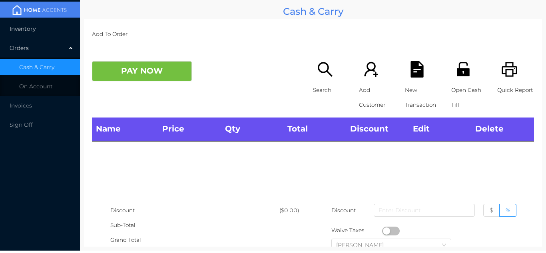
click at [52, 35] on li "Inventory" at bounding box center [40, 29] width 80 height 16
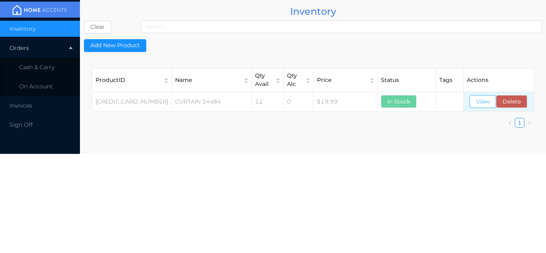
click at [479, 105] on button "View" at bounding box center [483, 101] width 26 height 13
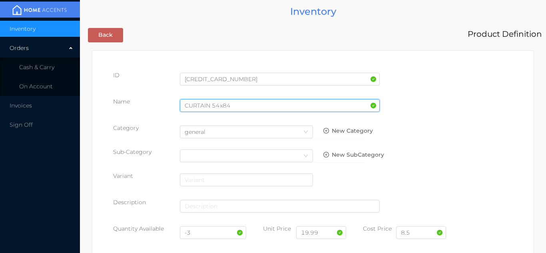
click at [230, 103] on input "CURTAIN 54x84" at bounding box center [280, 105] width 200 height 13
type input "CURTAIN 54x84"blackout-black"
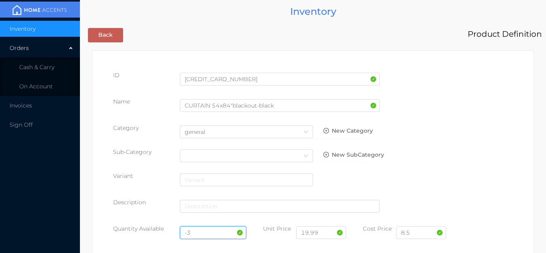
click at [212, 232] on input "-3" at bounding box center [213, 232] width 67 height 13
type input "-"
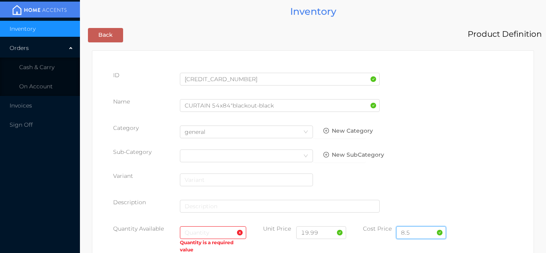
click at [419, 236] on input "8.5" at bounding box center [421, 232] width 50 height 13
type input "8.50"
click at [196, 236] on input "text" at bounding box center [213, 232] width 67 height 13
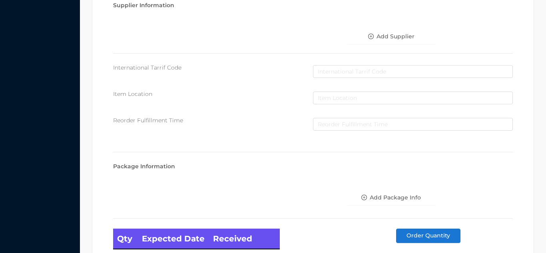
scroll to position [454, 0]
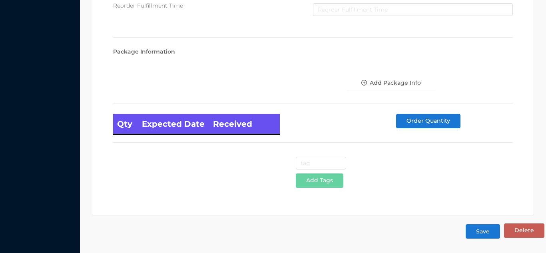
type input "12"
click at [480, 231] on button "Save" at bounding box center [483, 231] width 34 height 14
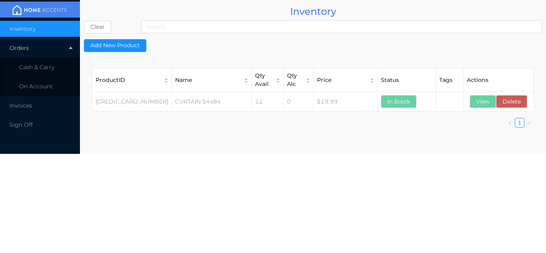
scroll to position [0, 0]
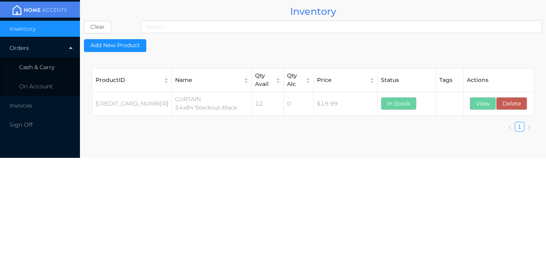
click at [62, 69] on li "Cash & Carry" at bounding box center [40, 67] width 80 height 16
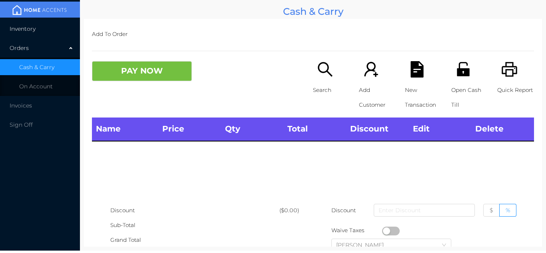
click at [52, 26] on li "Inventory" at bounding box center [40, 29] width 80 height 16
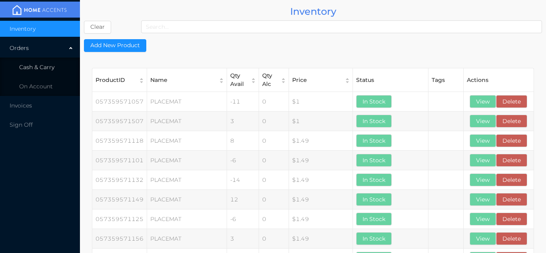
click at [56, 65] on li "Cash & Carry" at bounding box center [40, 67] width 80 height 16
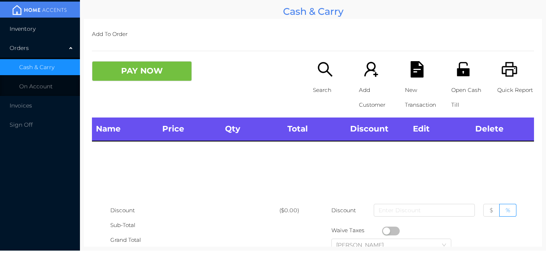
click at [54, 30] on li "Inventory" at bounding box center [40, 29] width 80 height 16
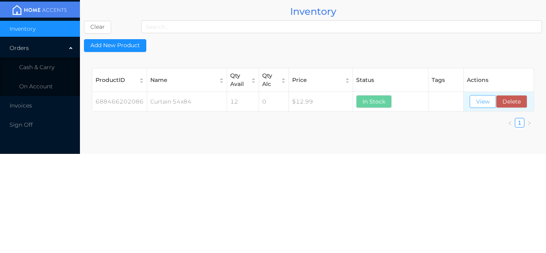
click at [481, 104] on button "View" at bounding box center [483, 101] width 26 height 13
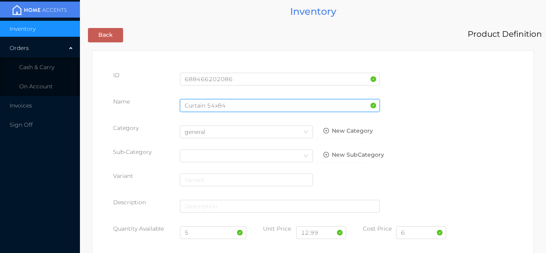
click at [232, 100] on input "Curtain 54x84" at bounding box center [280, 105] width 200 height 13
type input "Curtain 54x84"/jacquard-black"
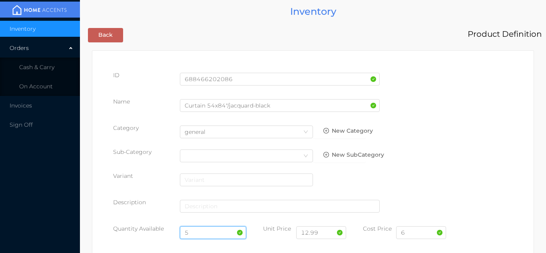
click at [204, 235] on input "5" at bounding box center [213, 232] width 67 height 13
type input "20"
click at [417, 234] on input "6" at bounding box center [421, 232] width 50 height 13
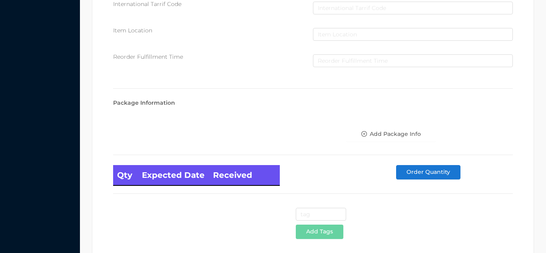
scroll to position [454, 0]
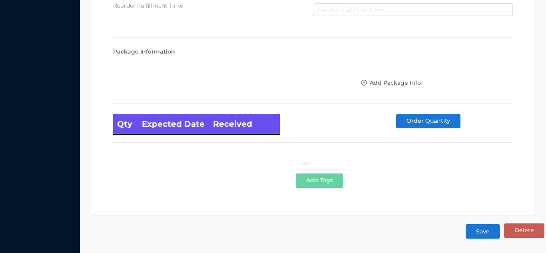
type input "6.95"
click at [486, 234] on button "Save" at bounding box center [483, 231] width 34 height 14
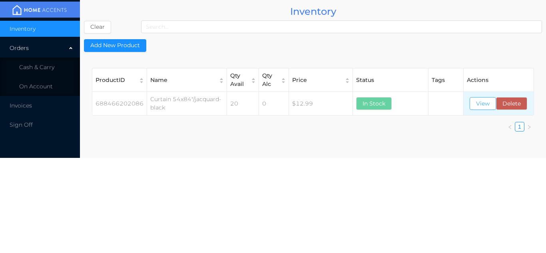
click at [484, 104] on button "View" at bounding box center [483, 103] width 26 height 13
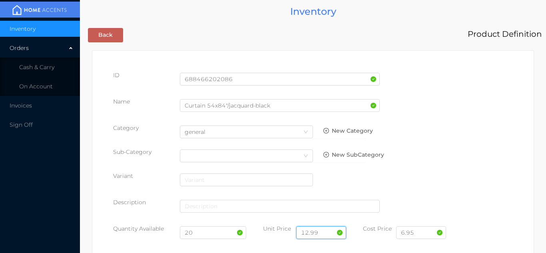
click at [326, 227] on input "12.99" at bounding box center [321, 232] width 50 height 13
type input "1"
type input "12.99"
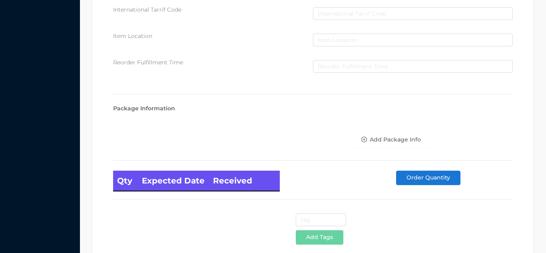
scroll to position [454, 0]
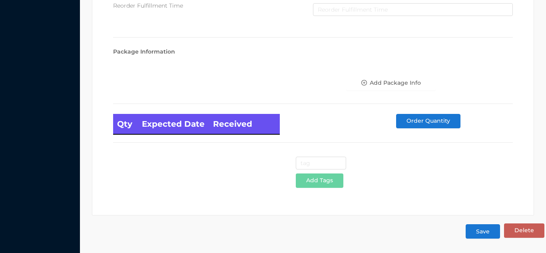
click at [484, 232] on button "Save" at bounding box center [483, 231] width 34 height 14
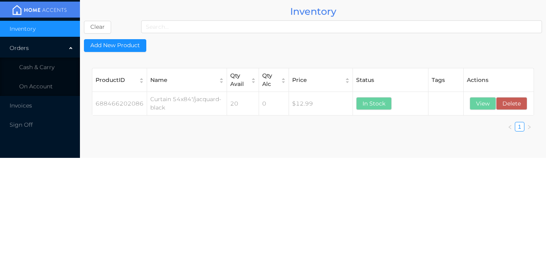
click at [56, 71] on li "Cash & Carry" at bounding box center [40, 67] width 80 height 16
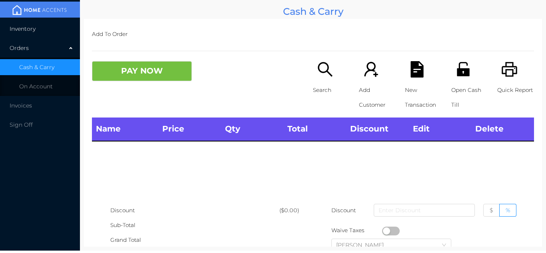
click at [43, 32] on li "Inventory" at bounding box center [40, 29] width 80 height 16
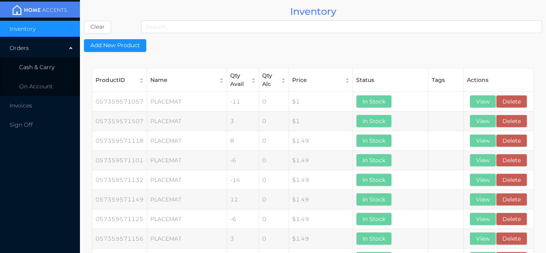
click at [47, 67] on span "Cash & Carry" at bounding box center [36, 67] width 35 height 7
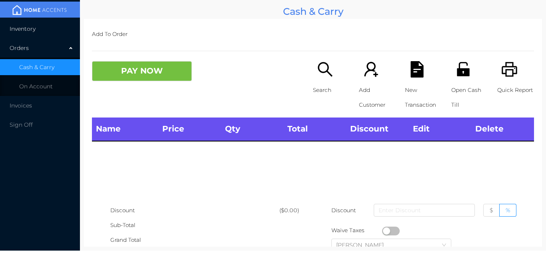
click at [48, 30] on li "Inventory" at bounding box center [40, 29] width 80 height 16
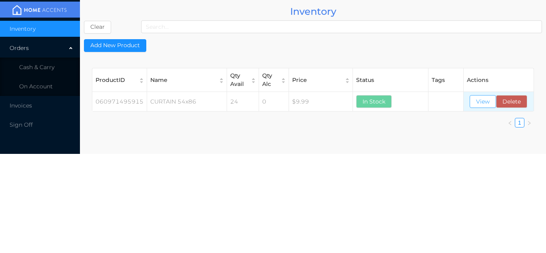
click at [481, 105] on button "View" at bounding box center [483, 101] width 26 height 13
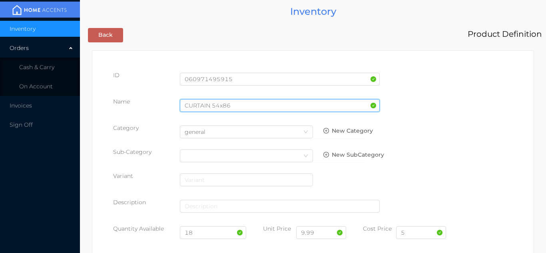
click at [238, 102] on input "CURTAIN 54x86" at bounding box center [280, 105] width 200 height 13
click at [241, 108] on input "CURTAIN 54x86"w/c/bella -" at bounding box center [280, 105] width 200 height 13
click at [242, 105] on input "CURTAIN 54x86"w/c/bella -" at bounding box center [280, 105] width 200 height 13
click at [244, 107] on input "CURTAIN 54x86"w/c/bella -" at bounding box center [280, 105] width 200 height 13
click at [274, 107] on input "CURTAIN 54x86"w/c/ bella -" at bounding box center [280, 105] width 200 height 13
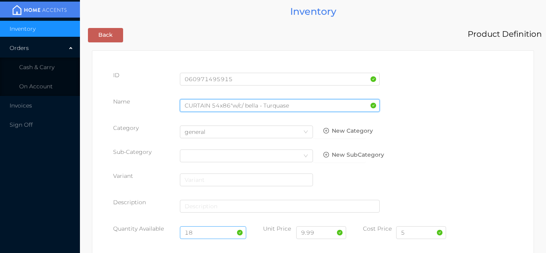
type input "CURTAIN 54x86"w/c/ bella - Turquase"
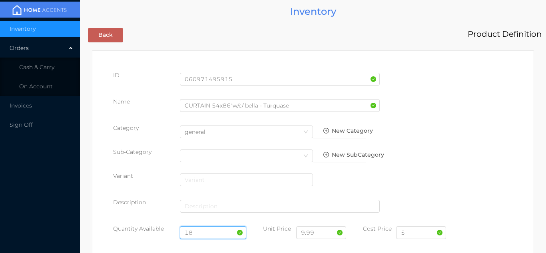
click at [206, 234] on input "18" at bounding box center [213, 232] width 67 height 13
type input "12"
click at [416, 238] on input "5" at bounding box center [421, 232] width 50 height 13
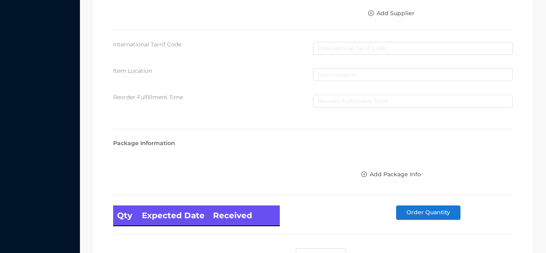
scroll to position [454, 0]
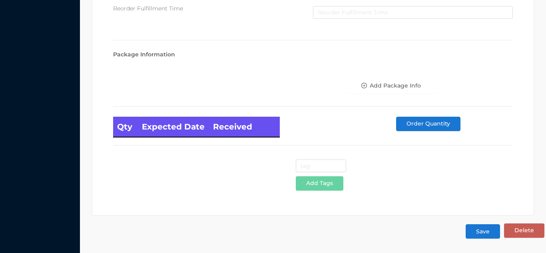
type input "4.50"
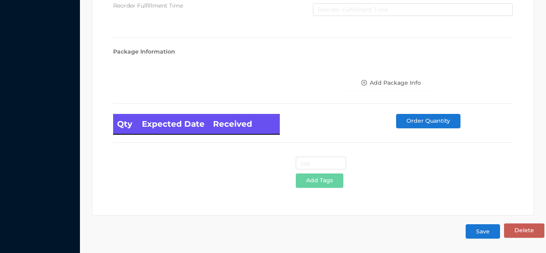
click at [490, 232] on button "Save" at bounding box center [483, 231] width 34 height 14
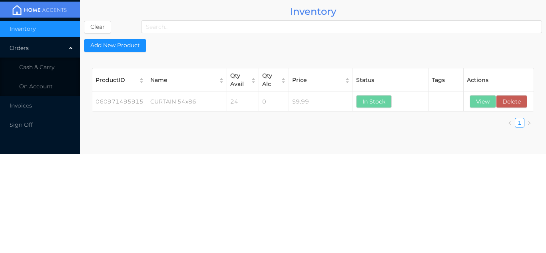
scroll to position [0, 0]
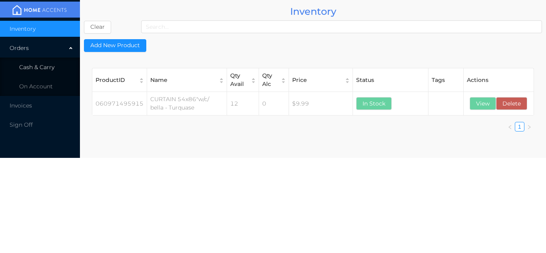
click at [52, 66] on span "Cash & Carry" at bounding box center [36, 67] width 35 height 7
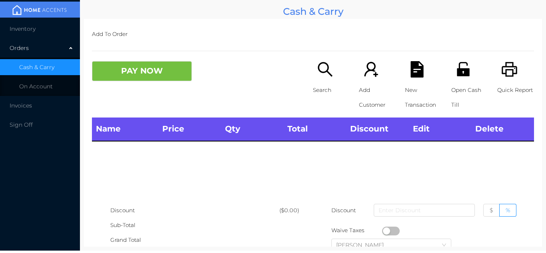
click at [40, 28] on li "Inventory" at bounding box center [40, 29] width 80 height 16
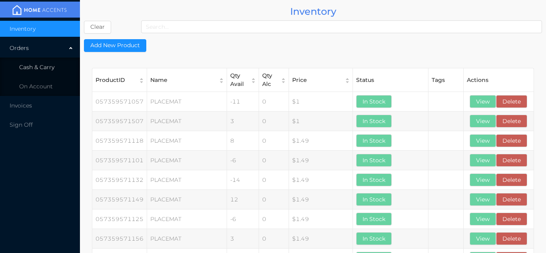
click at [45, 60] on li "Cash & Carry" at bounding box center [40, 67] width 80 height 16
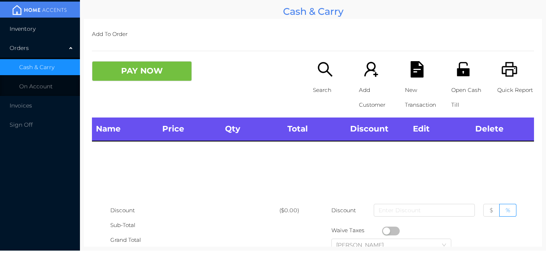
click at [44, 21] on li "Inventory" at bounding box center [40, 29] width 80 height 16
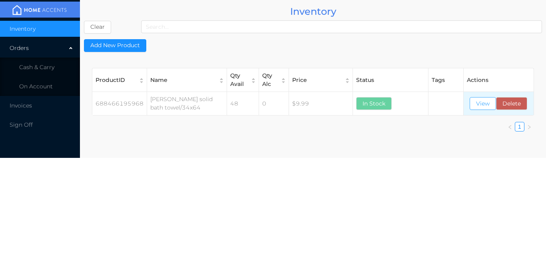
click at [481, 103] on button "View" at bounding box center [483, 103] width 26 height 13
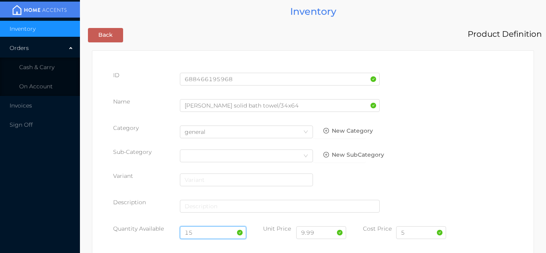
click at [206, 232] on input "15" at bounding box center [213, 232] width 67 height 13
type input "1"
type input "35"
click at [414, 235] on input "5" at bounding box center [421, 232] width 50 height 13
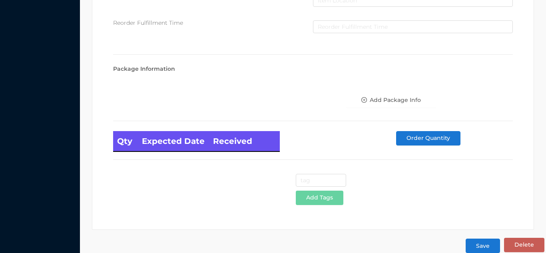
scroll to position [454, 0]
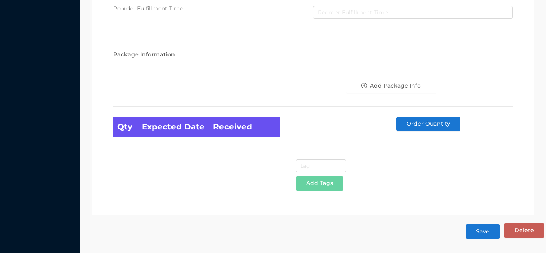
type input "5.00"
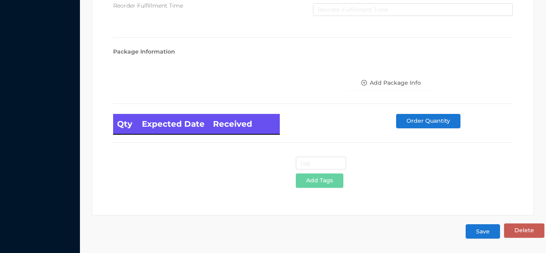
click at [481, 238] on button "Save" at bounding box center [483, 231] width 34 height 14
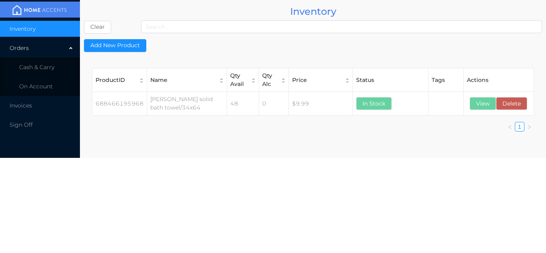
scroll to position [0, 0]
